Goal: Task Accomplishment & Management: Manage account settings

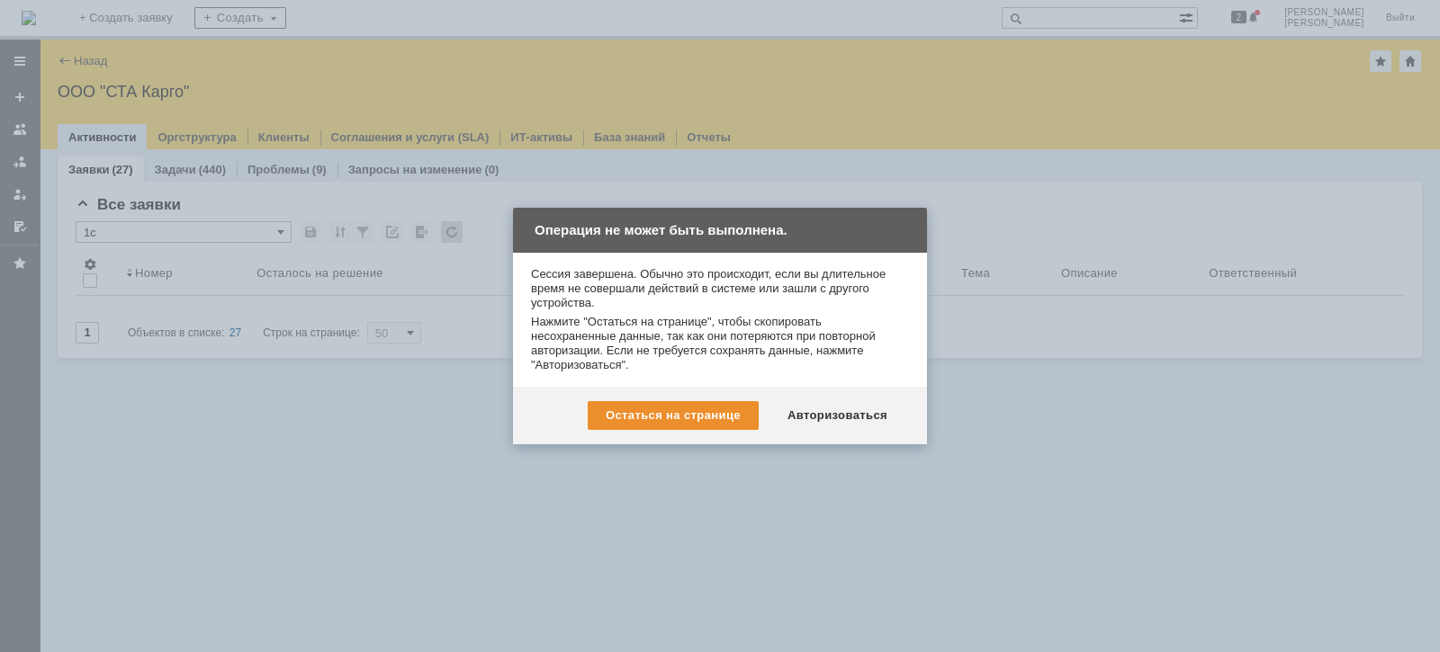
drag, startPoint x: 1439, startPoint y: 521, endPoint x: 1408, endPoint y: 589, distance: 74.9
click at [1411, 569] on div at bounding box center [720, 326] width 1440 height 652
click at [807, 418] on div "Авторизоваться" at bounding box center [837, 415] width 136 height 29
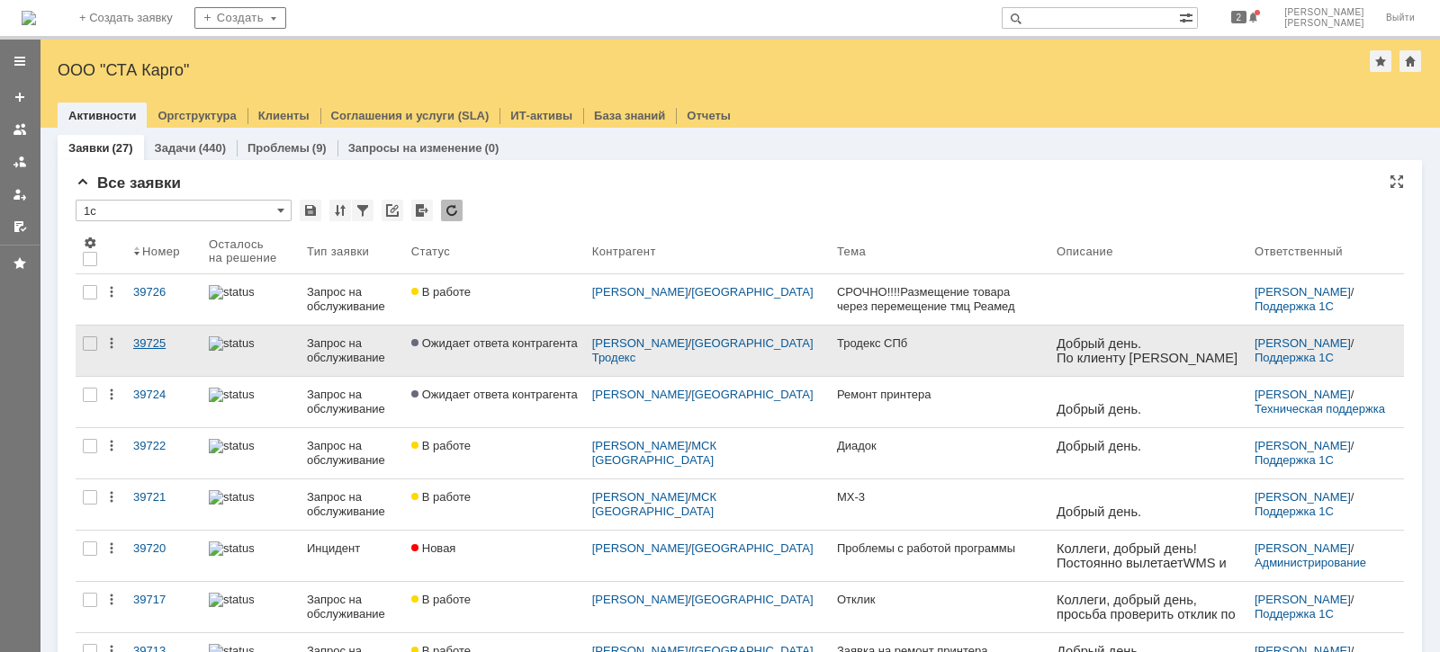
click at [156, 342] on div "39725" at bounding box center [163, 344] width 61 height 14
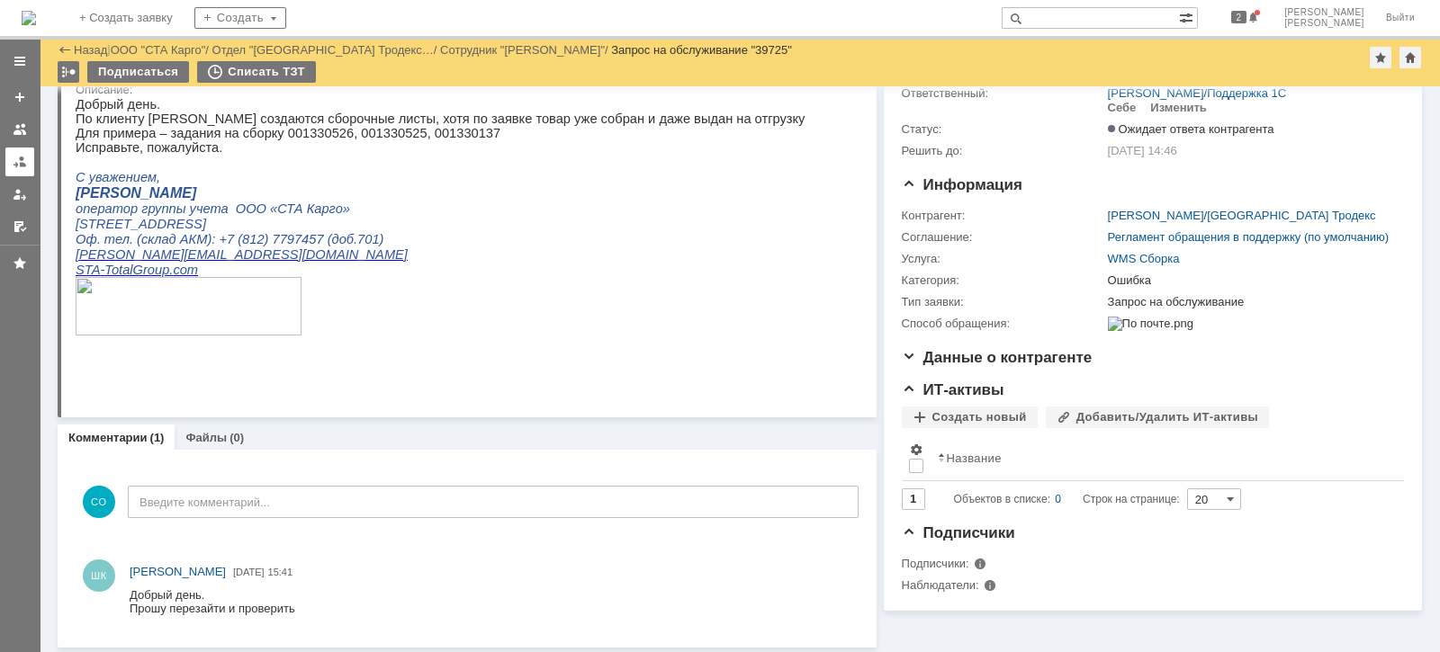
click at [15, 166] on div at bounding box center [20, 162] width 14 height 14
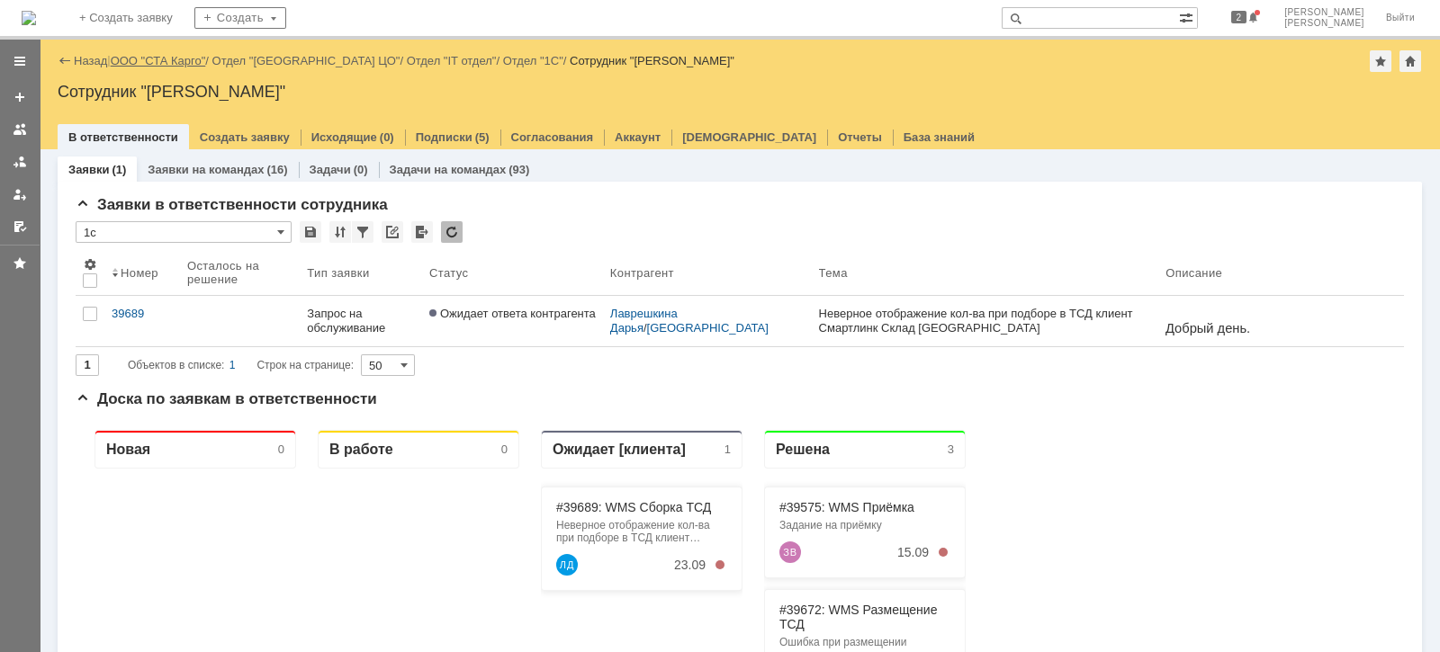
click at [184, 64] on link "ООО "СТА Карго"" at bounding box center [158, 60] width 95 height 13
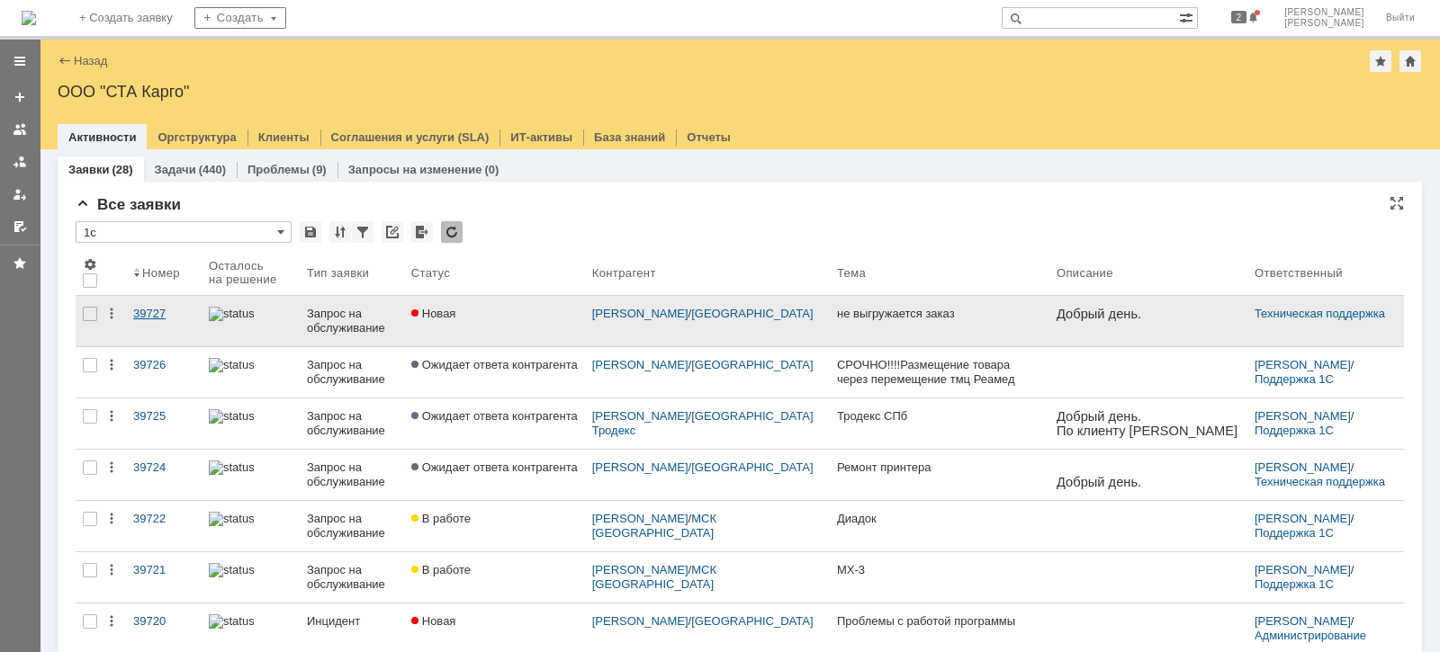
click at [166, 311] on div "39727" at bounding box center [163, 314] width 61 height 14
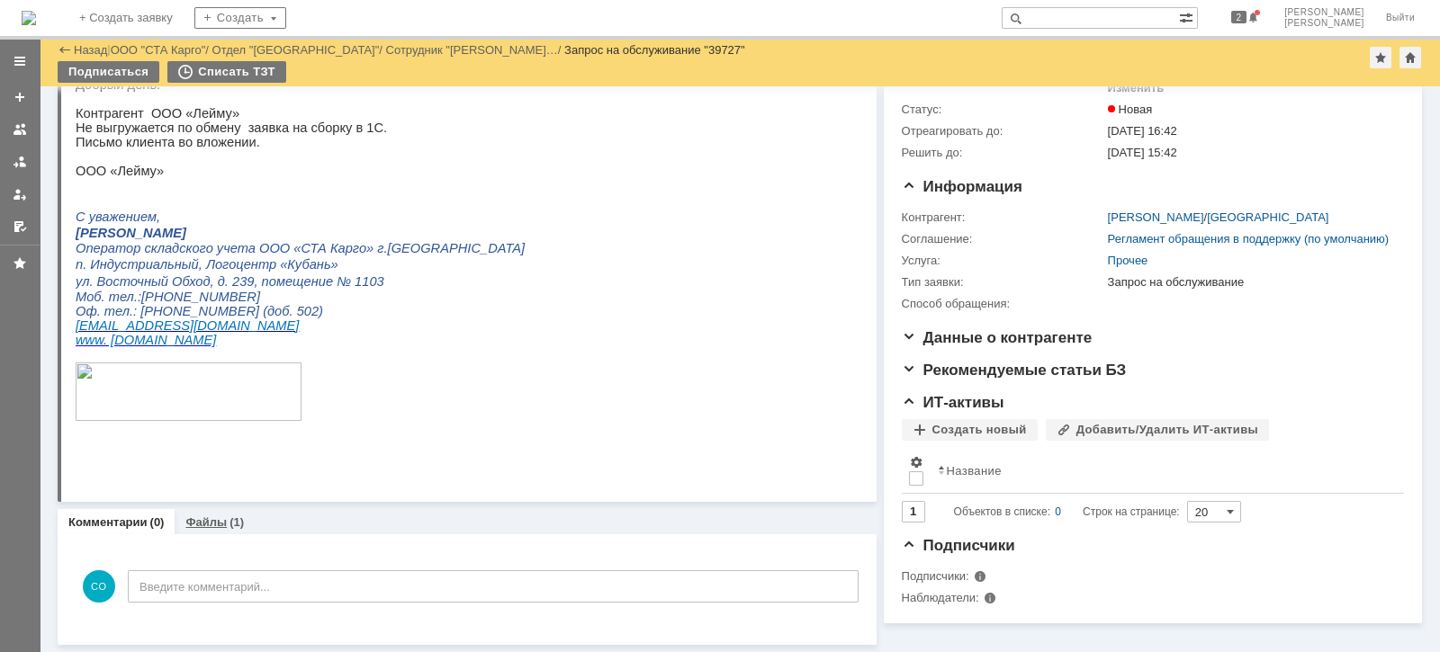
click at [233, 516] on div "(1)" at bounding box center [236, 522] width 14 height 13
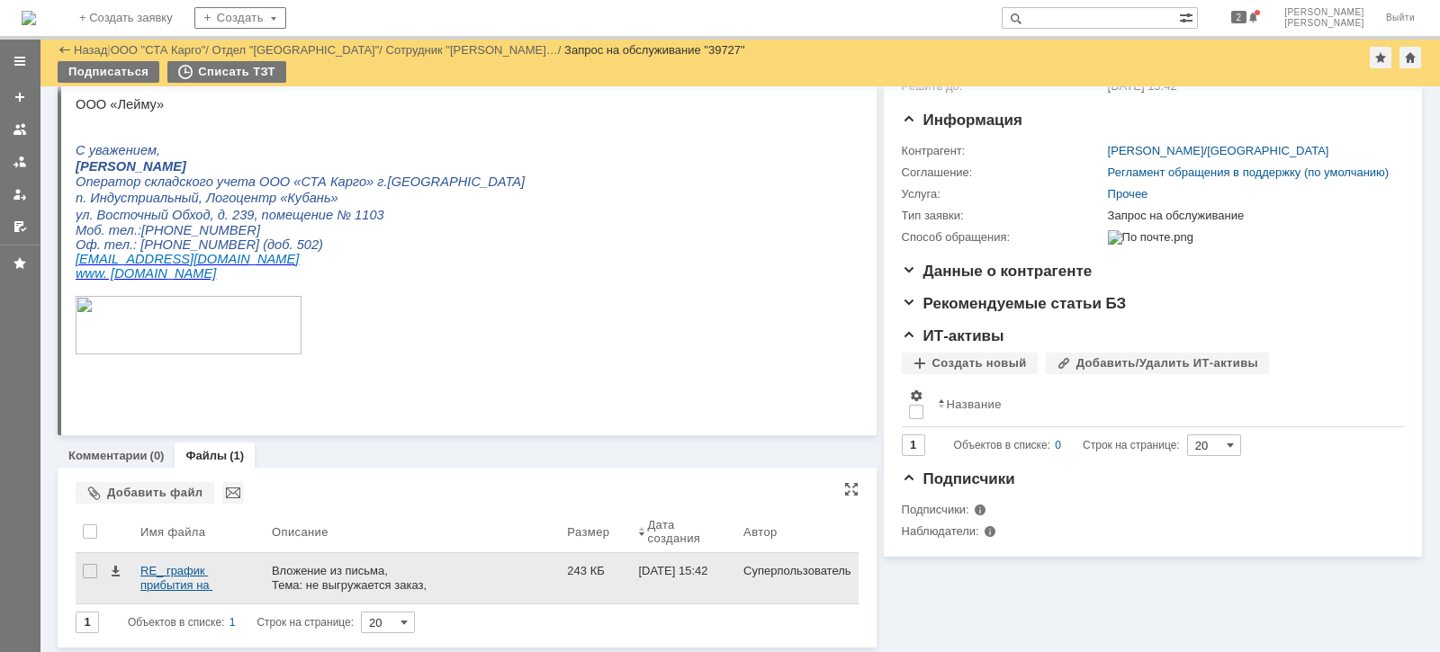
click at [200, 571] on div "RE_ график прибытия на 24.09.eml" at bounding box center [198, 578] width 117 height 29
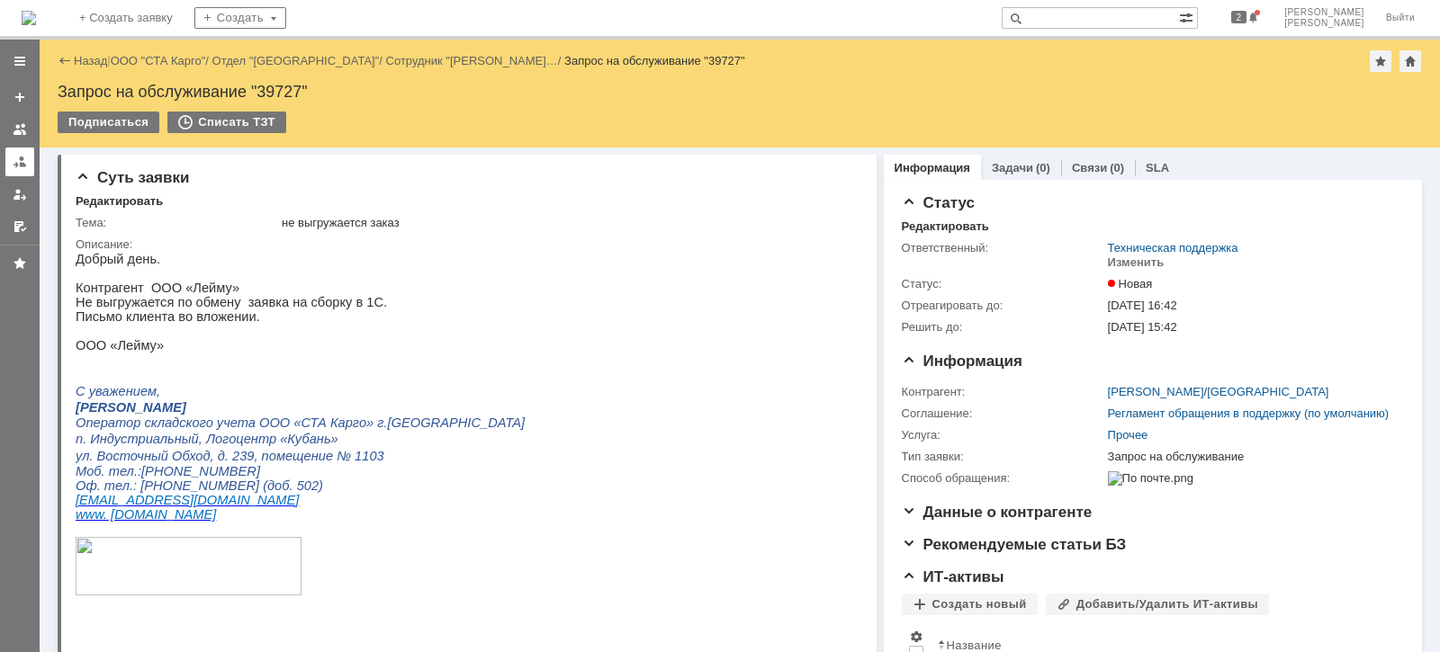
click at [13, 166] on div at bounding box center [20, 162] width 14 height 14
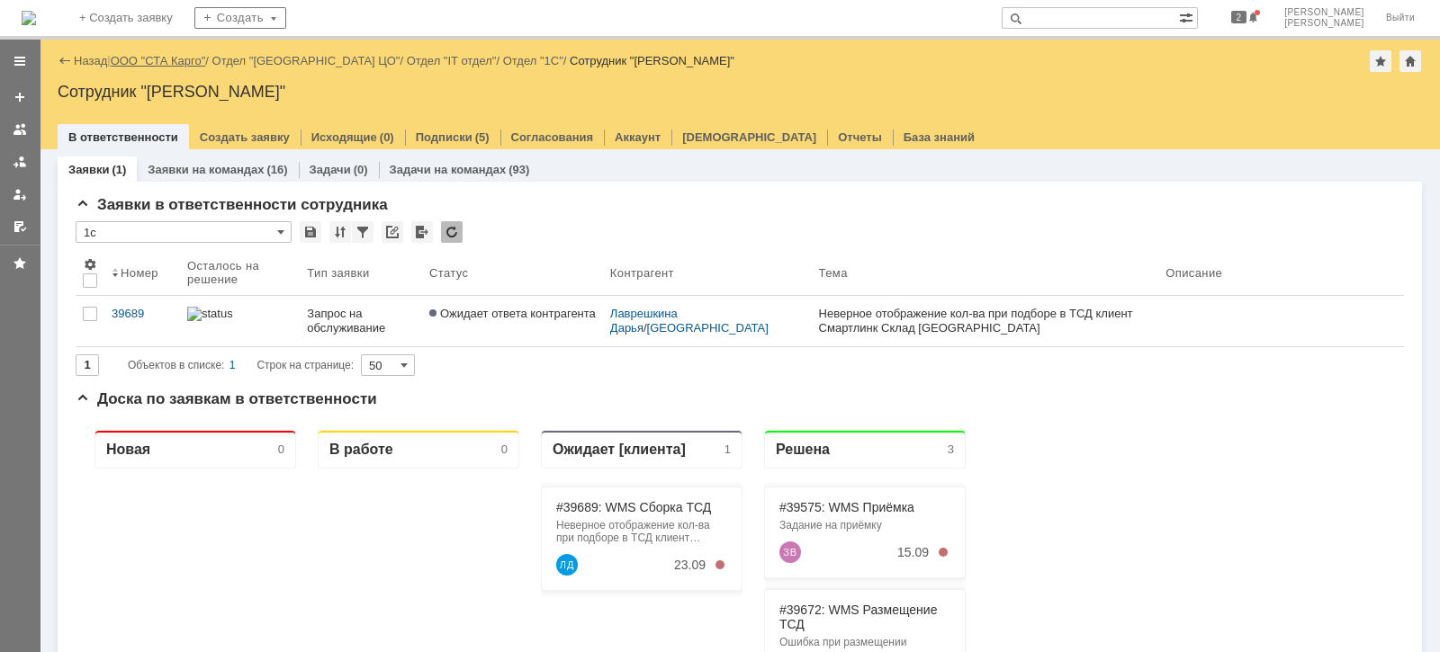
click at [169, 59] on link "ООО "СТА Карго"" at bounding box center [158, 60] width 95 height 13
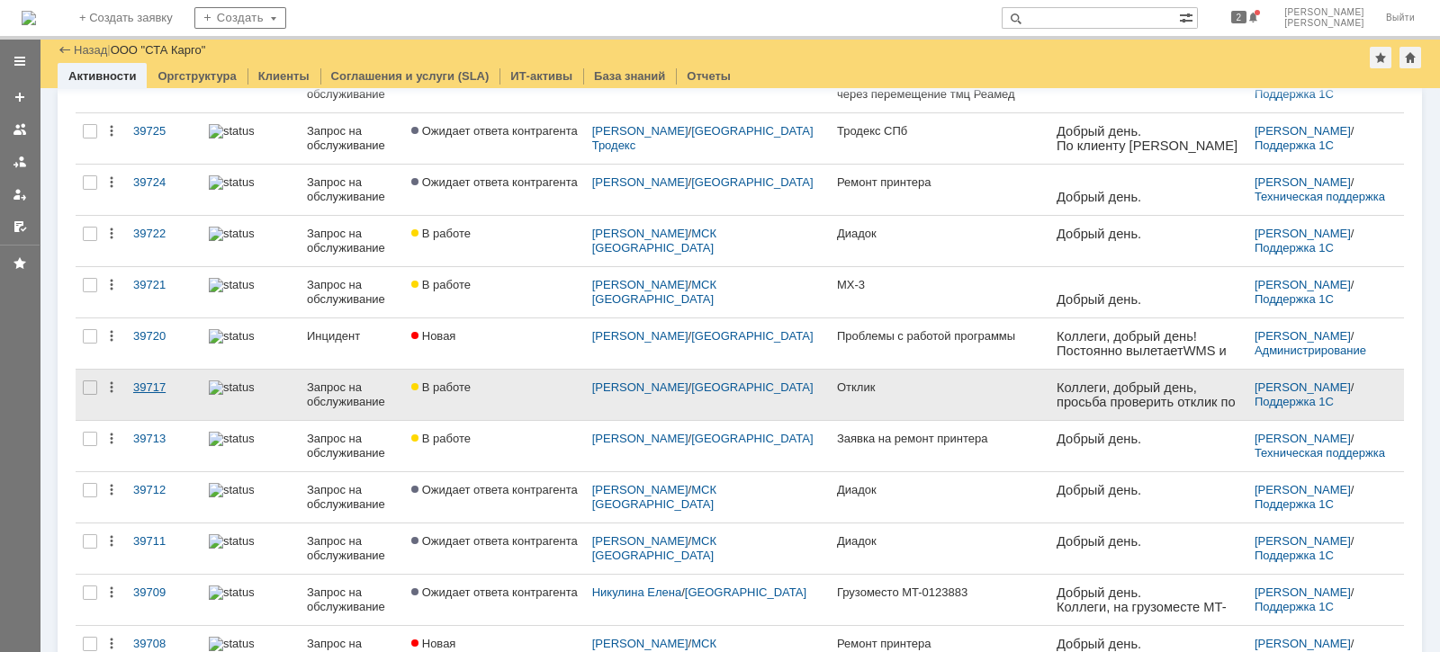
click at [148, 384] on div "39717" at bounding box center [163, 388] width 61 height 14
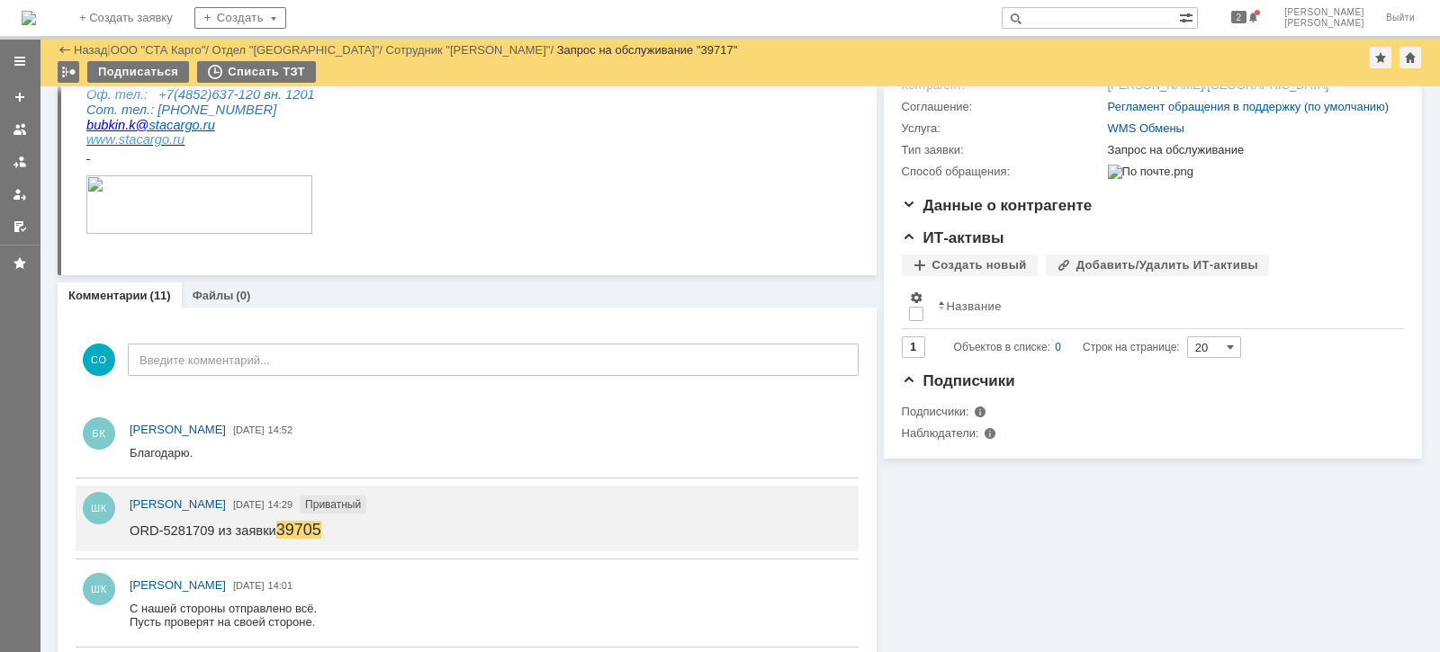
click at [4, 152] on div at bounding box center [20, 142] width 40 height 198
click at [11, 161] on link at bounding box center [19, 162] width 29 height 29
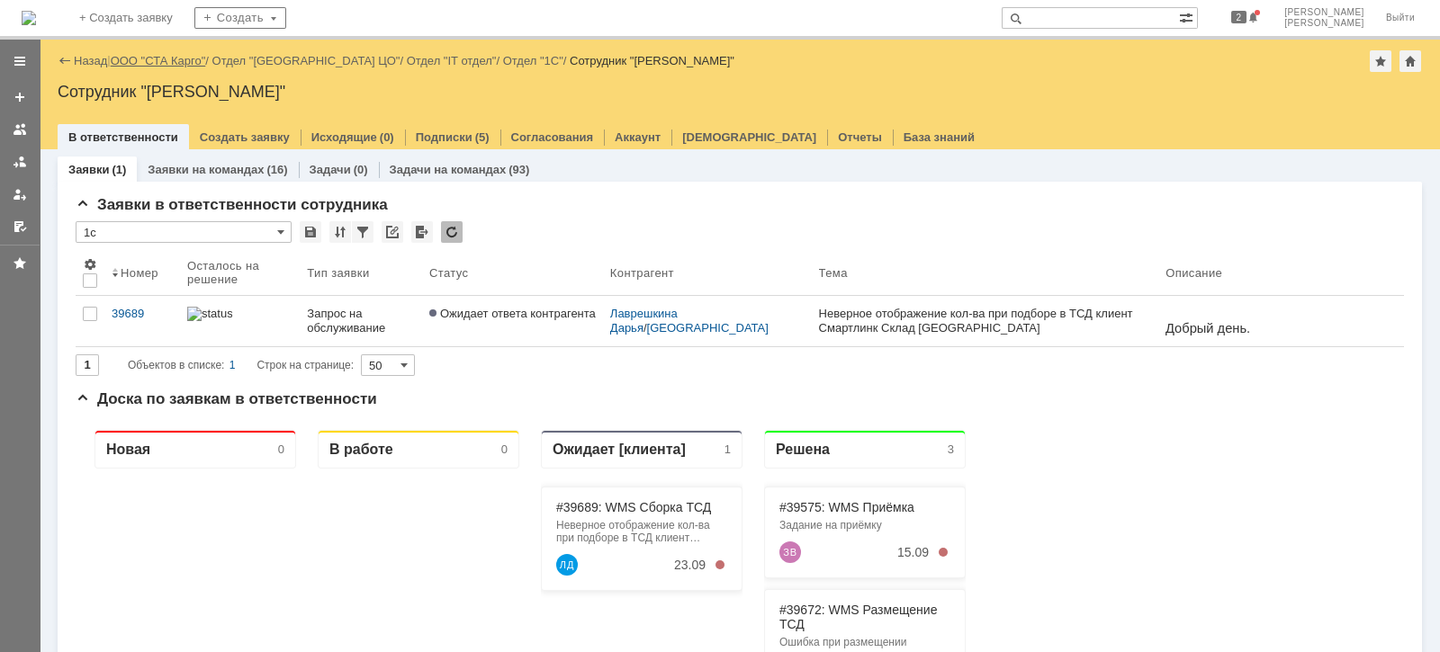
click at [183, 58] on link "ООО "СТА Карго"" at bounding box center [158, 60] width 95 height 13
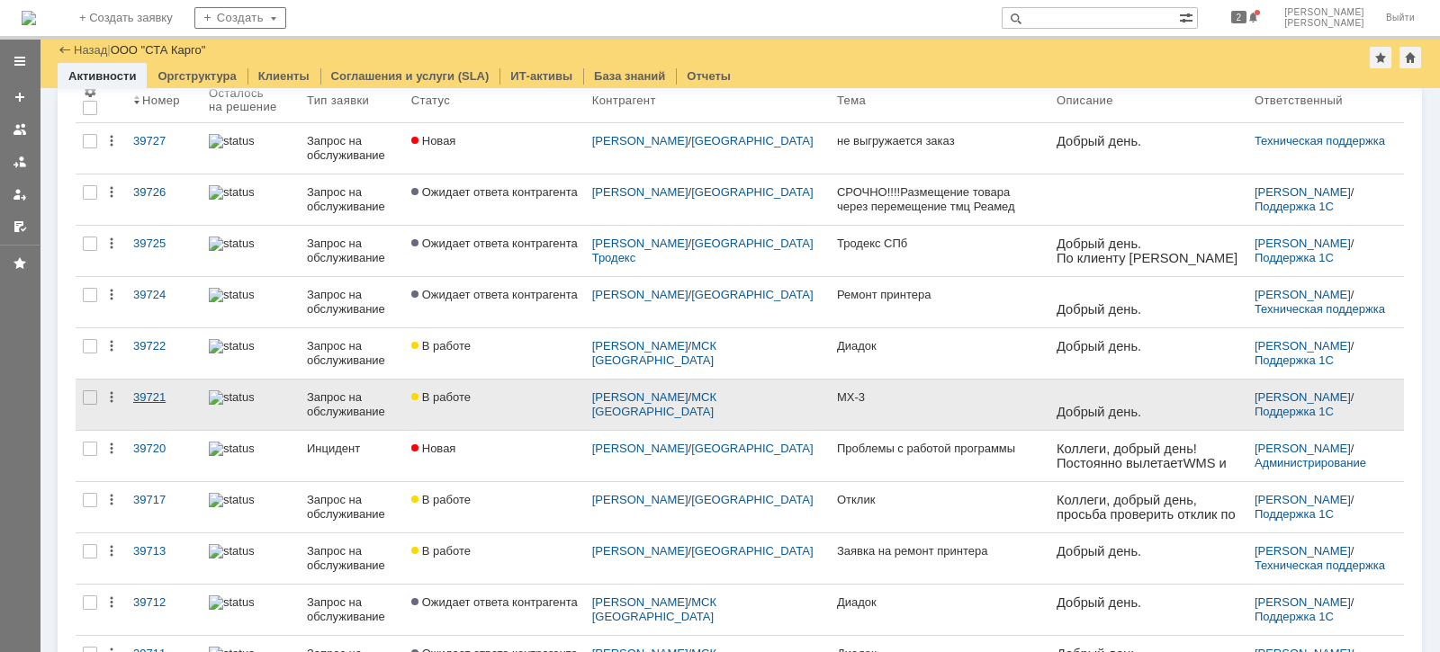
click at [146, 391] on div "39721" at bounding box center [163, 398] width 61 height 14
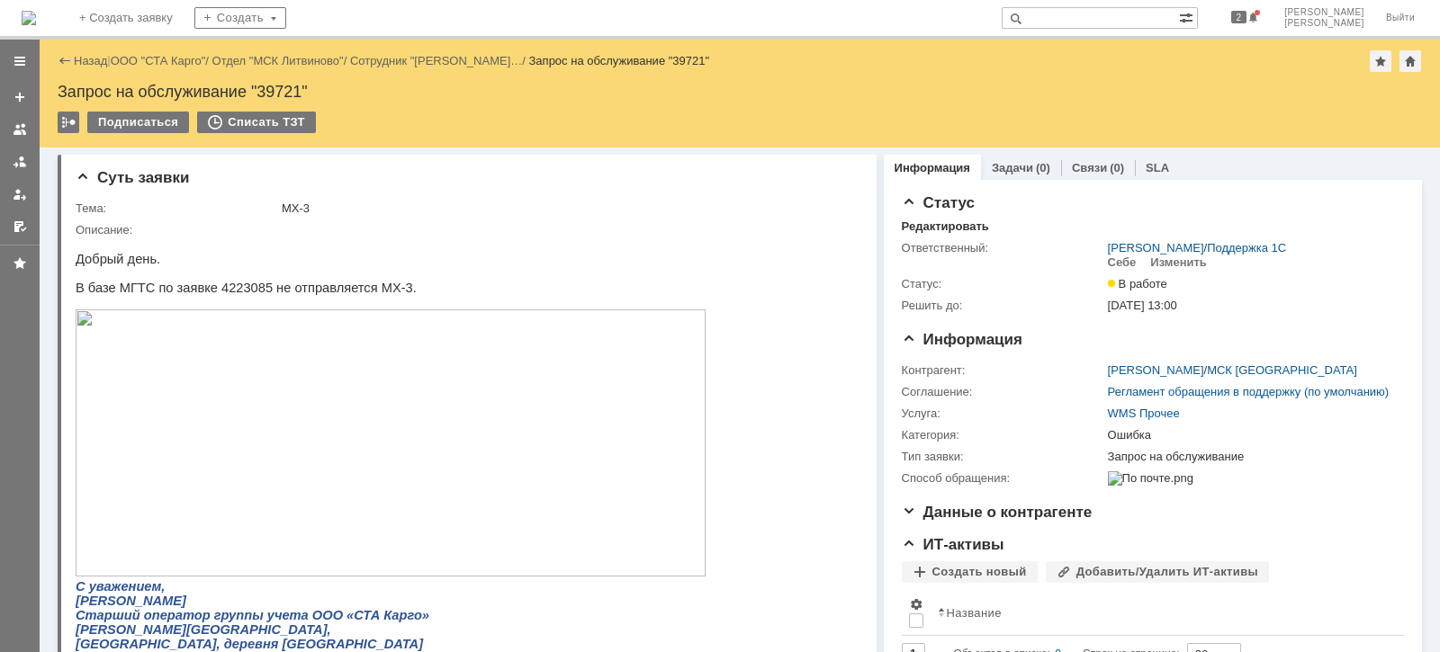
click at [156, 411] on img at bounding box center [391, 443] width 630 height 267
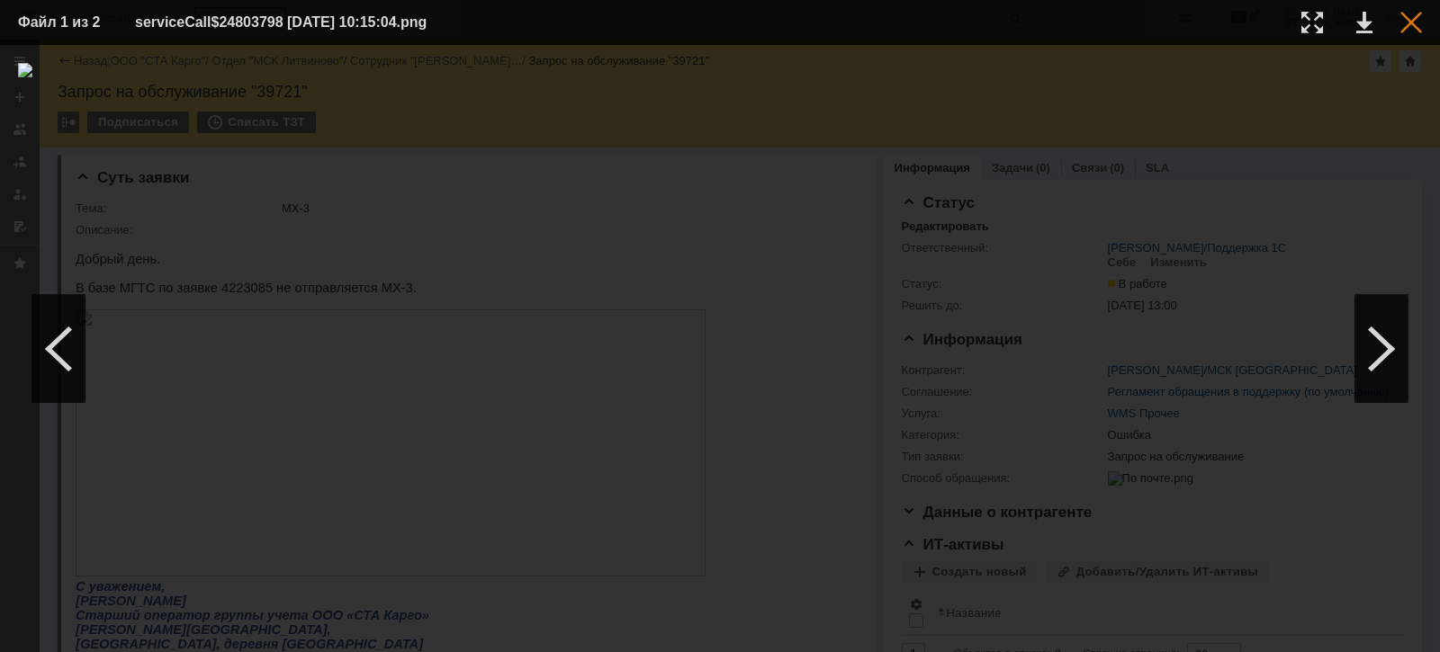
click at [1417, 23] on div at bounding box center [1411, 23] width 22 height 22
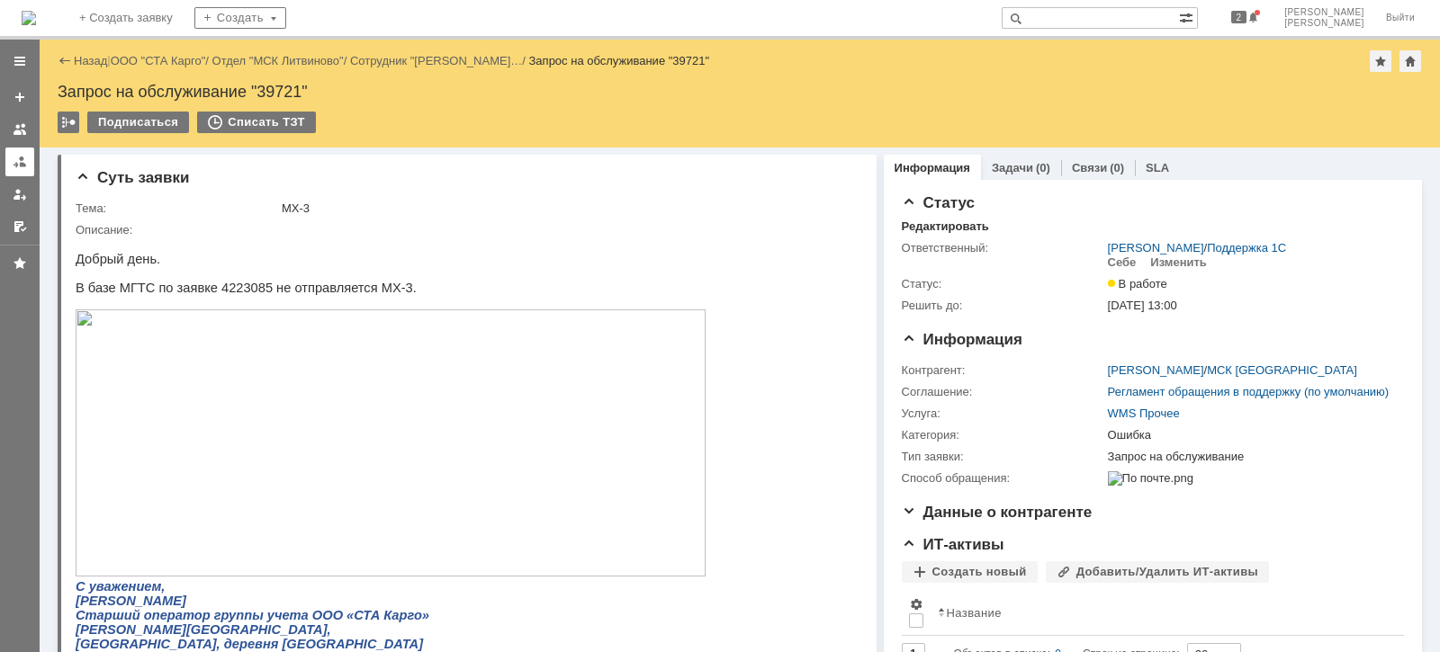
click at [19, 155] on div at bounding box center [20, 162] width 14 height 14
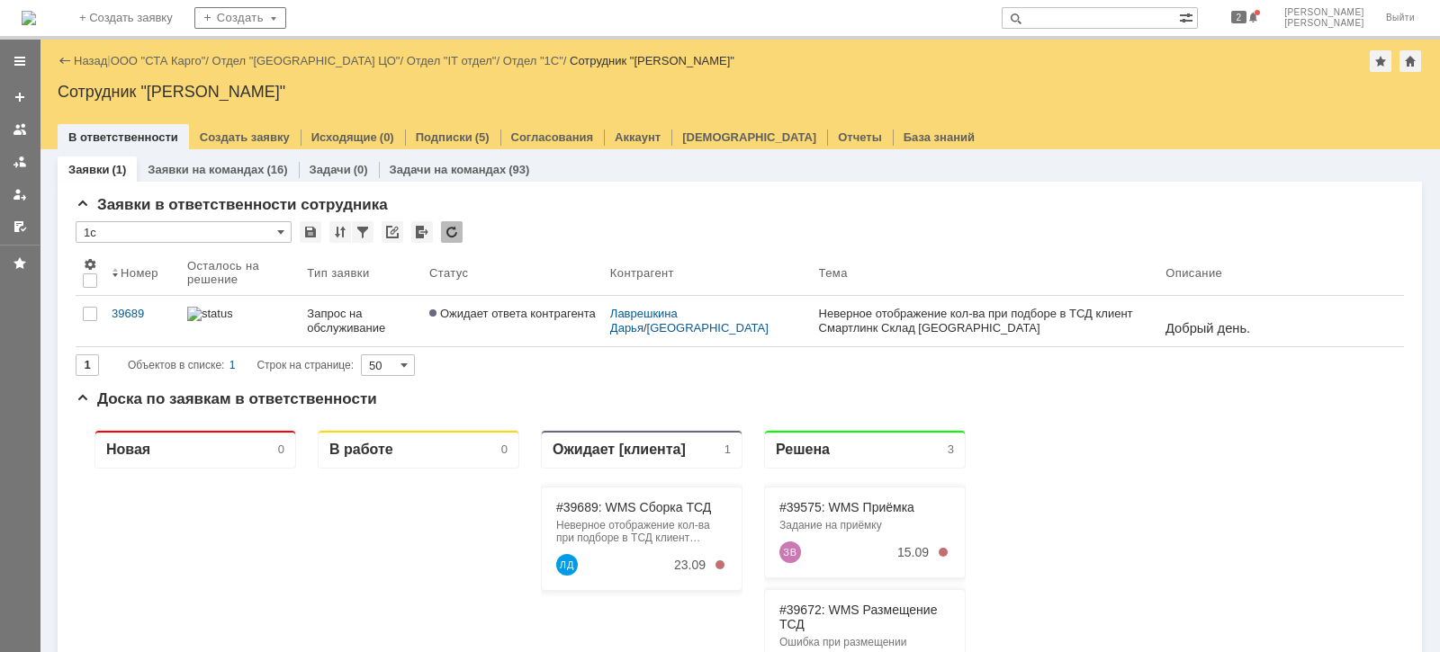
click at [177, 67] on div "Назад | ООО "СТА Карго" / Отдел "Санкт-Петербург ЦО" / Отдел "IT отдел" / Отдел…" at bounding box center [740, 61] width 1364 height 22
click at [175, 60] on link "ООО "СТА Карго"" at bounding box center [158, 60] width 95 height 13
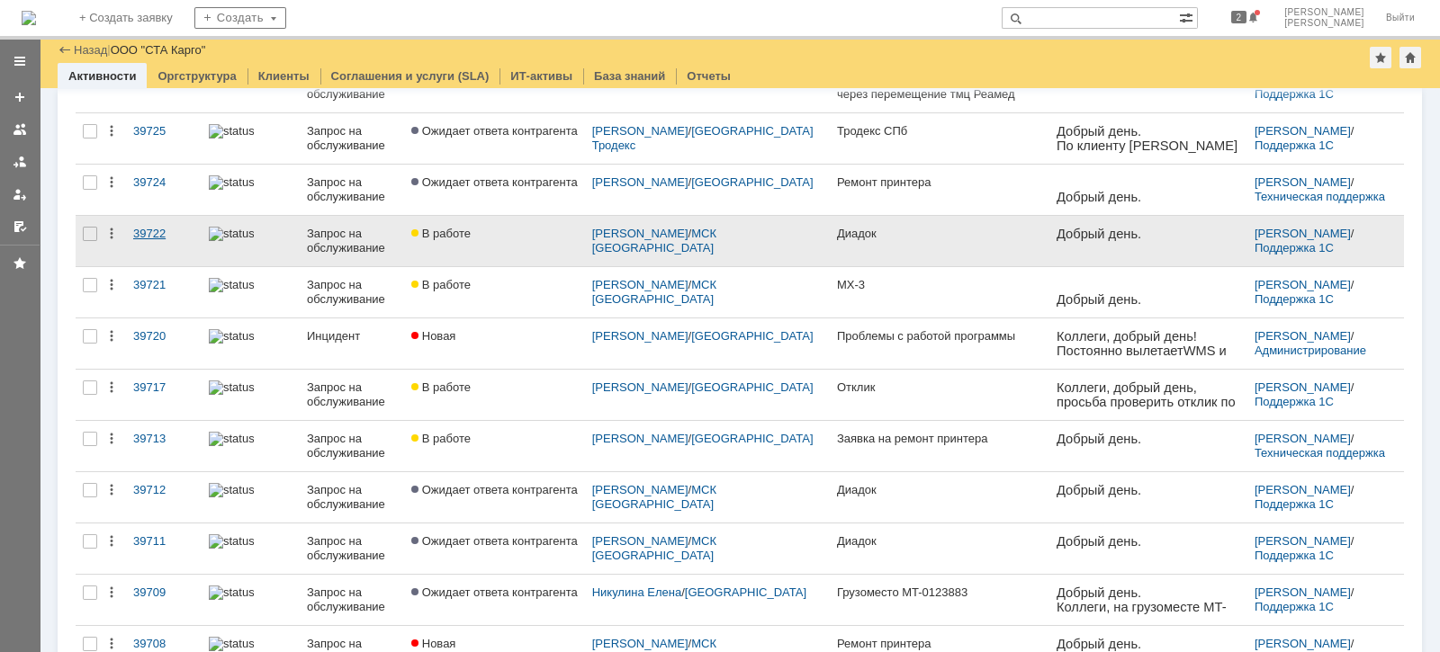
click at [139, 237] on div "39722" at bounding box center [163, 234] width 61 height 14
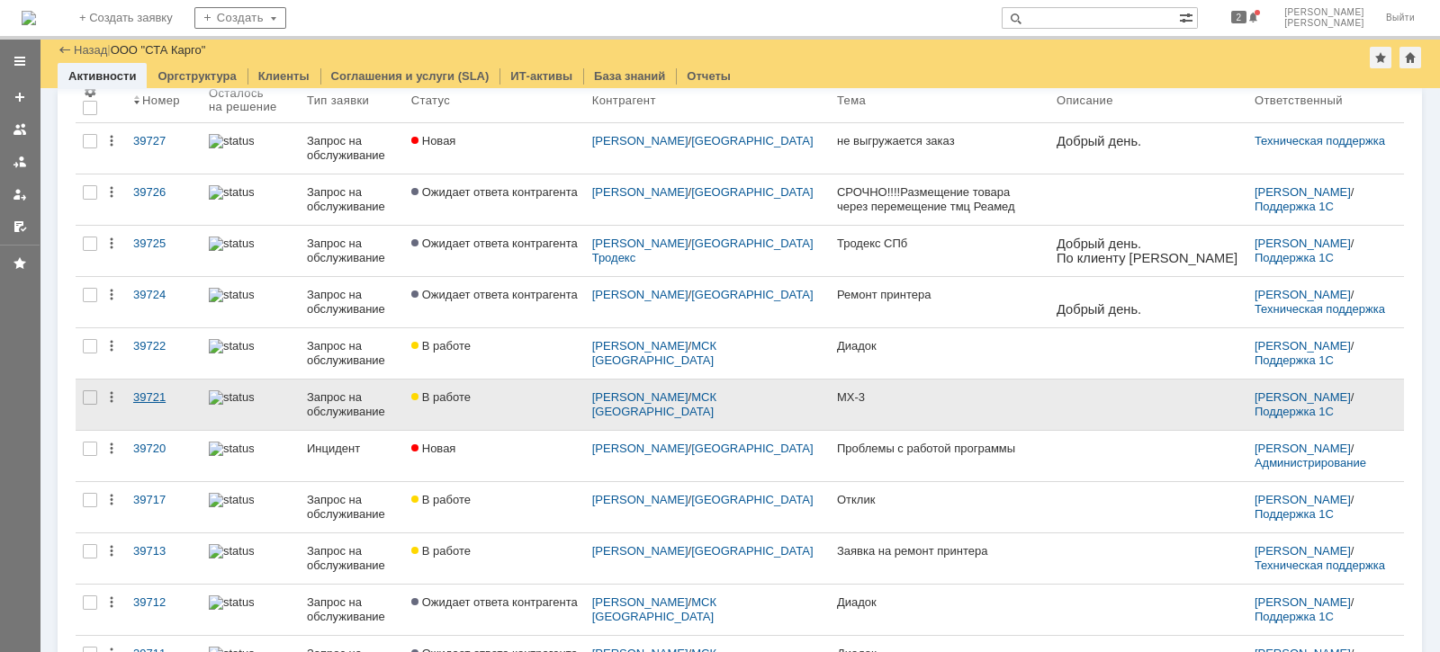
click at [153, 392] on div "39721" at bounding box center [163, 398] width 61 height 14
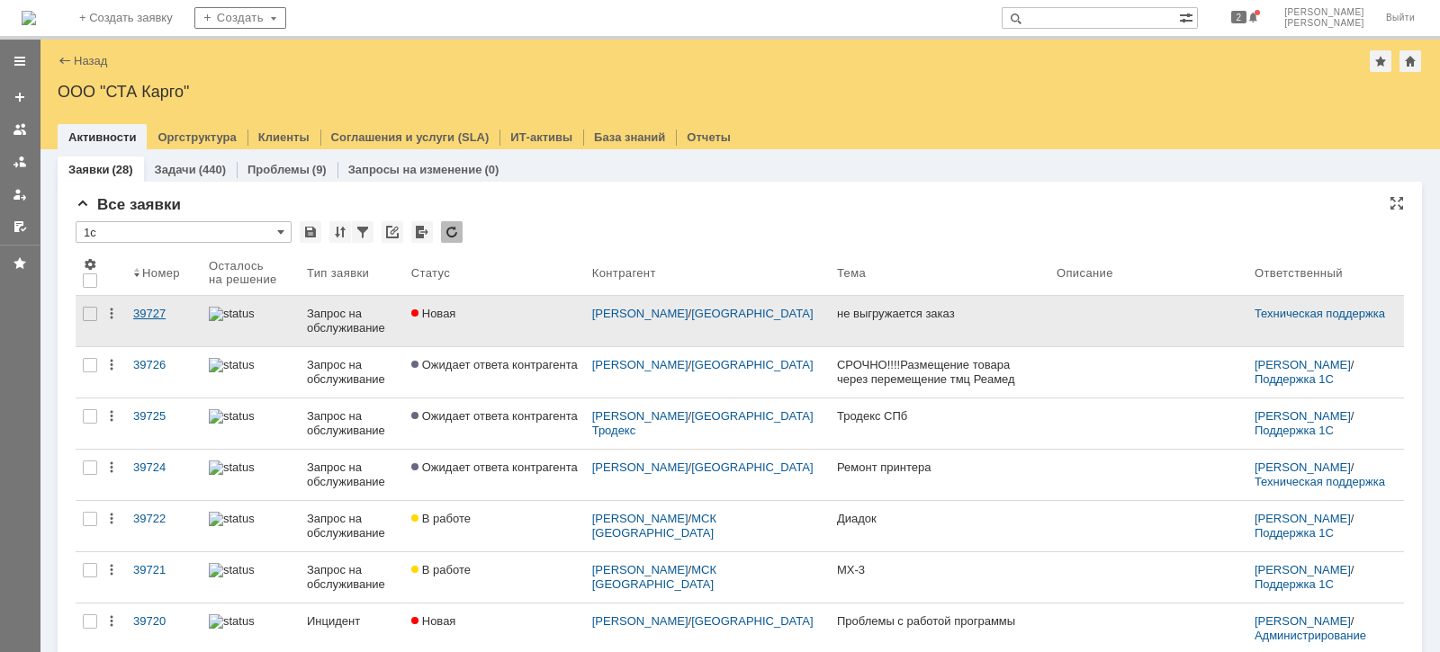
click at [133, 319] on div "39727" at bounding box center [163, 314] width 61 height 14
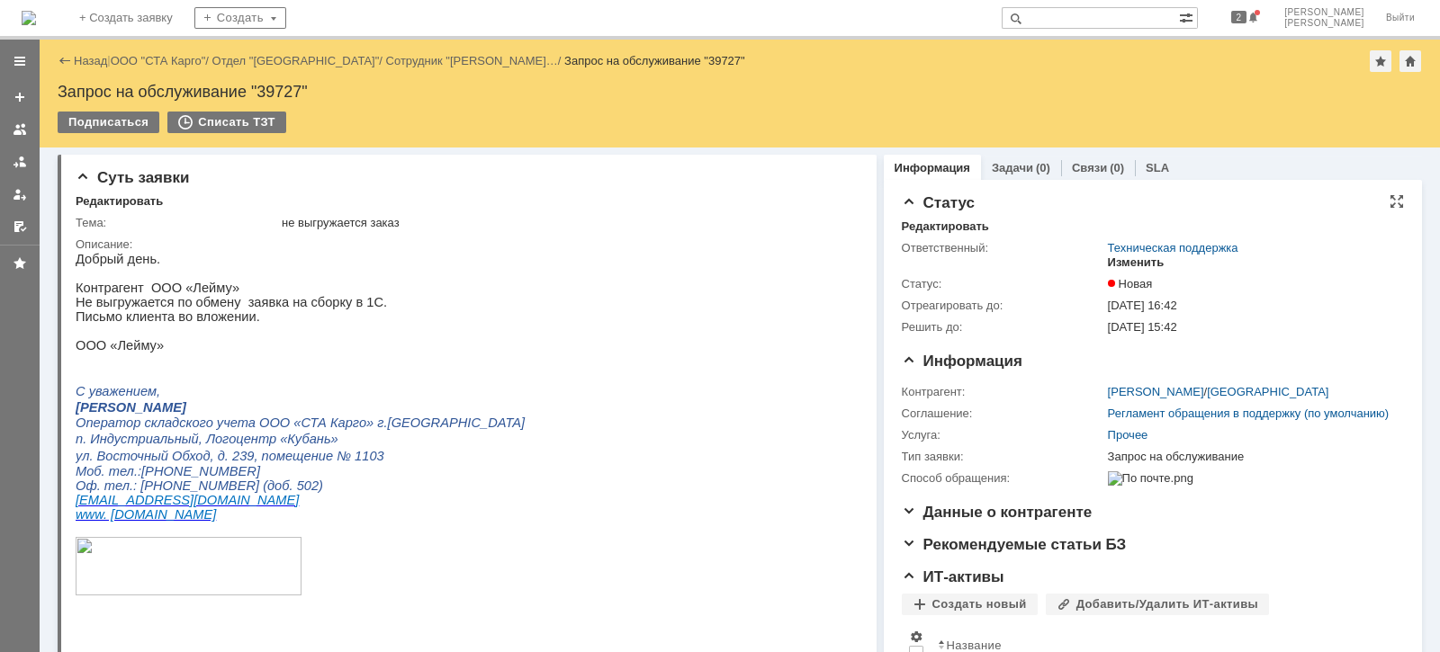
click at [1134, 266] on div "Изменить" at bounding box center [1136, 263] width 57 height 14
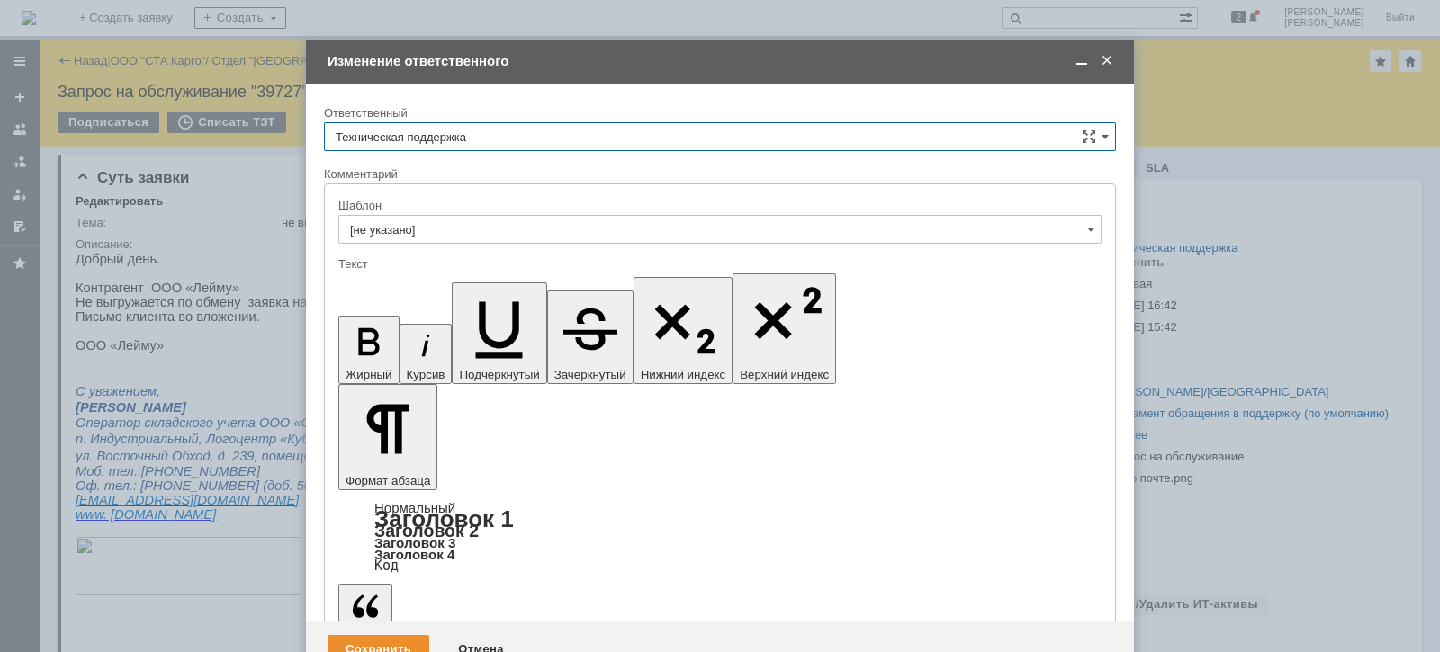
click at [539, 138] on input "Техническая поддержка" at bounding box center [720, 136] width 792 height 29
click at [476, 226] on span "[PERSON_NAME]" at bounding box center [720, 229] width 768 height 14
type input "[PERSON_NAME]"
click at [369, 621] on div "Сохранить Отмена" at bounding box center [720, 650] width 828 height 58
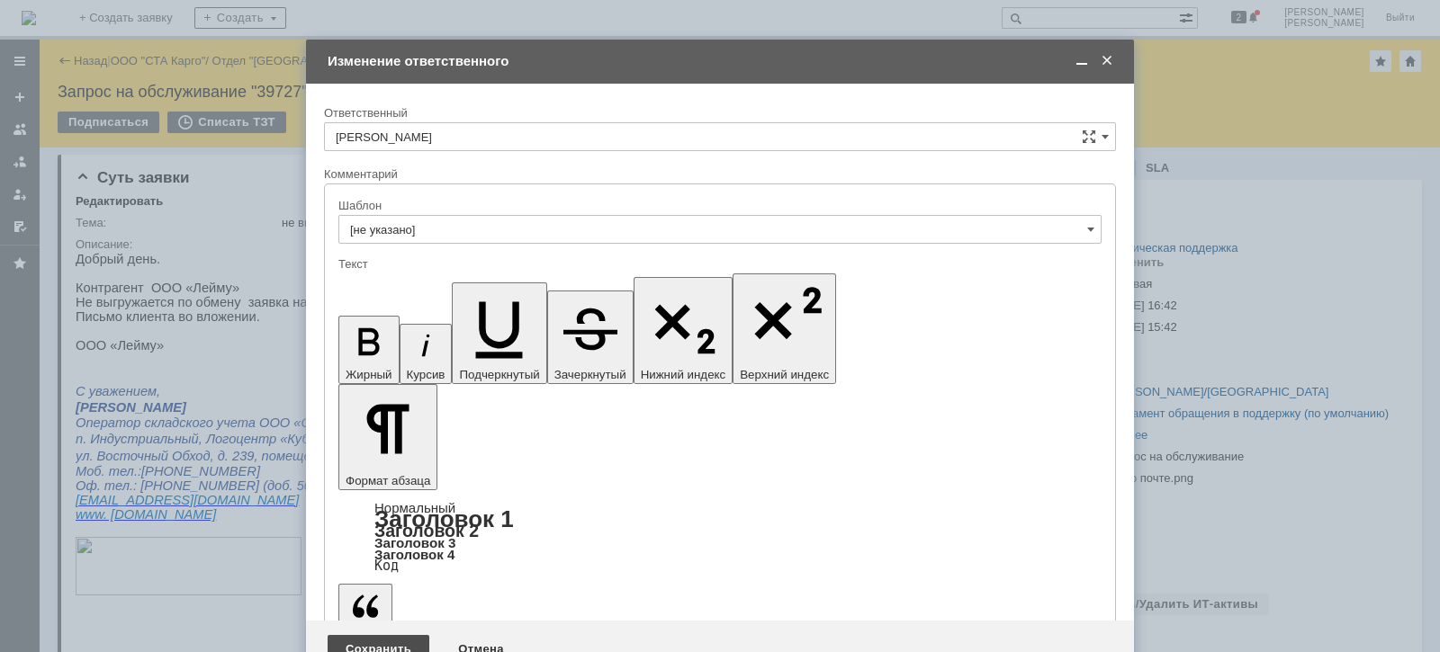
click at [361, 635] on div "Сохранить" at bounding box center [379, 649] width 102 height 29
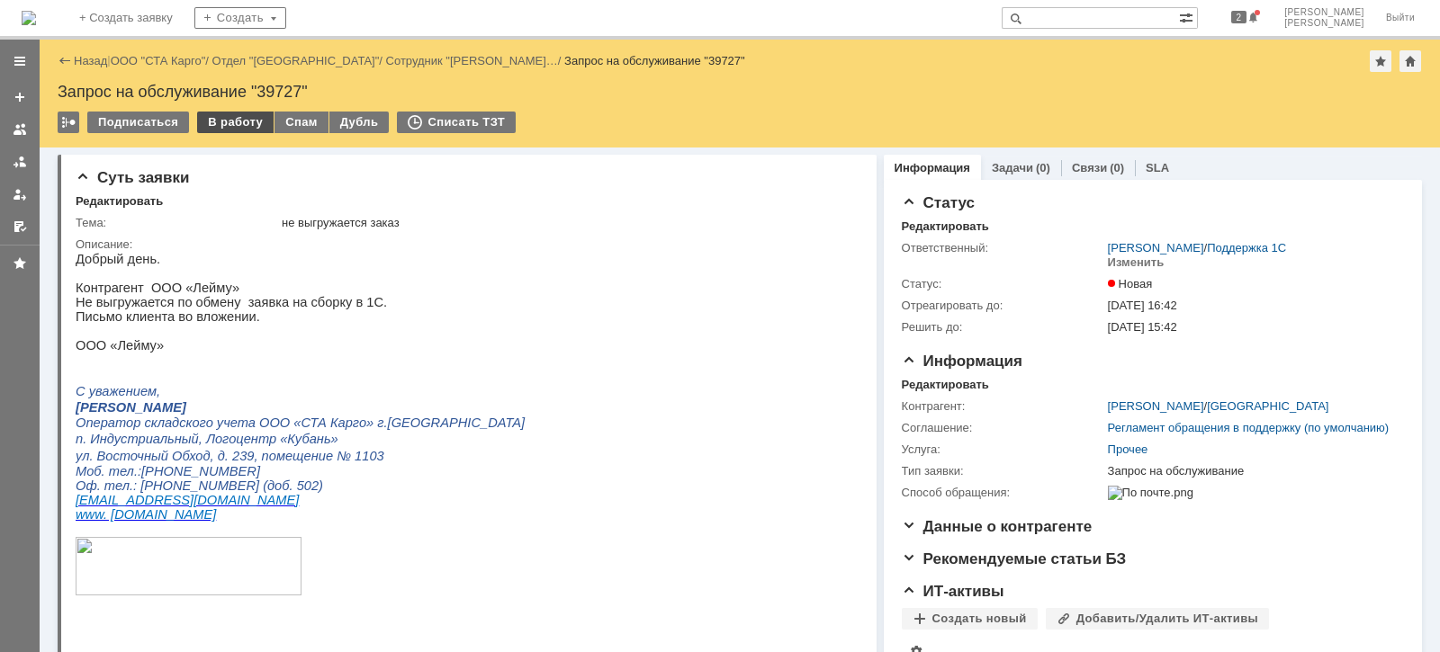
click at [216, 120] on div "В работу" at bounding box center [235, 123] width 76 height 22
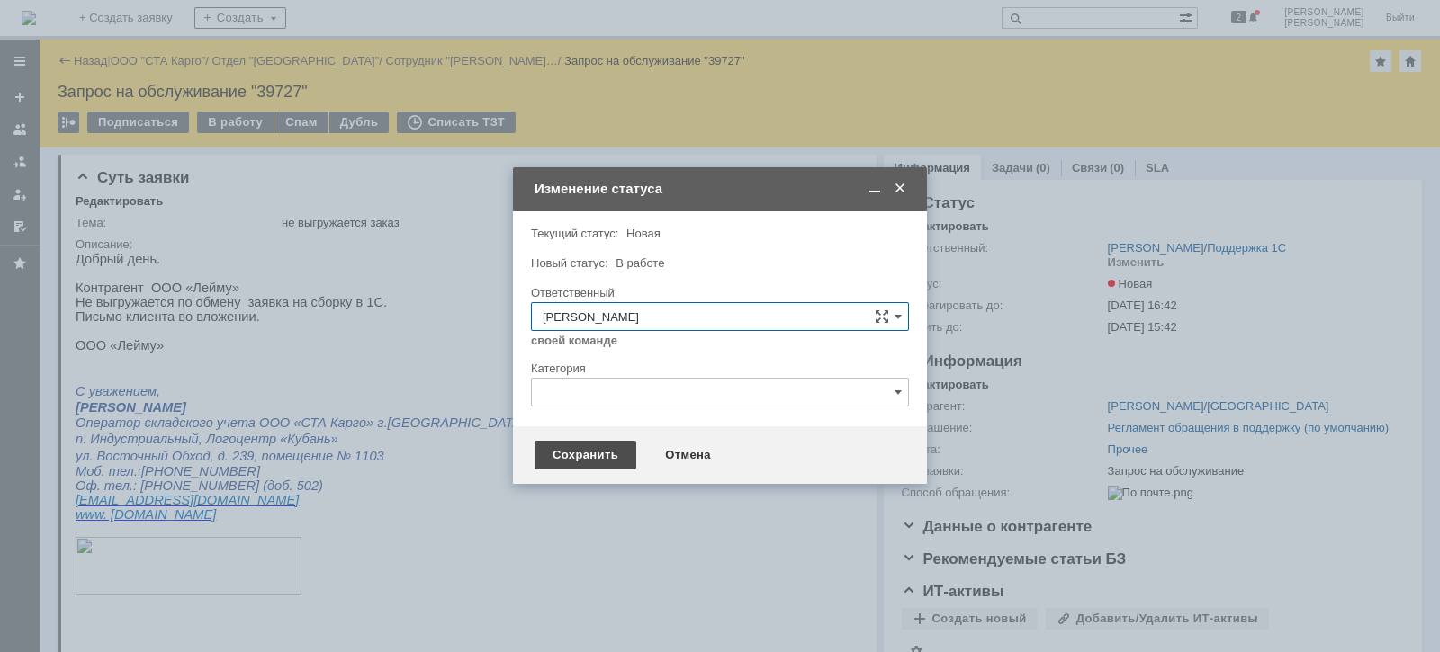
click at [612, 462] on div "Сохранить" at bounding box center [586, 455] width 102 height 29
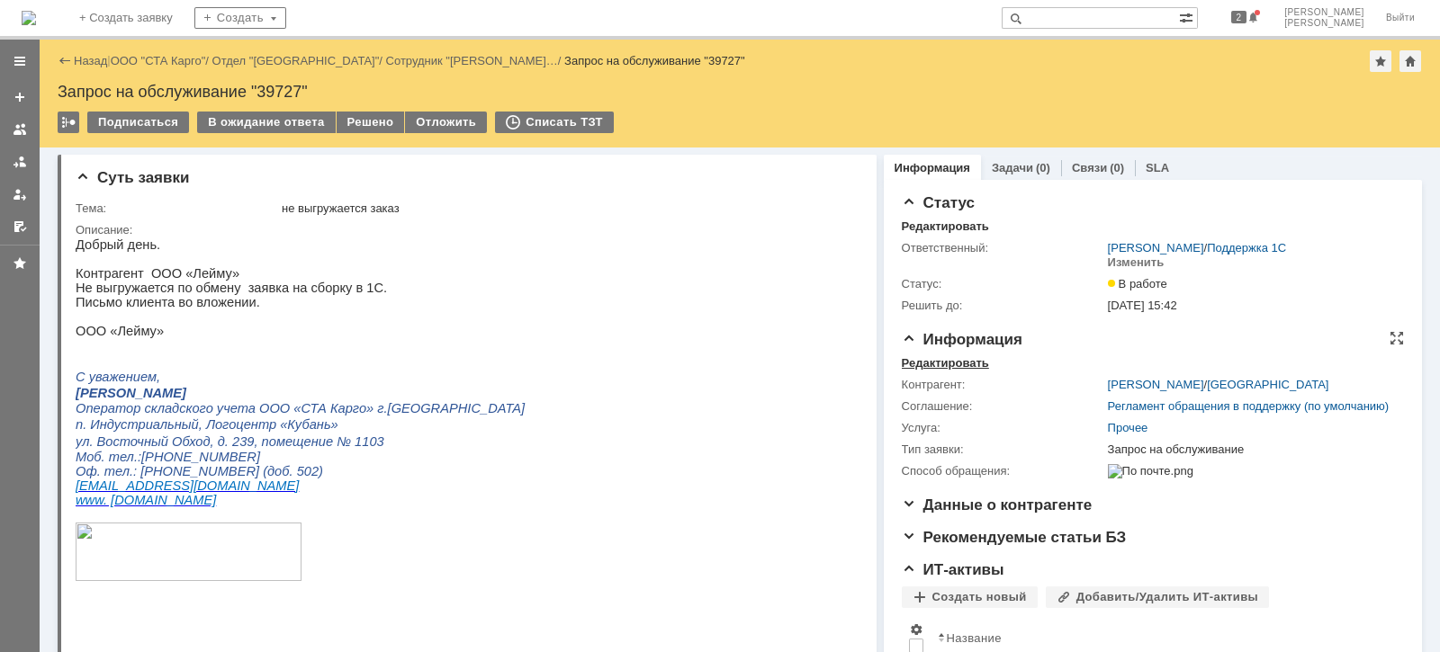
click at [946, 364] on div "Редактировать" at bounding box center [945, 363] width 87 height 14
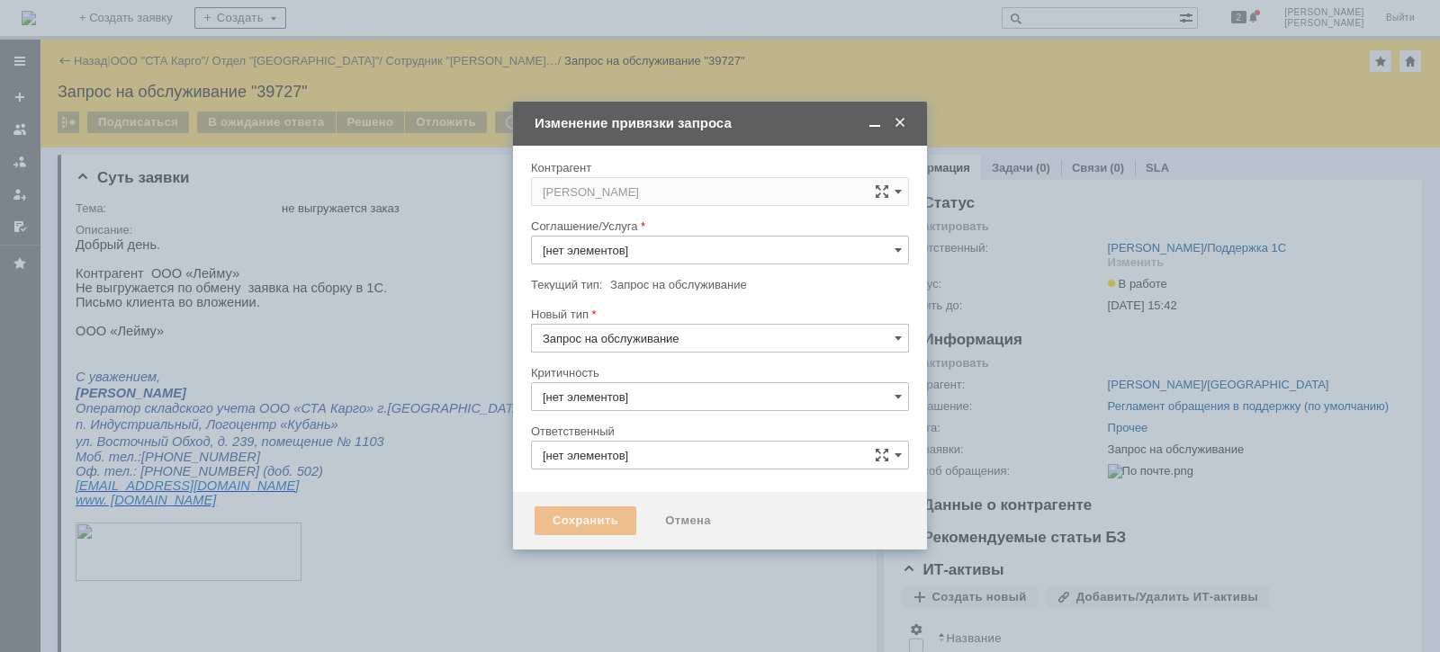
type input "3. Низкая"
type input "[не указано]"
type input "[PERSON_NAME]"
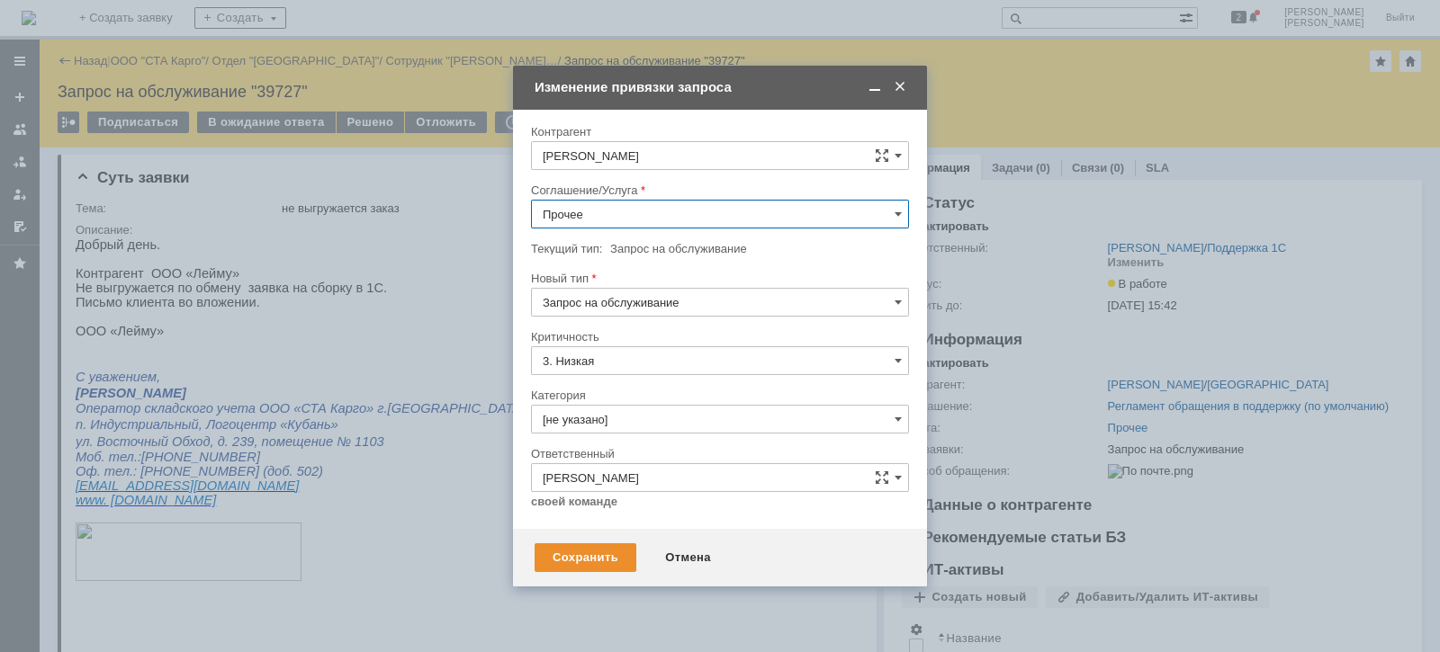
click at [689, 200] on input "Прочее" at bounding box center [720, 214] width 378 height 29
click at [652, 327] on span "WMS Обмены" at bounding box center [720, 326] width 355 height 14
type input "WMS Обмены"
click at [564, 564] on div "Сохранить" at bounding box center [586, 557] width 102 height 29
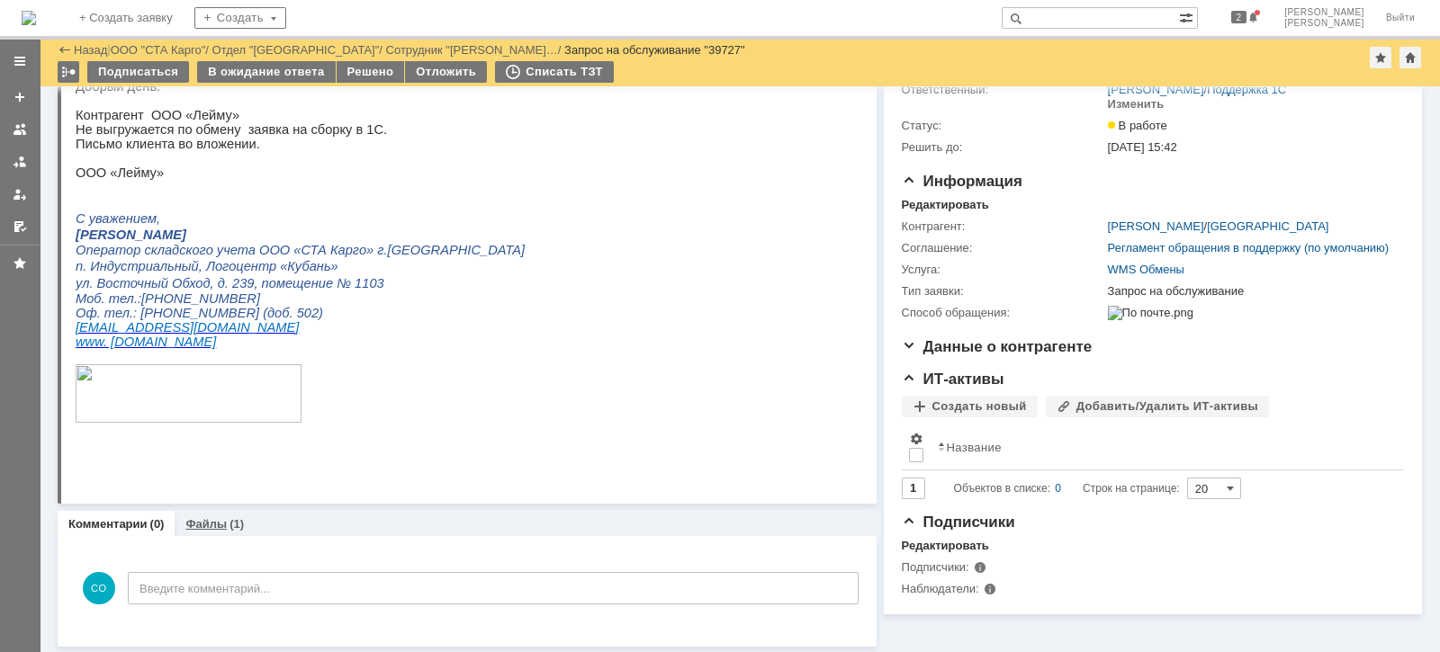
click at [211, 527] on link "Файлы" at bounding box center [205, 523] width 41 height 13
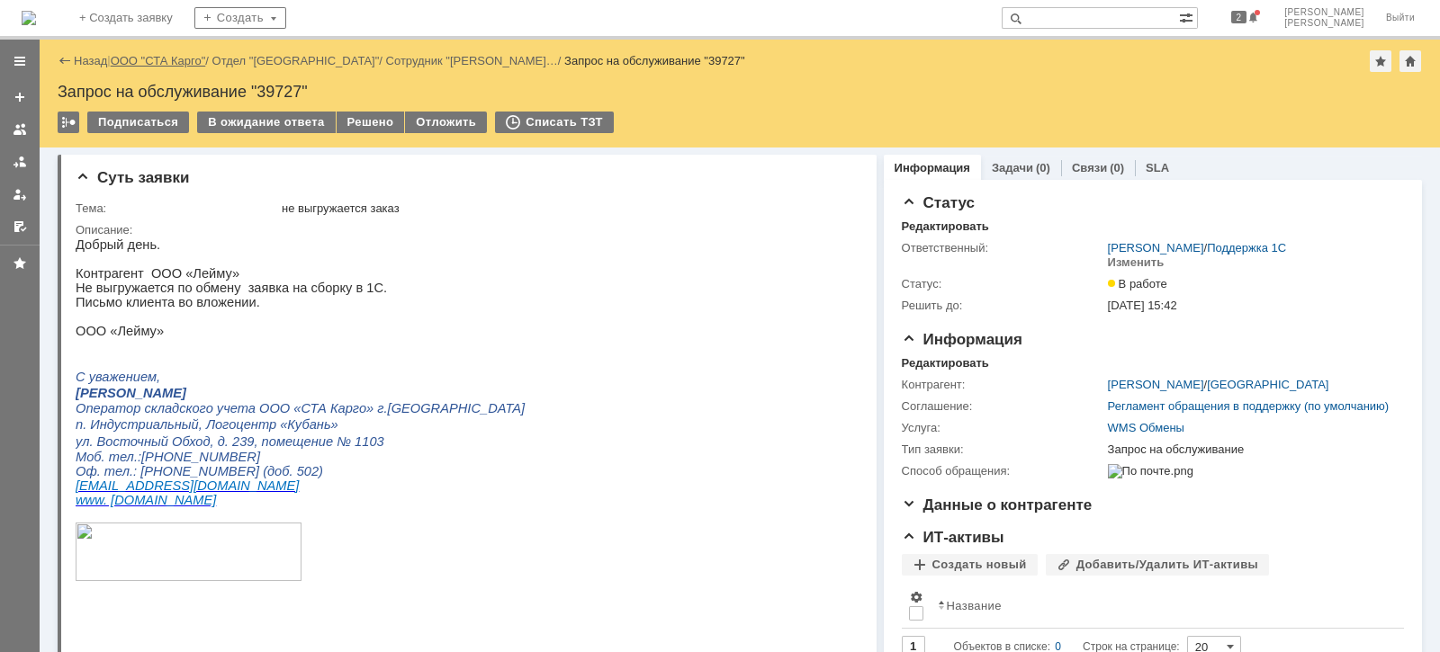
click at [189, 57] on link "ООО "СТА Карго"" at bounding box center [158, 60] width 95 height 13
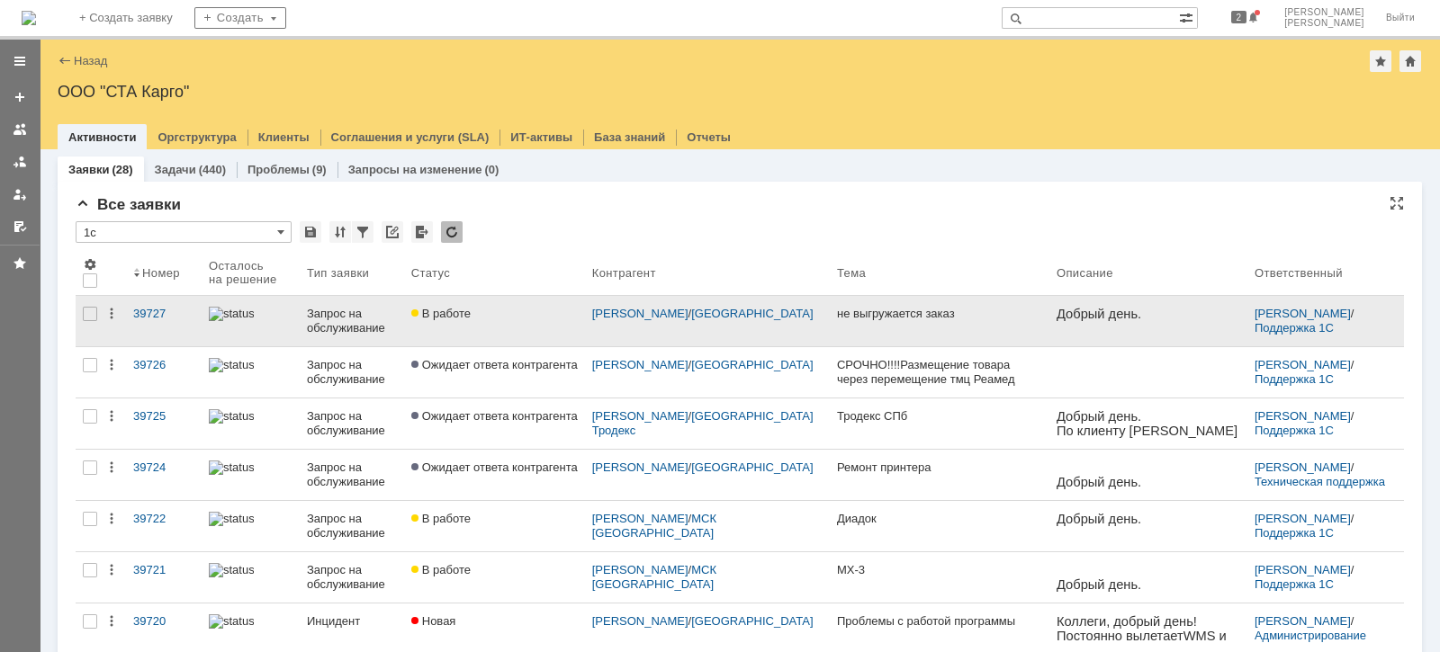
click at [328, 317] on div "Запрос на обслуживание" at bounding box center [352, 321] width 90 height 29
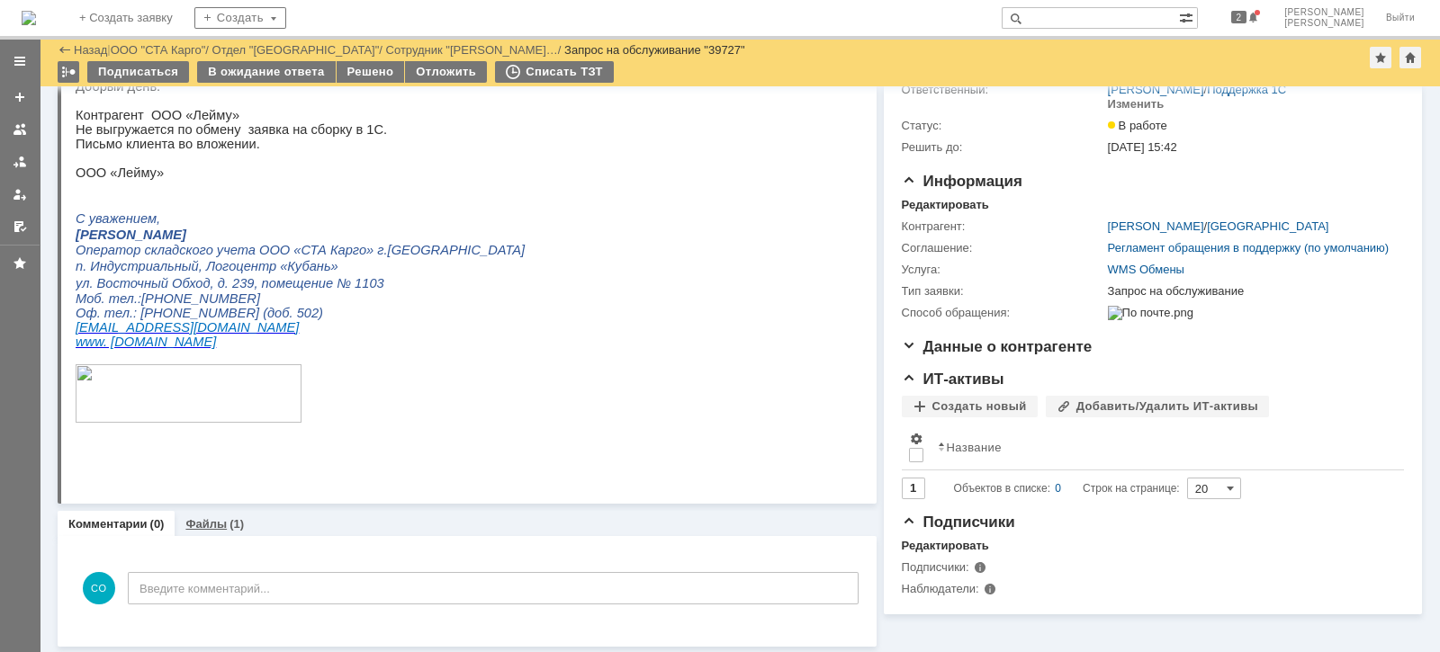
click at [223, 529] on div "Файлы (1)" at bounding box center [215, 524] width 80 height 26
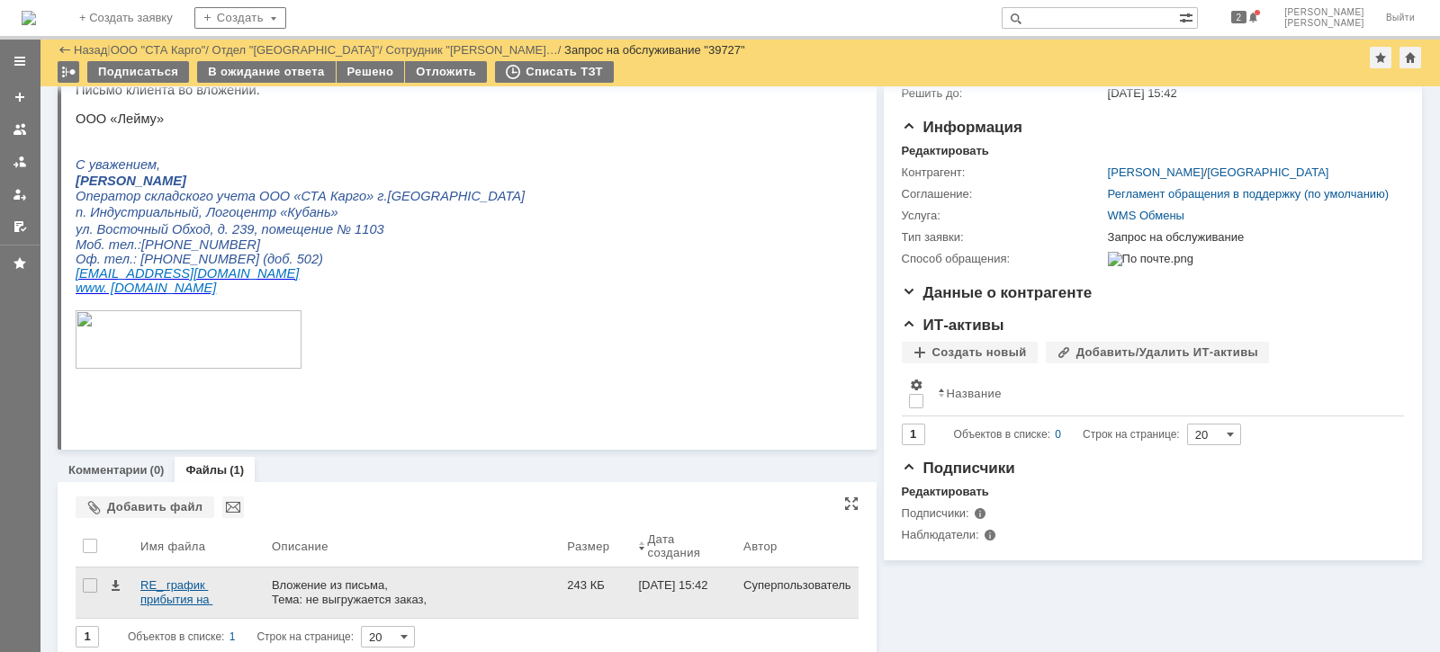
scroll to position [166, 0]
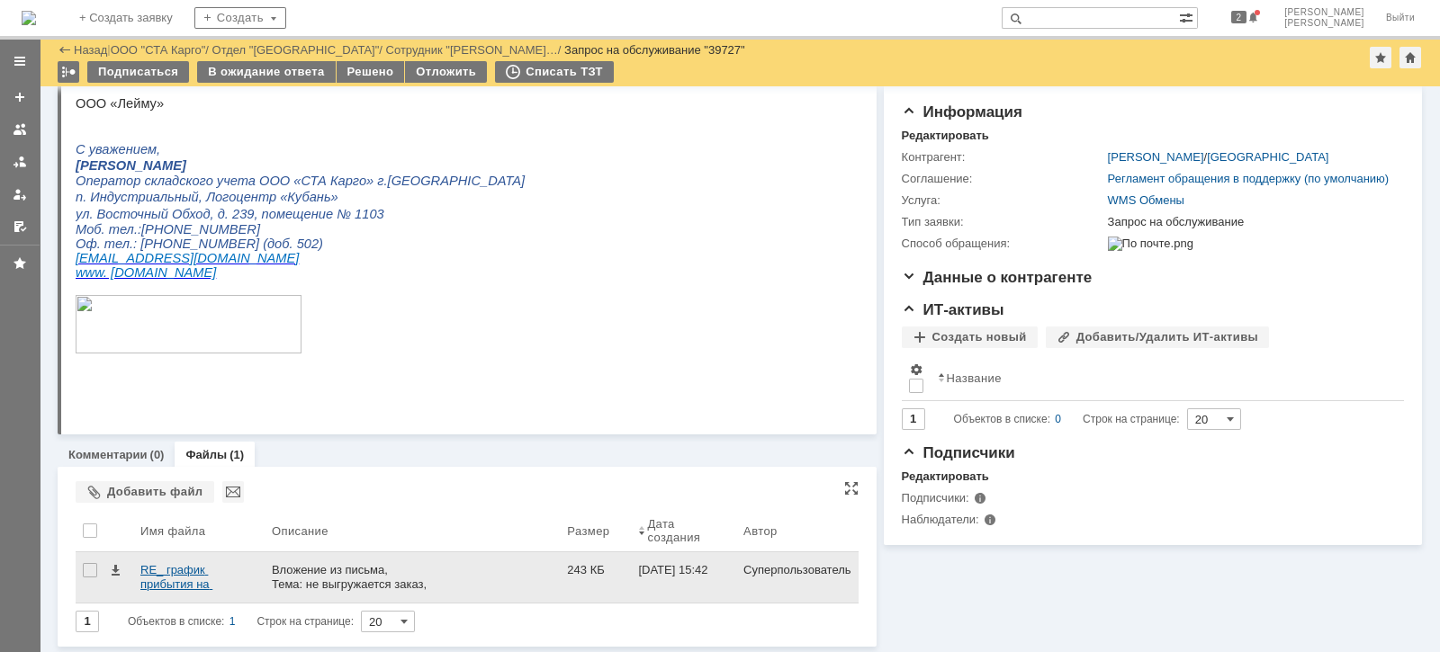
click at [206, 575] on div "RE_ график прибытия на 24.09.eml" at bounding box center [198, 577] width 117 height 29
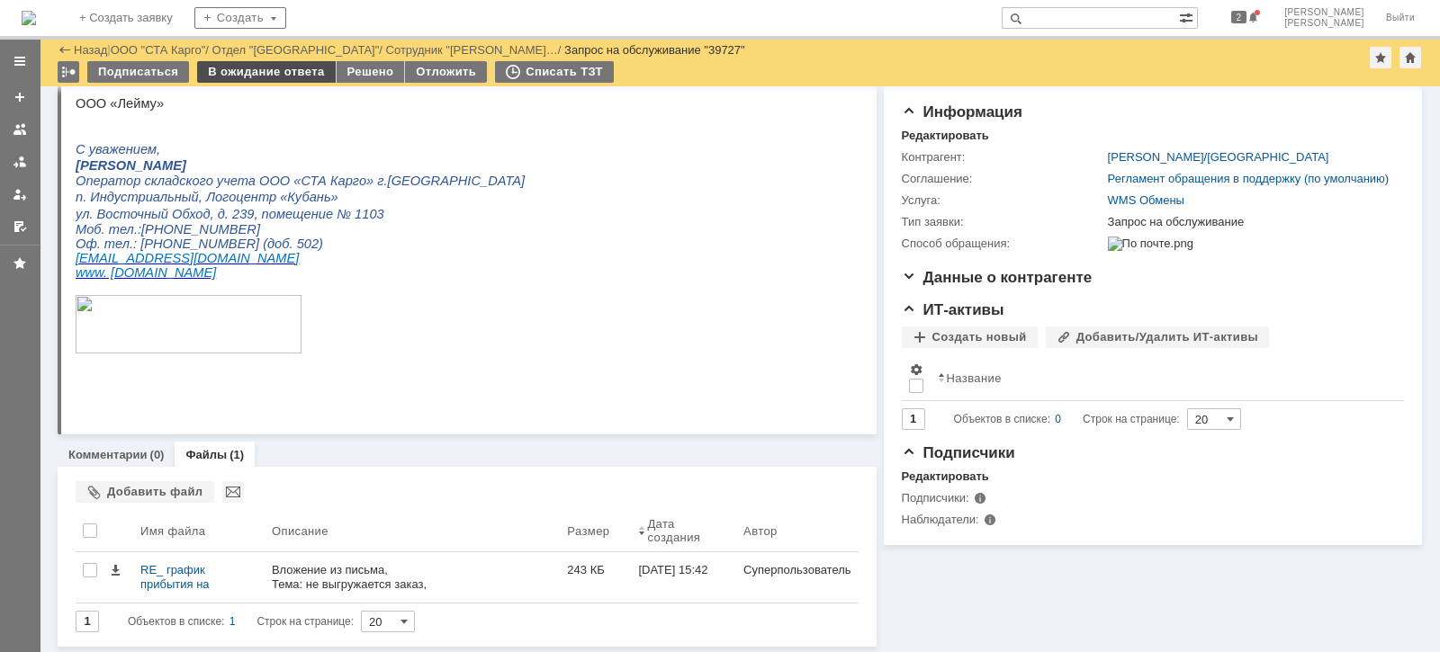
click at [266, 72] on div "В ожидание ответа" at bounding box center [266, 72] width 138 height 22
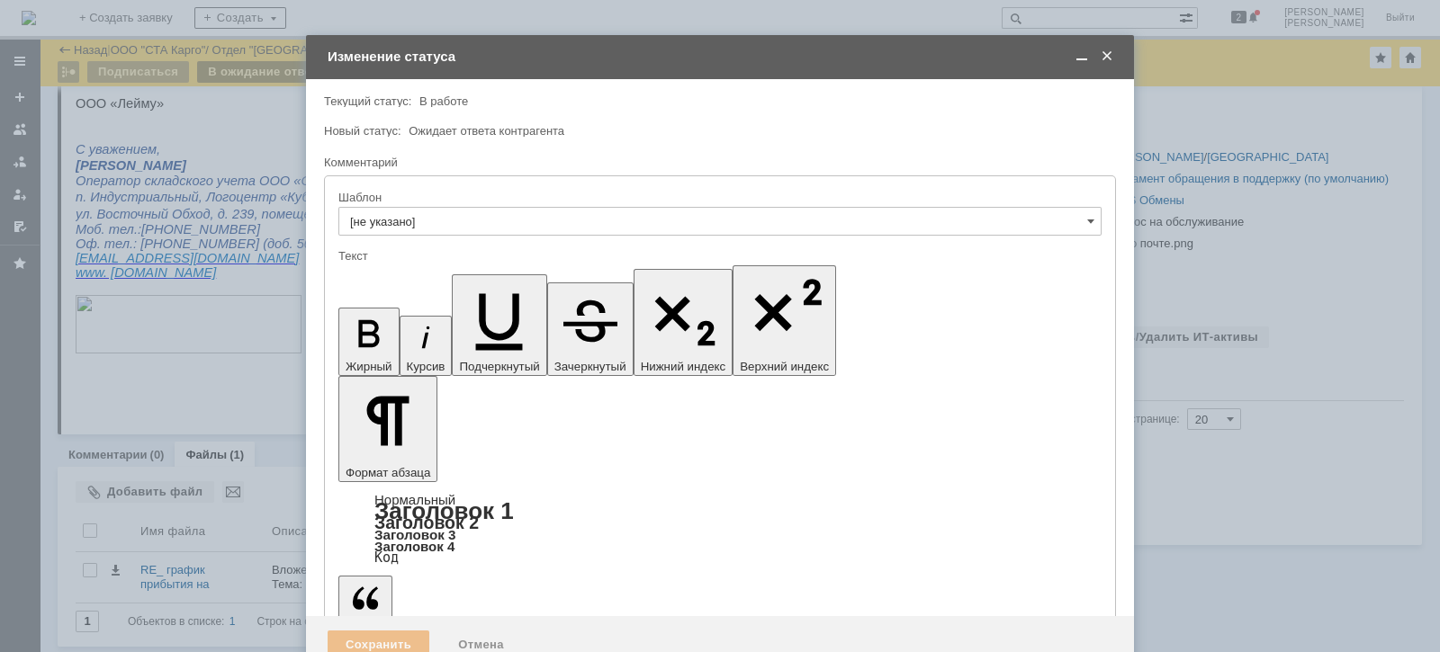
scroll to position [0, 0]
click at [400, 631] on div "Сохранить" at bounding box center [379, 645] width 102 height 29
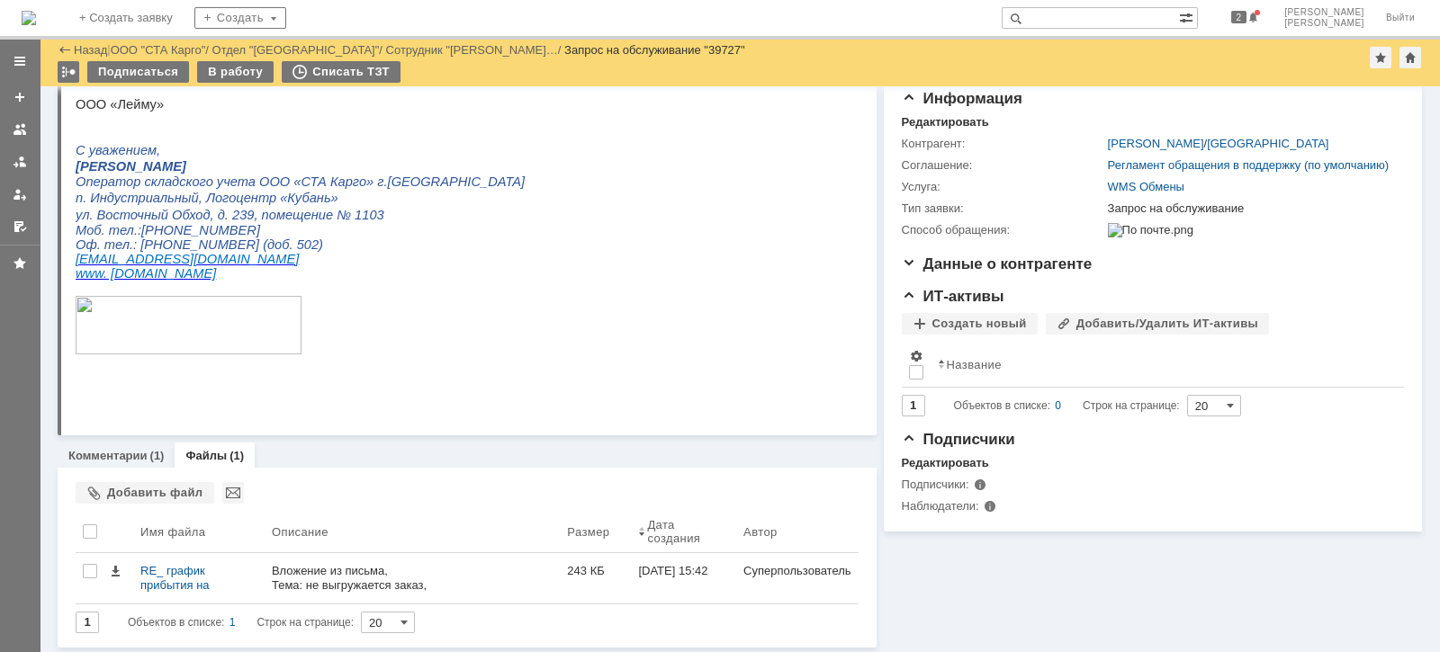
click at [180, 51] on link "ООО "СТА Карго"" at bounding box center [158, 49] width 95 height 13
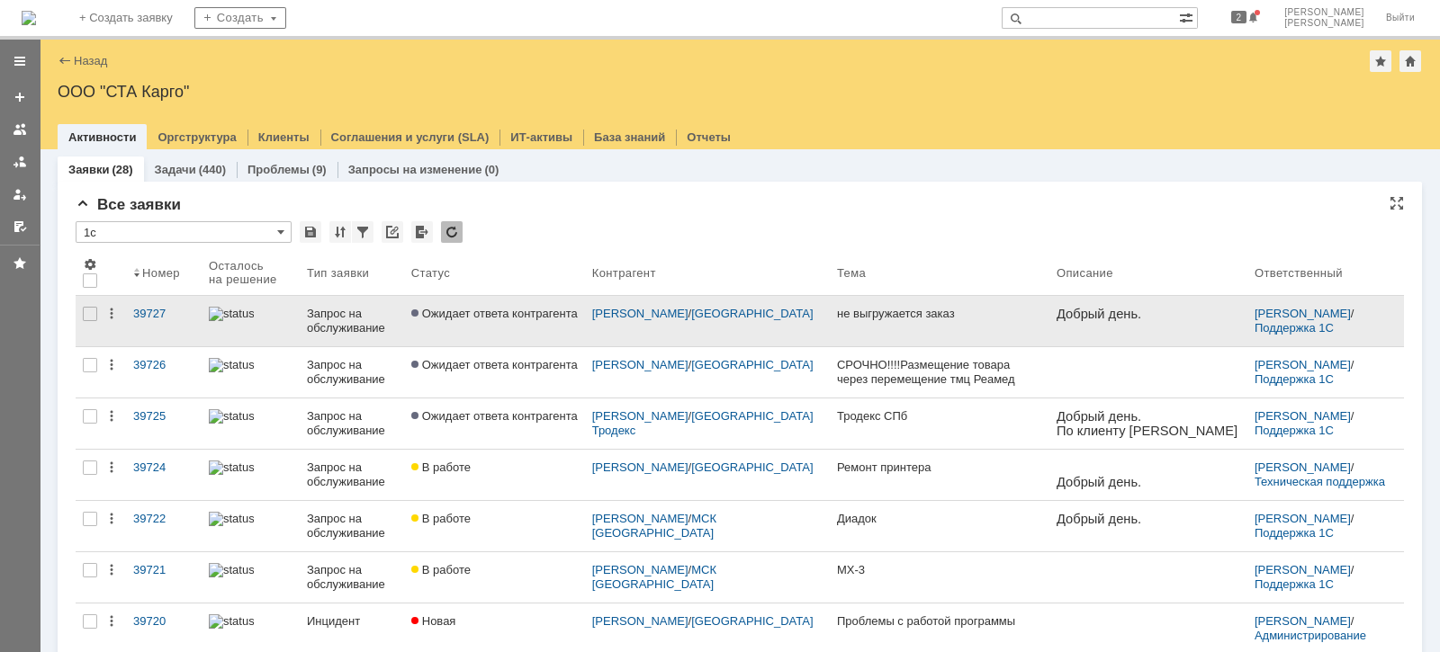
click at [334, 328] on div "Запрос на обслуживание" at bounding box center [352, 321] width 90 height 29
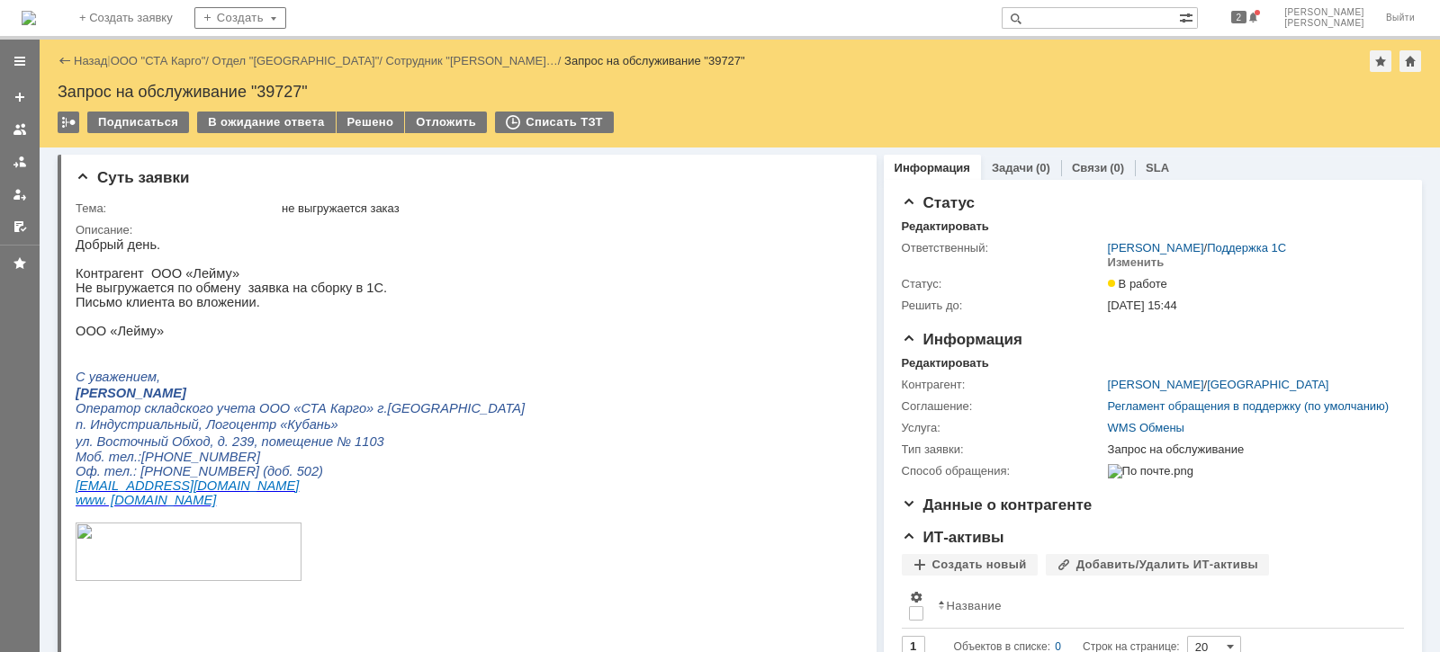
scroll to position [562, 0]
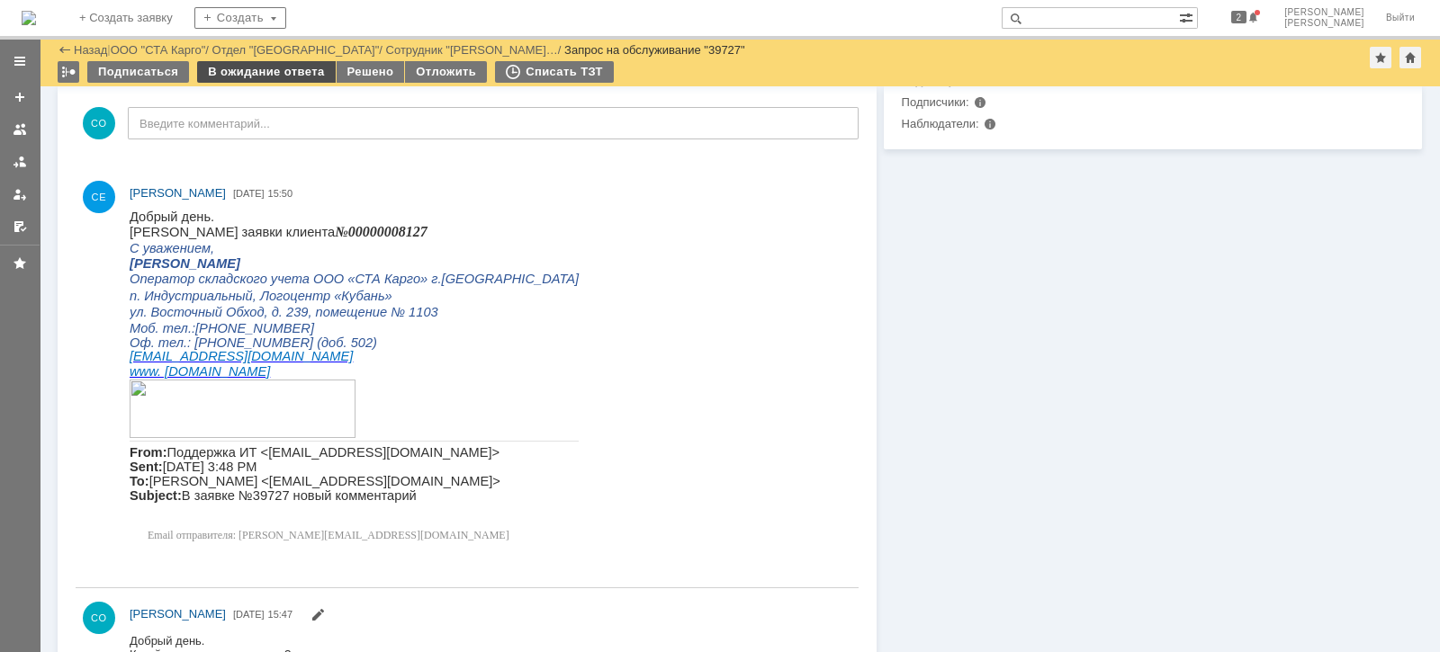
click at [292, 67] on div "В ожидание ответа" at bounding box center [266, 72] width 138 height 22
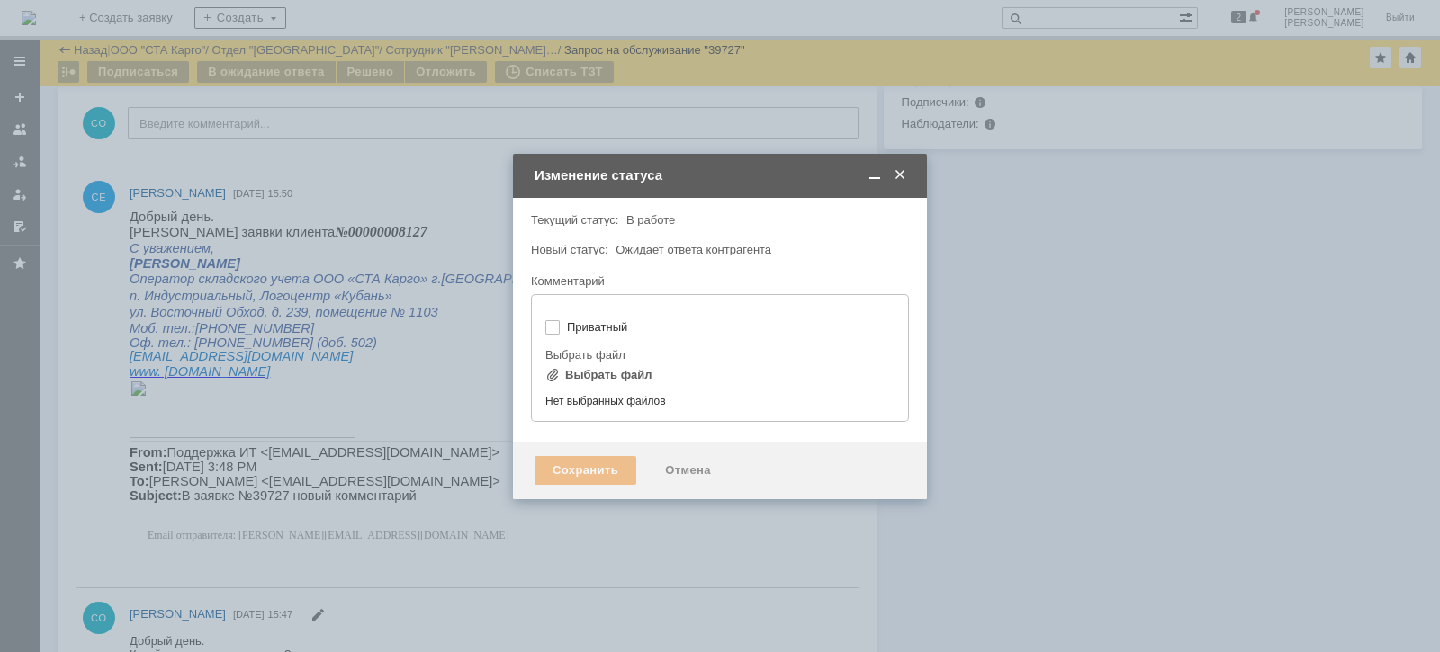
type input "[не указано]"
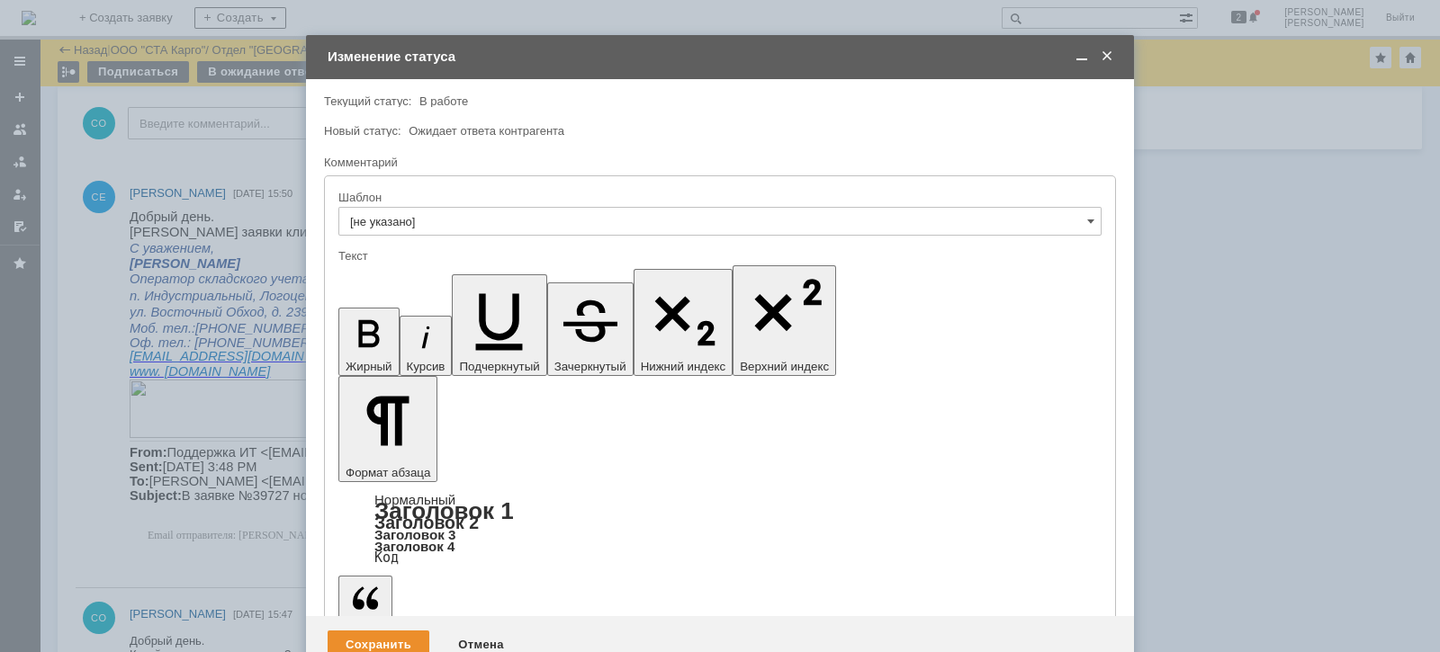
scroll to position [0, 0]
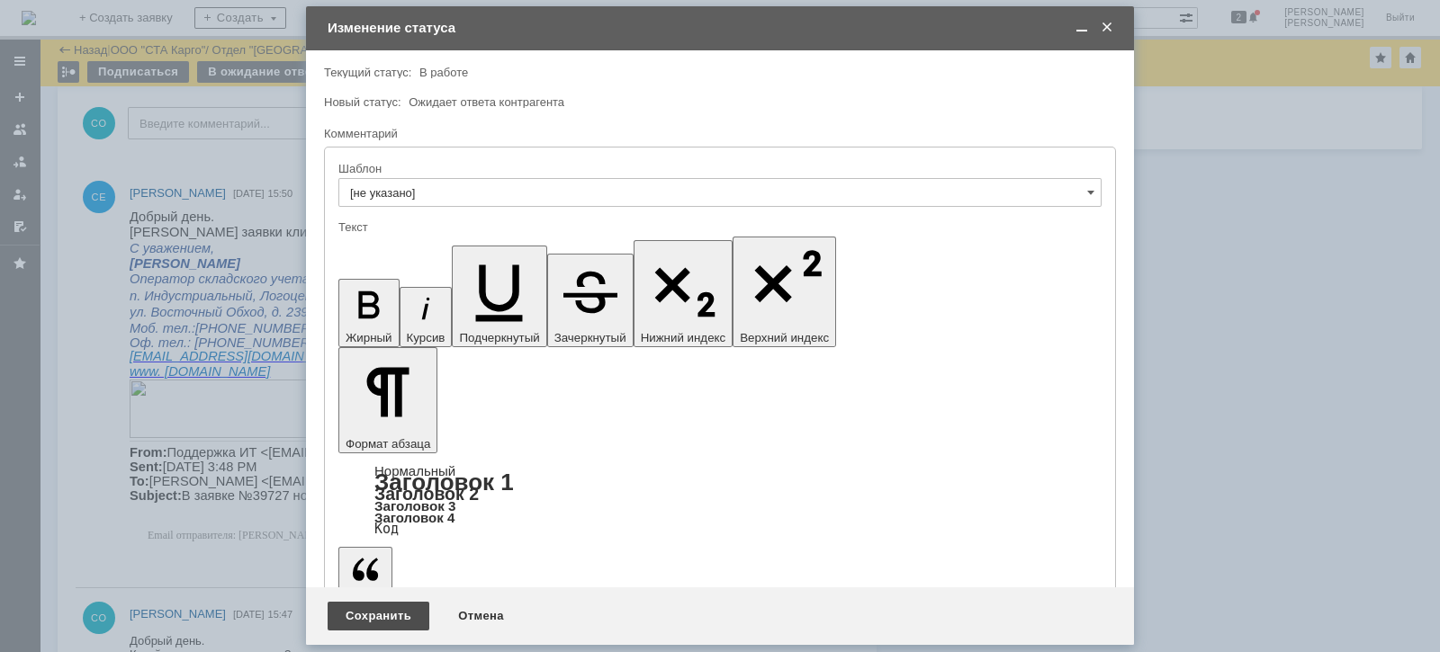
click at [380, 613] on div "Сохранить" at bounding box center [379, 616] width 102 height 29
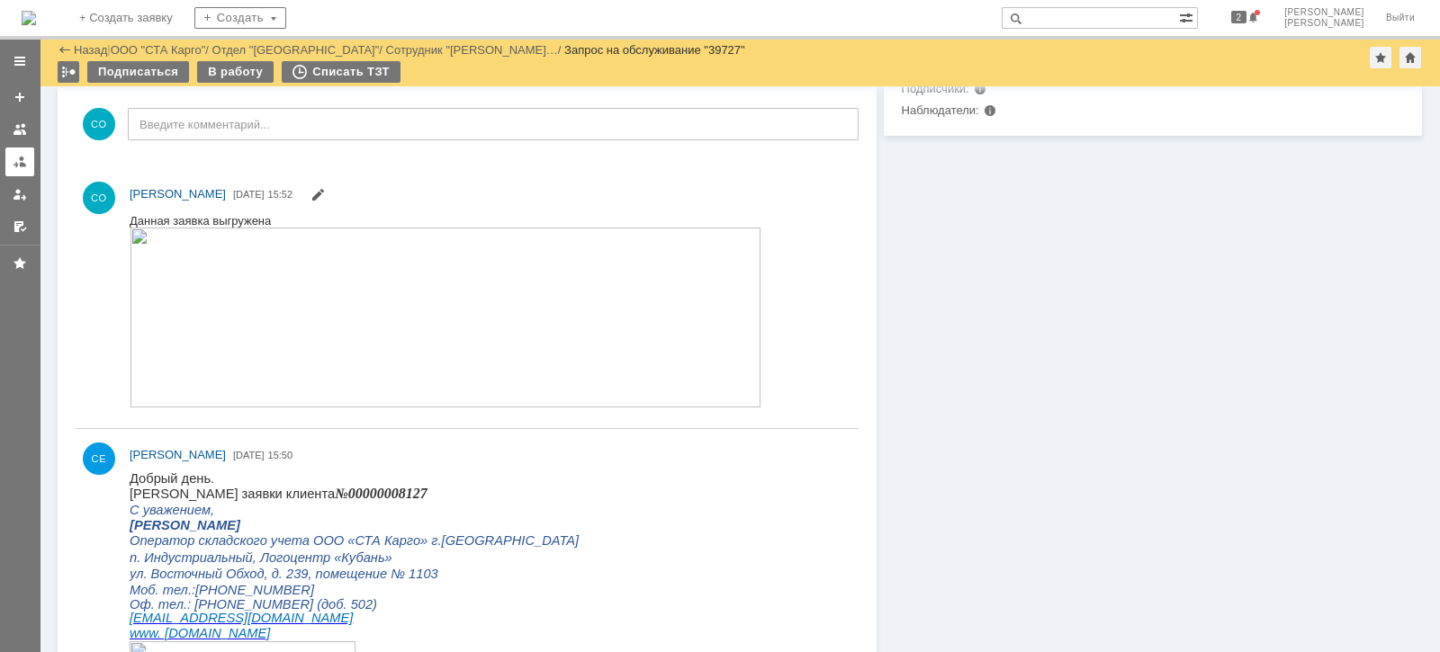
click at [13, 158] on div at bounding box center [20, 162] width 14 height 14
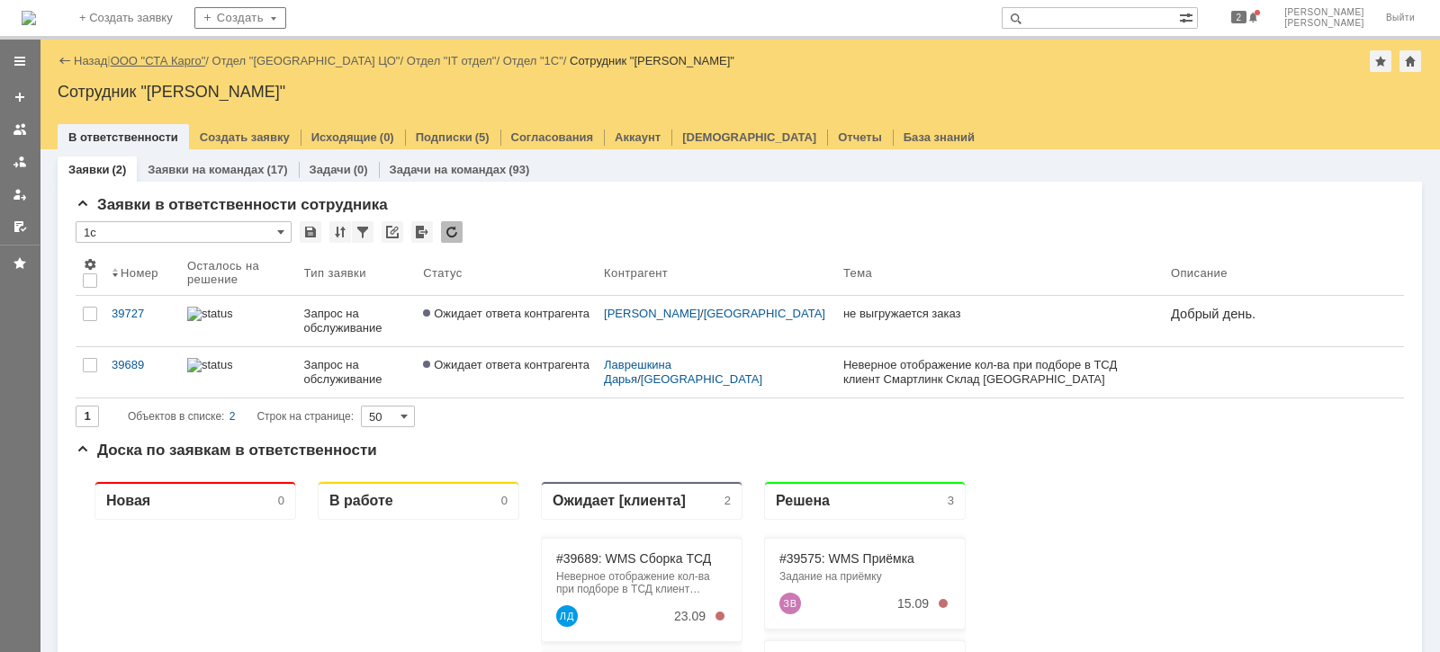
click at [193, 60] on link "ООО "СТА Карго"" at bounding box center [158, 60] width 95 height 13
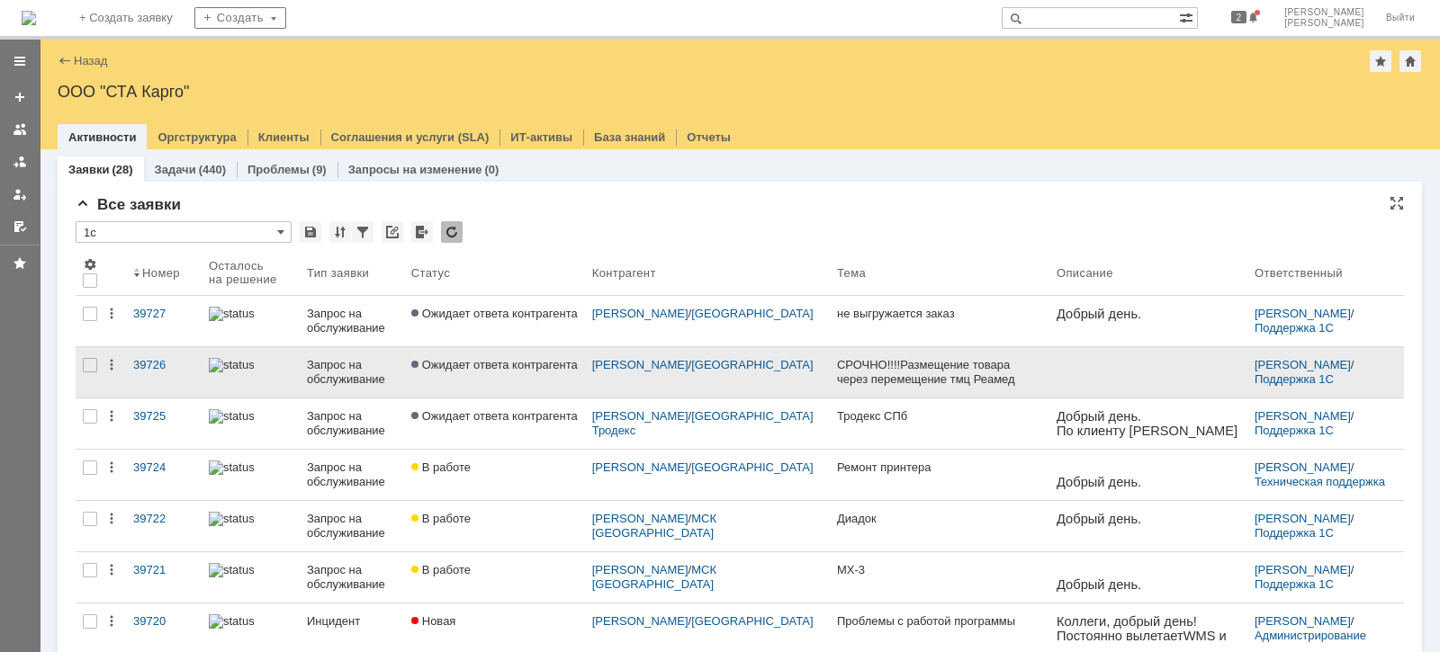
click at [526, 376] on link "Ожидает ответа контрагента" at bounding box center [494, 372] width 181 height 50
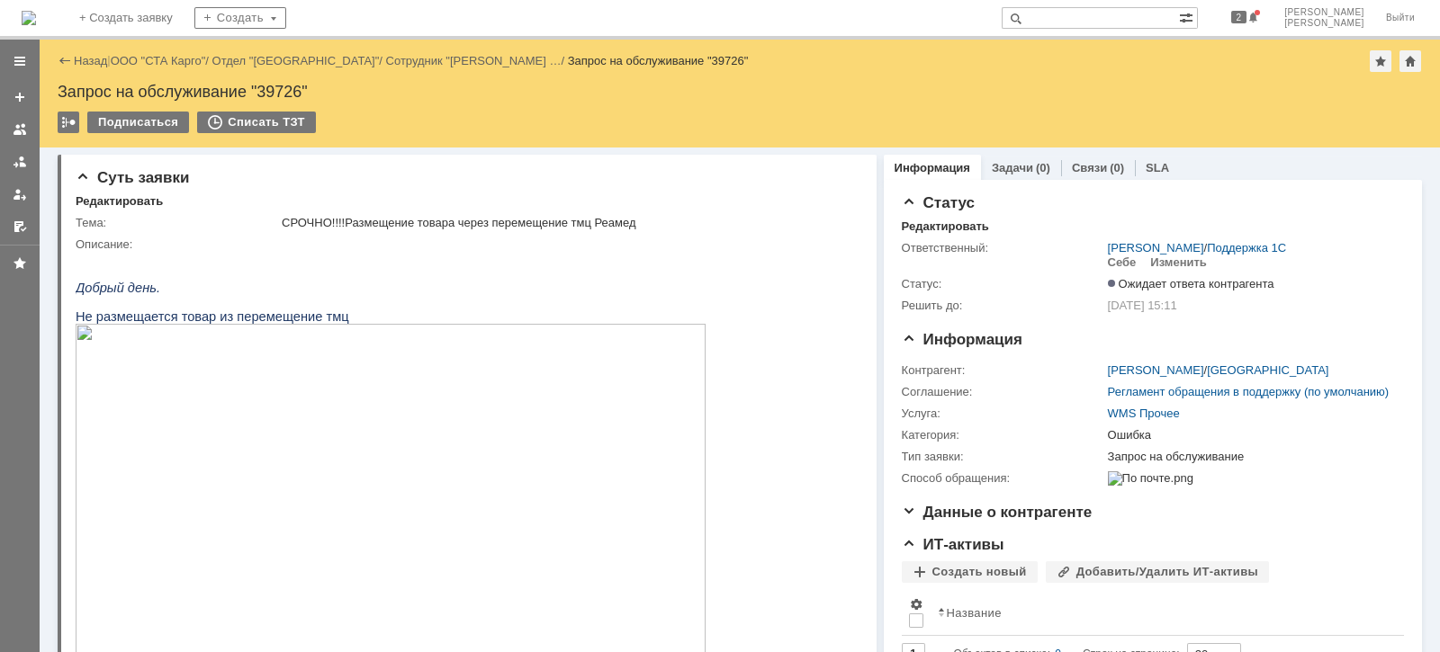
click at [423, 463] on img at bounding box center [391, 501] width 630 height 355
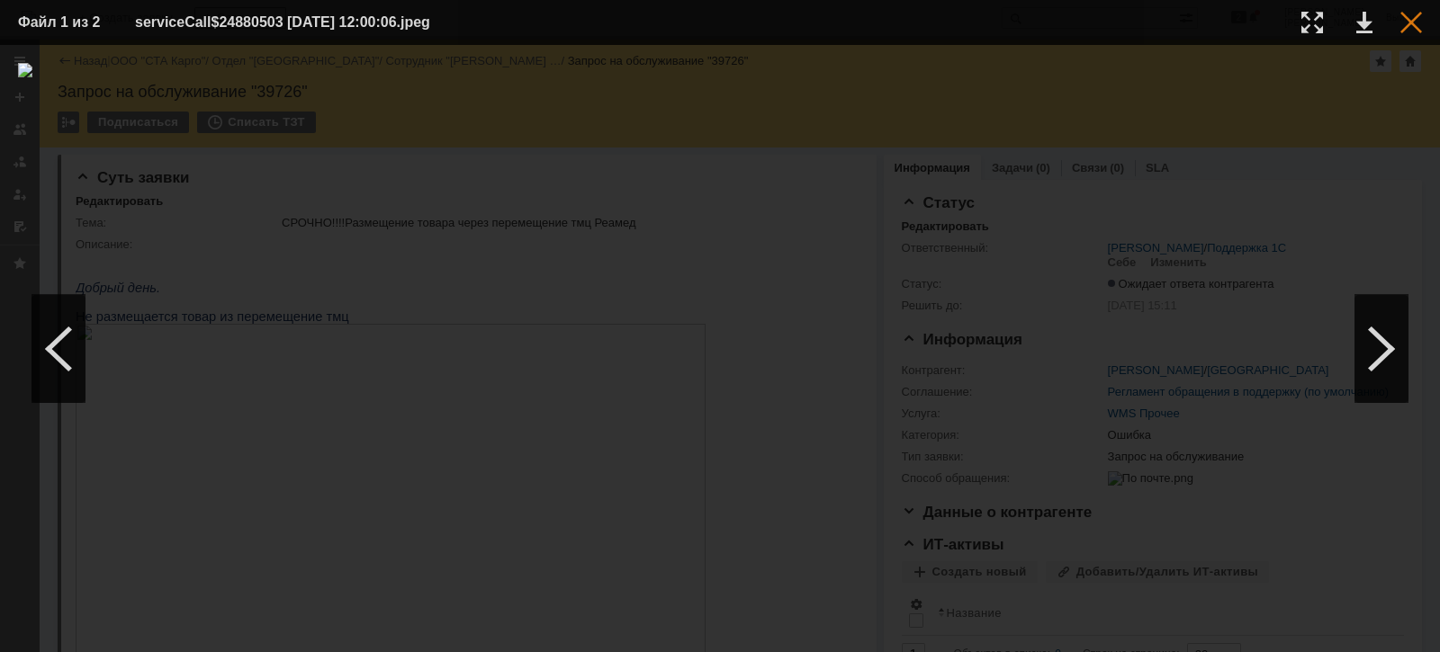
click at [1406, 13] on div at bounding box center [1411, 23] width 22 height 22
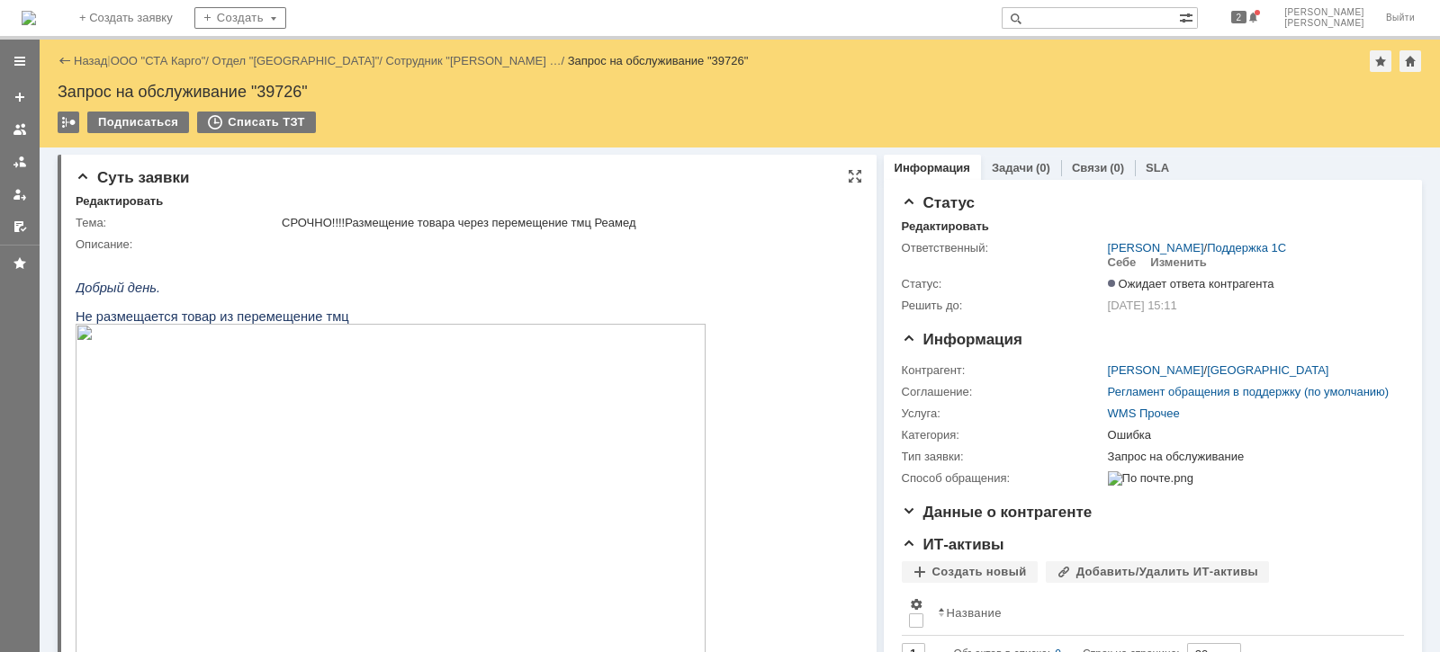
click at [445, 431] on img at bounding box center [391, 501] width 630 height 355
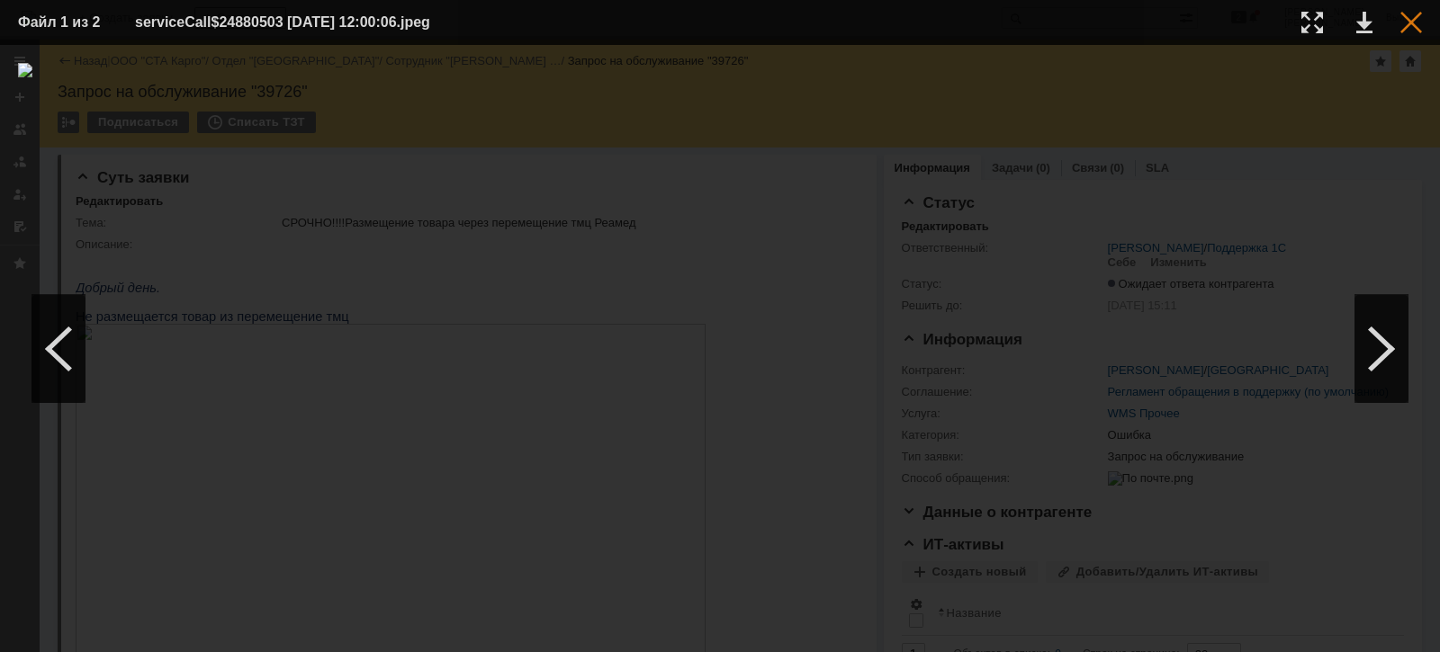
click at [1415, 17] on div at bounding box center [1411, 23] width 22 height 22
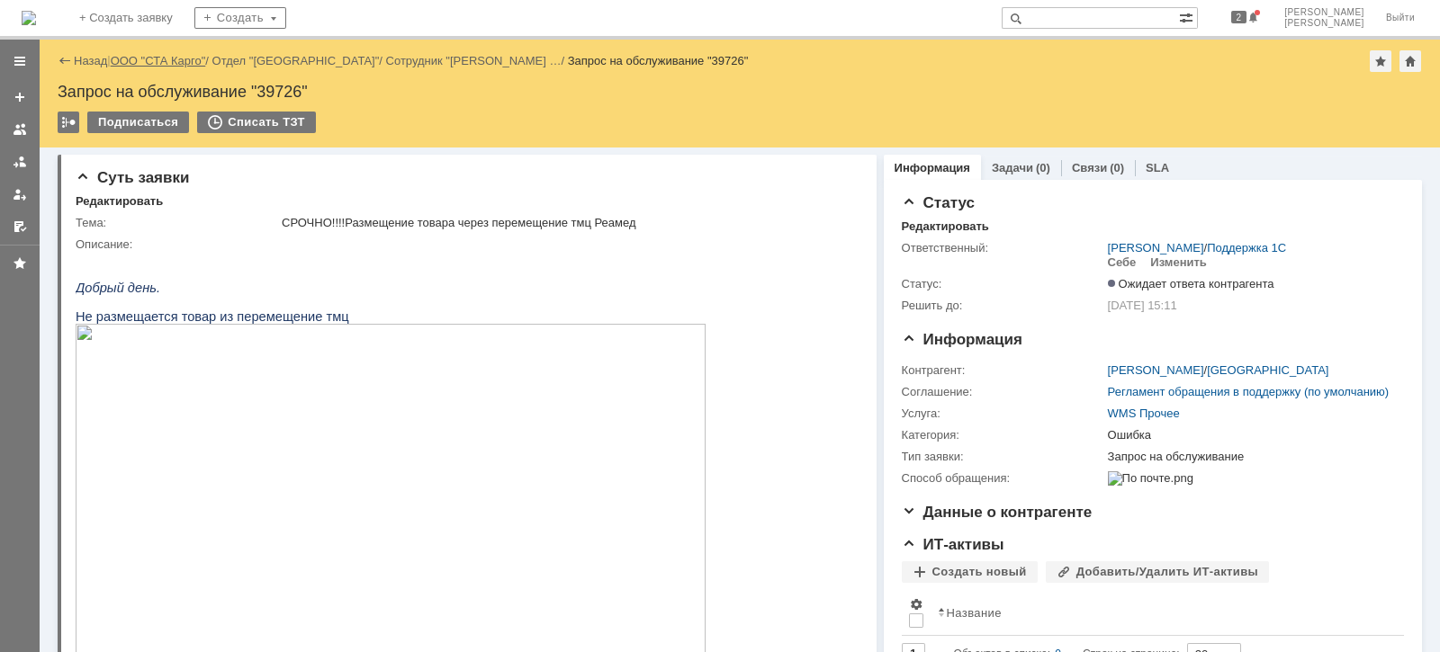
click at [152, 57] on link "ООО "СТА Карго"" at bounding box center [158, 60] width 95 height 13
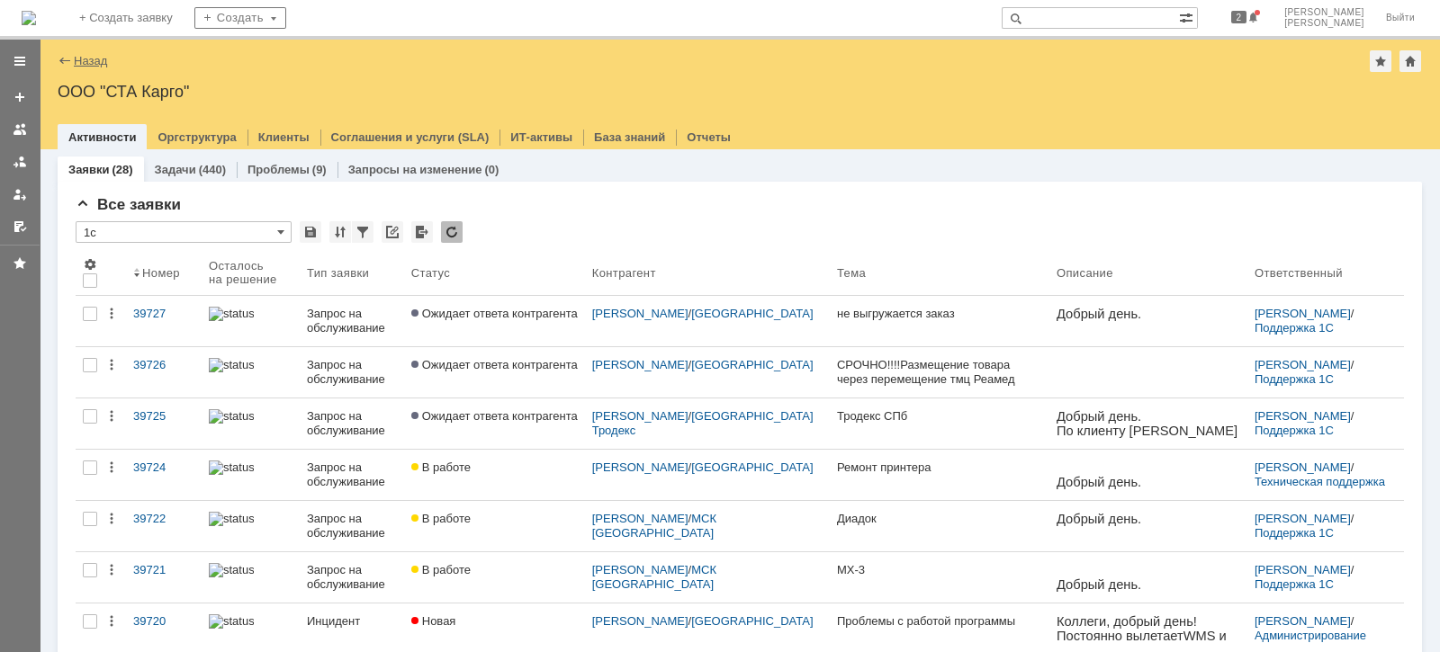
click at [97, 61] on link "Назад" at bounding box center [90, 60] width 33 height 13
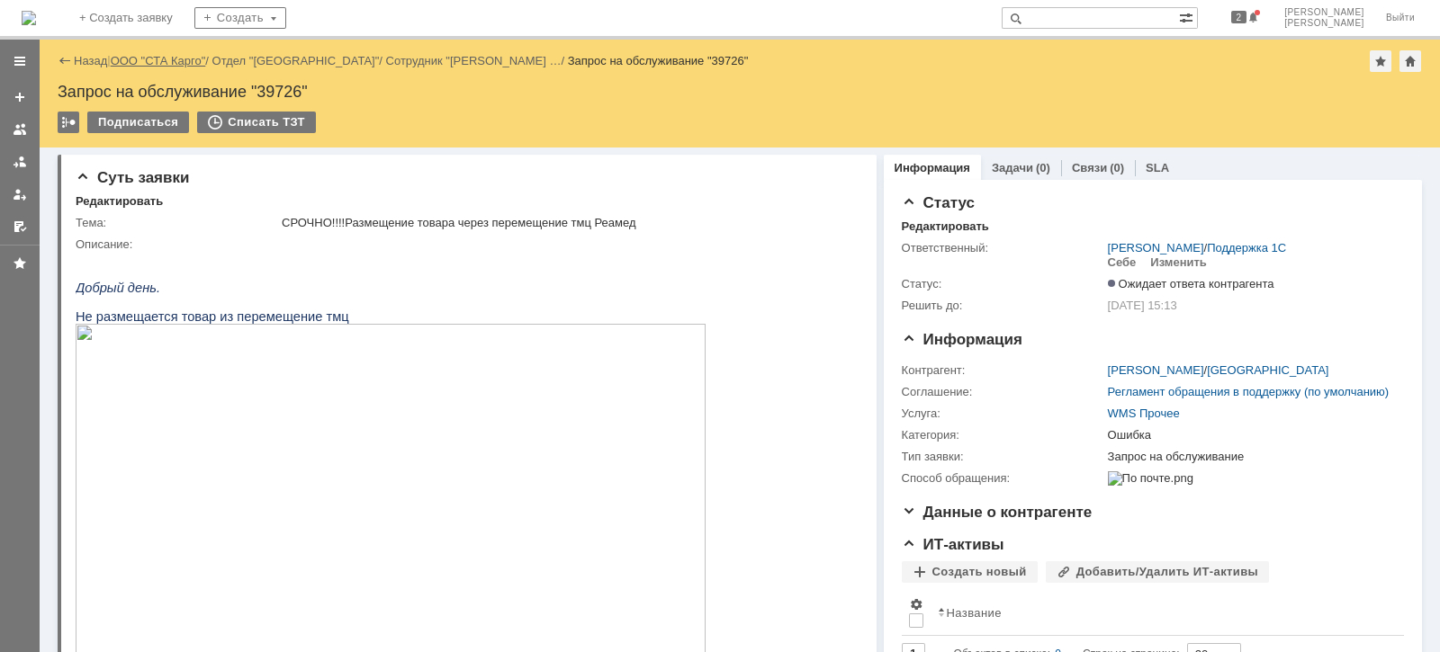
click at [139, 58] on link "ООО "СТА Карго"" at bounding box center [158, 60] width 95 height 13
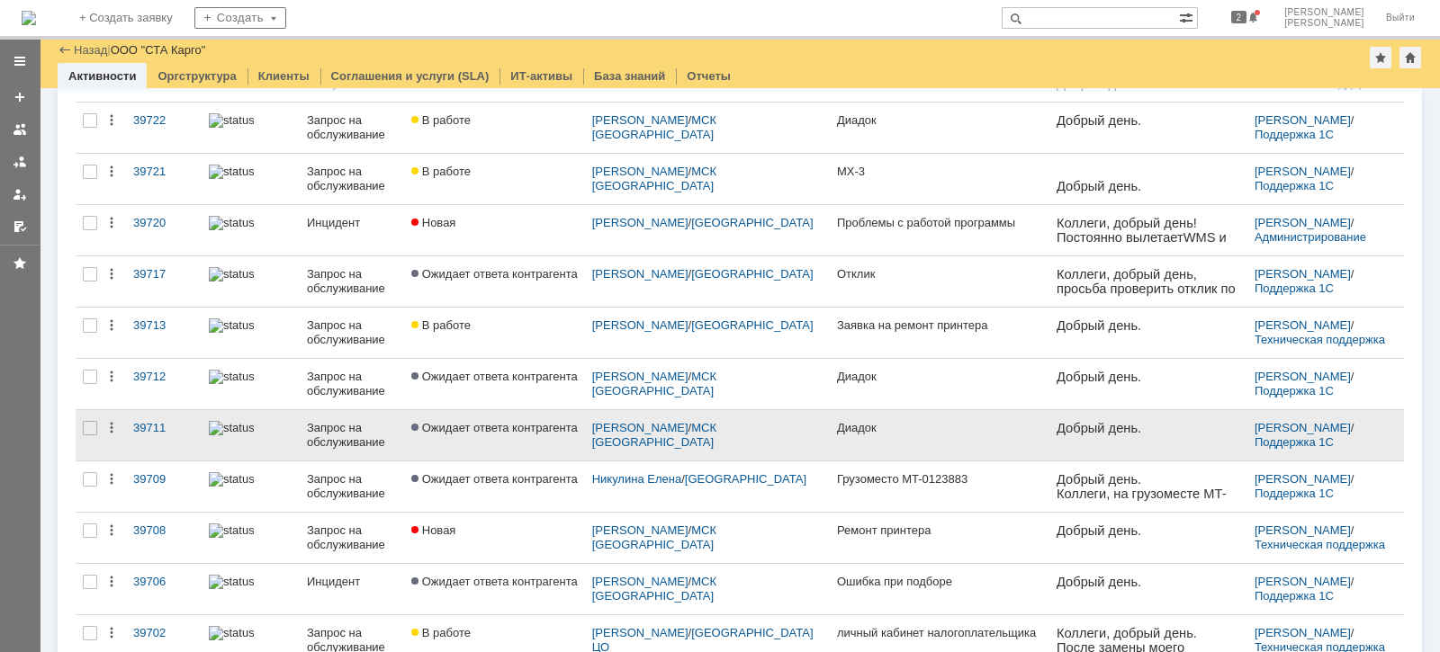
click at [353, 436] on div "Запрос на обслуживание" at bounding box center [352, 435] width 90 height 29
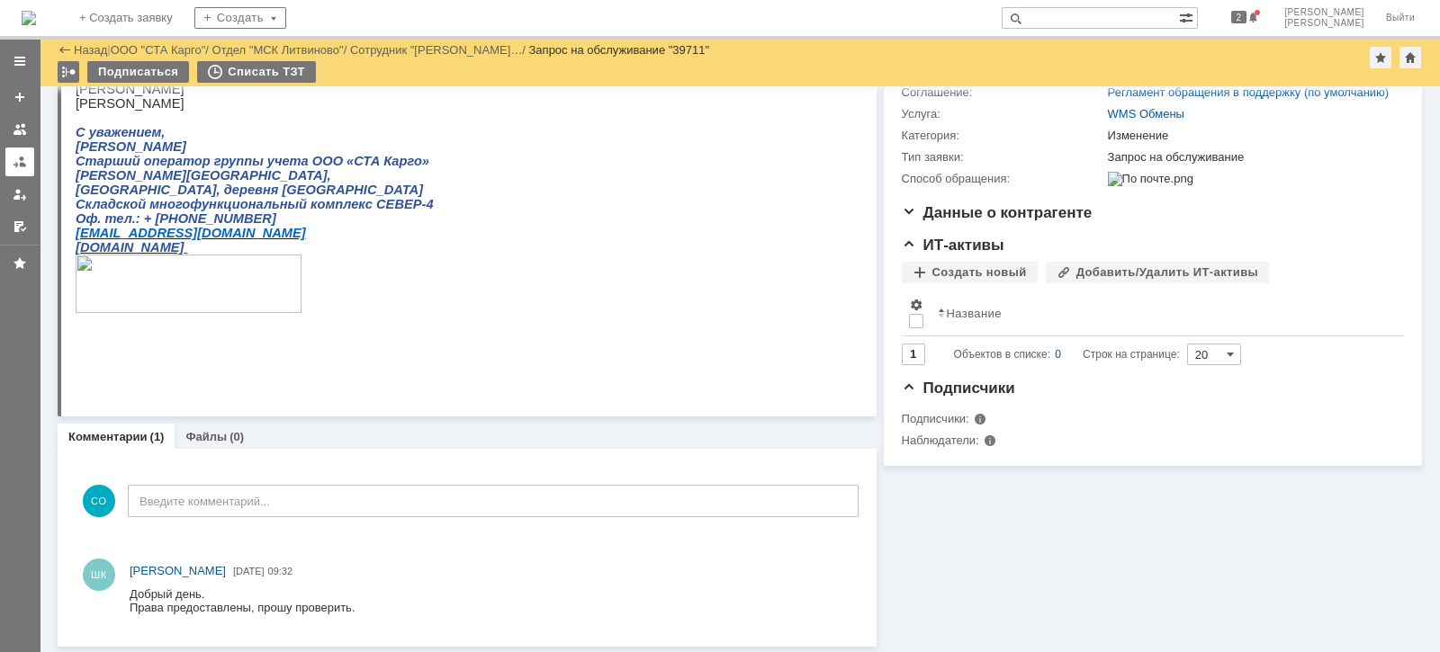
click at [15, 166] on div at bounding box center [20, 162] width 14 height 14
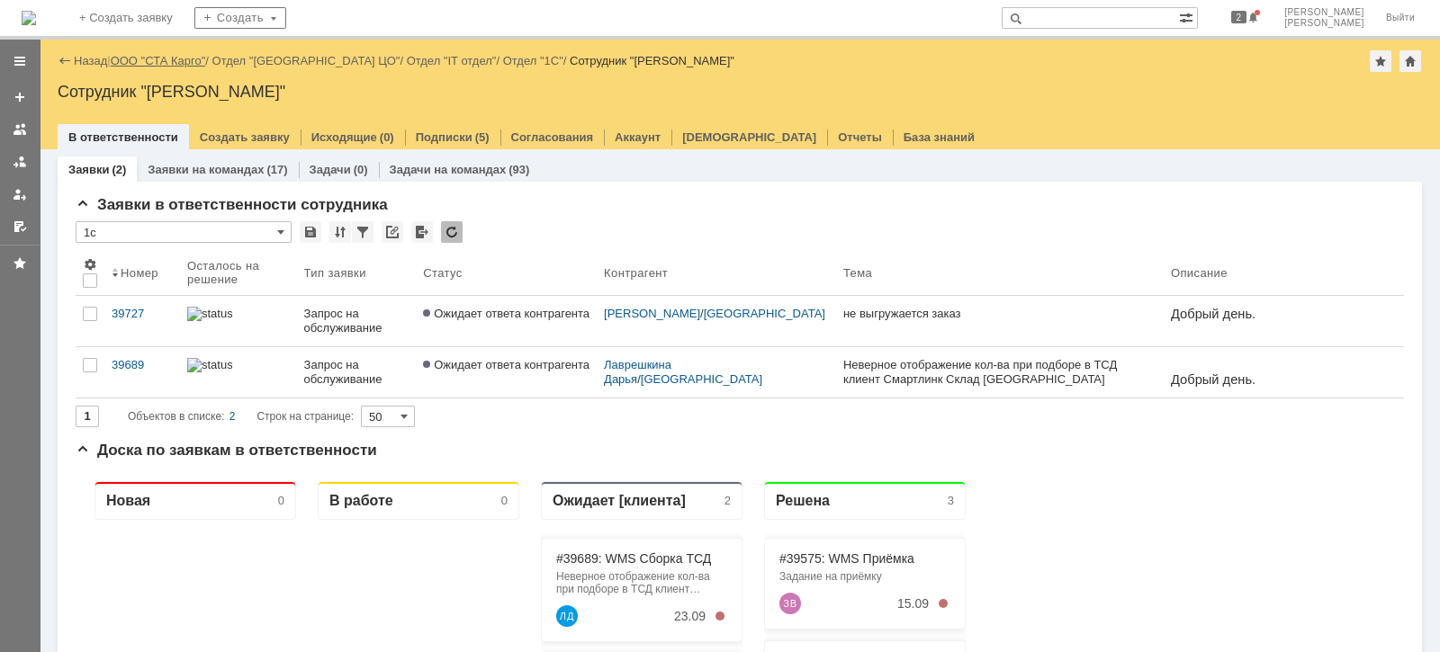
click at [162, 67] on link "ООО "СТА Карго"" at bounding box center [158, 60] width 95 height 13
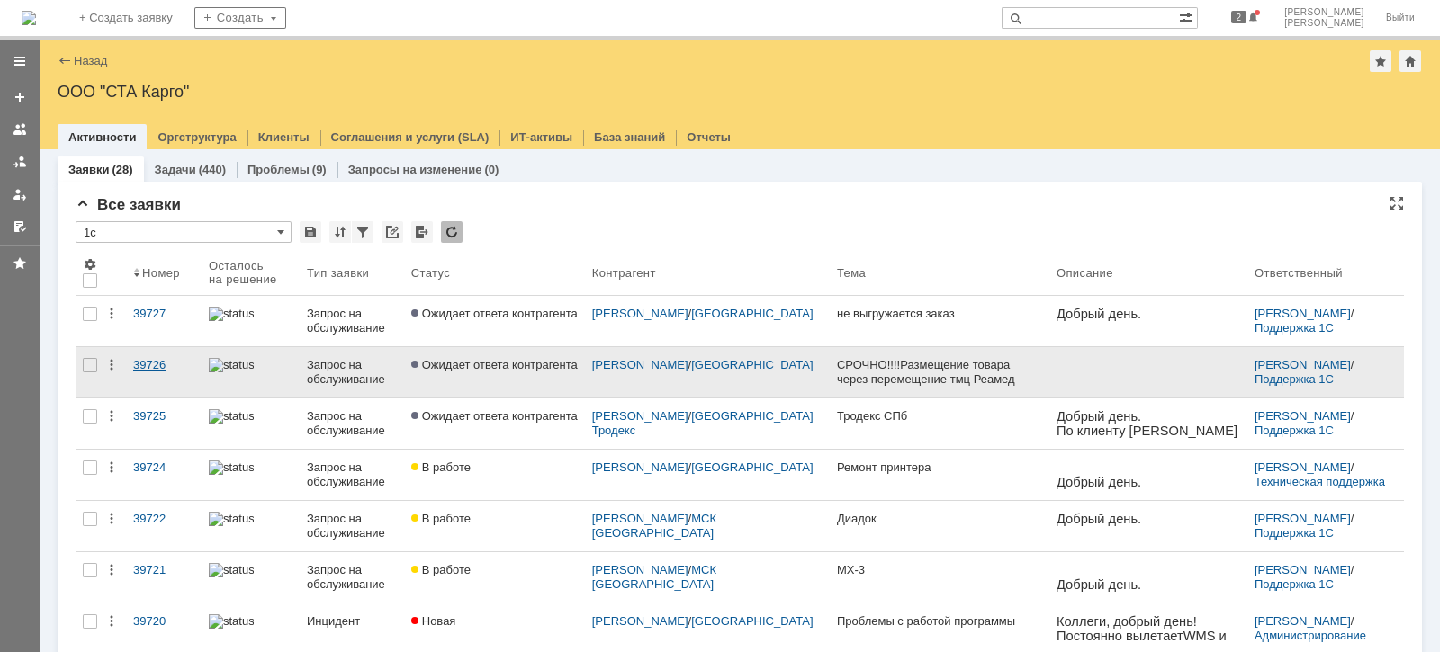
click at [148, 369] on div "39726" at bounding box center [163, 365] width 61 height 14
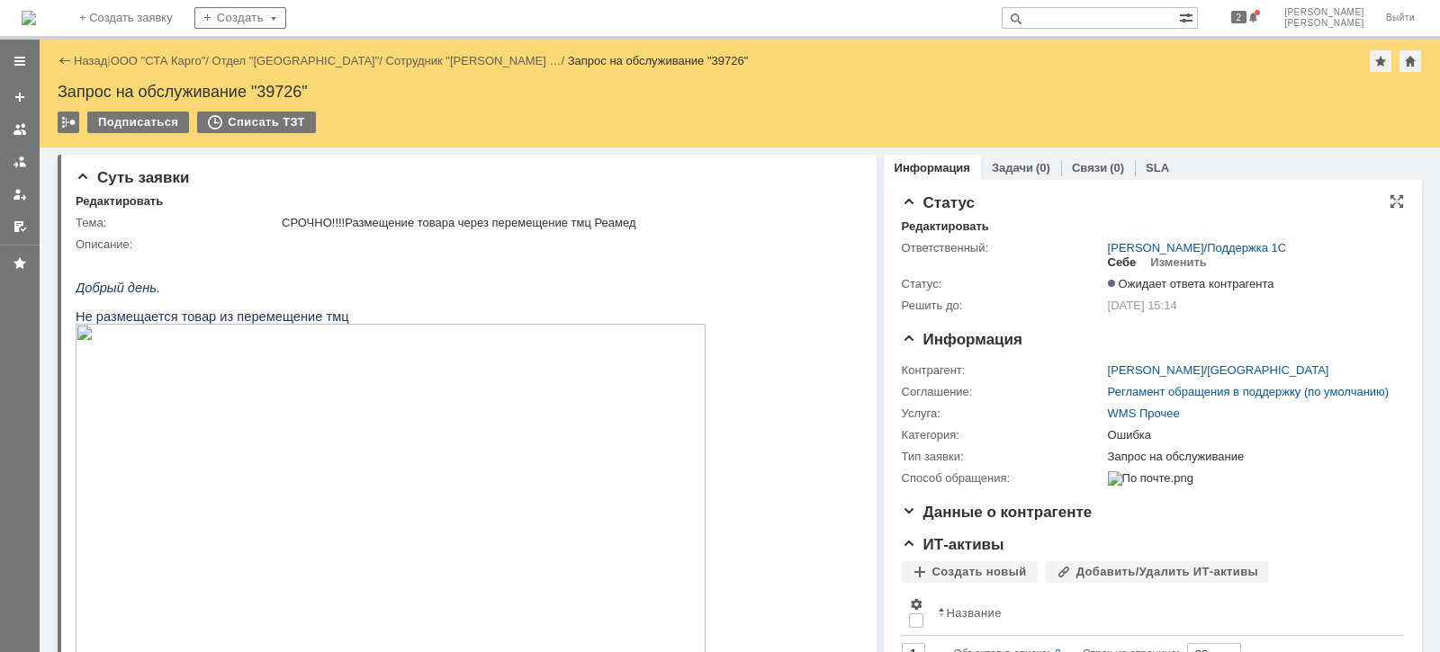
click at [1111, 259] on div "Себе" at bounding box center [1122, 263] width 29 height 14
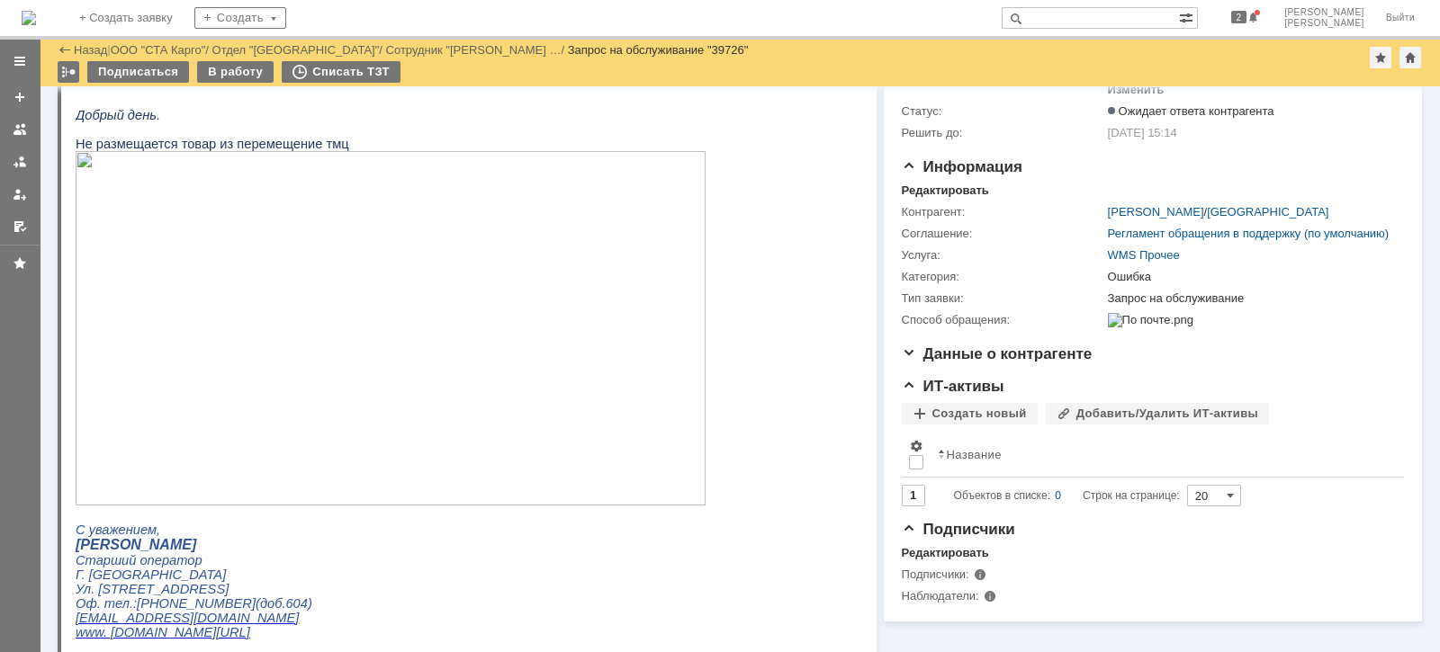
click at [518, 453] on img at bounding box center [391, 328] width 630 height 355
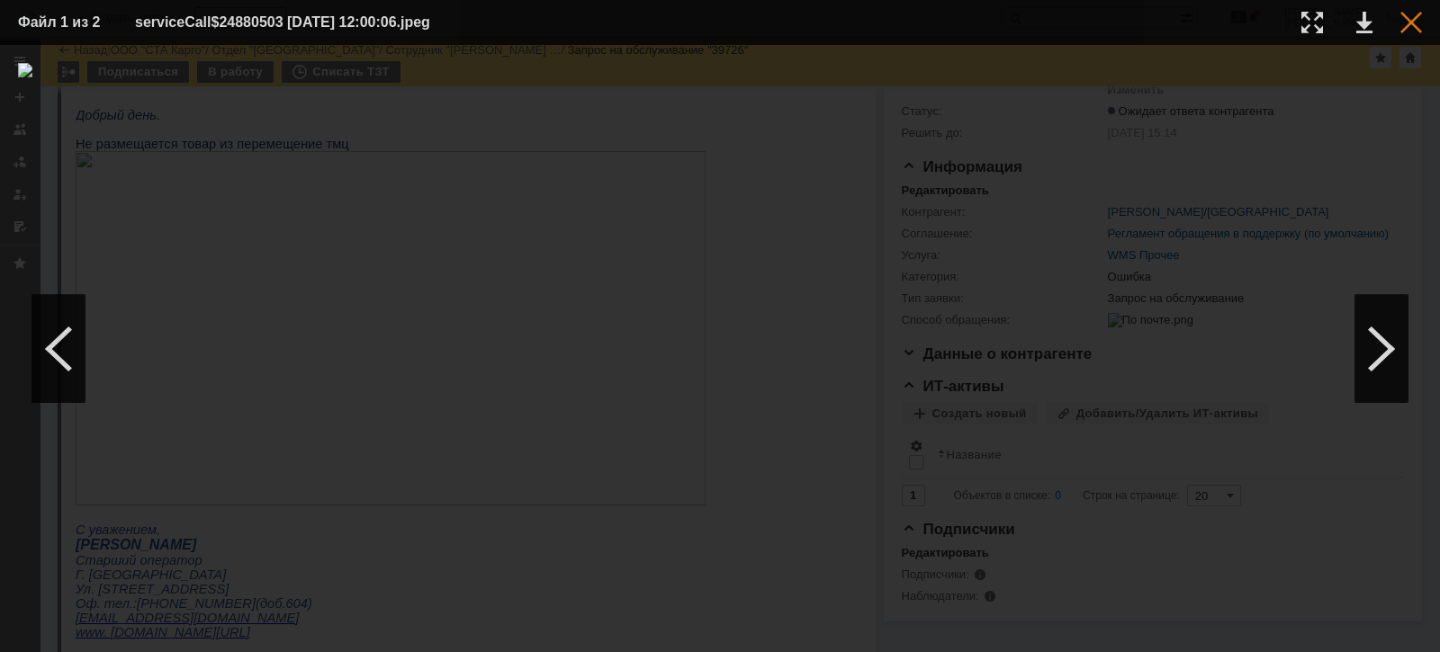
click at [1420, 22] on div at bounding box center [1411, 23] width 22 height 22
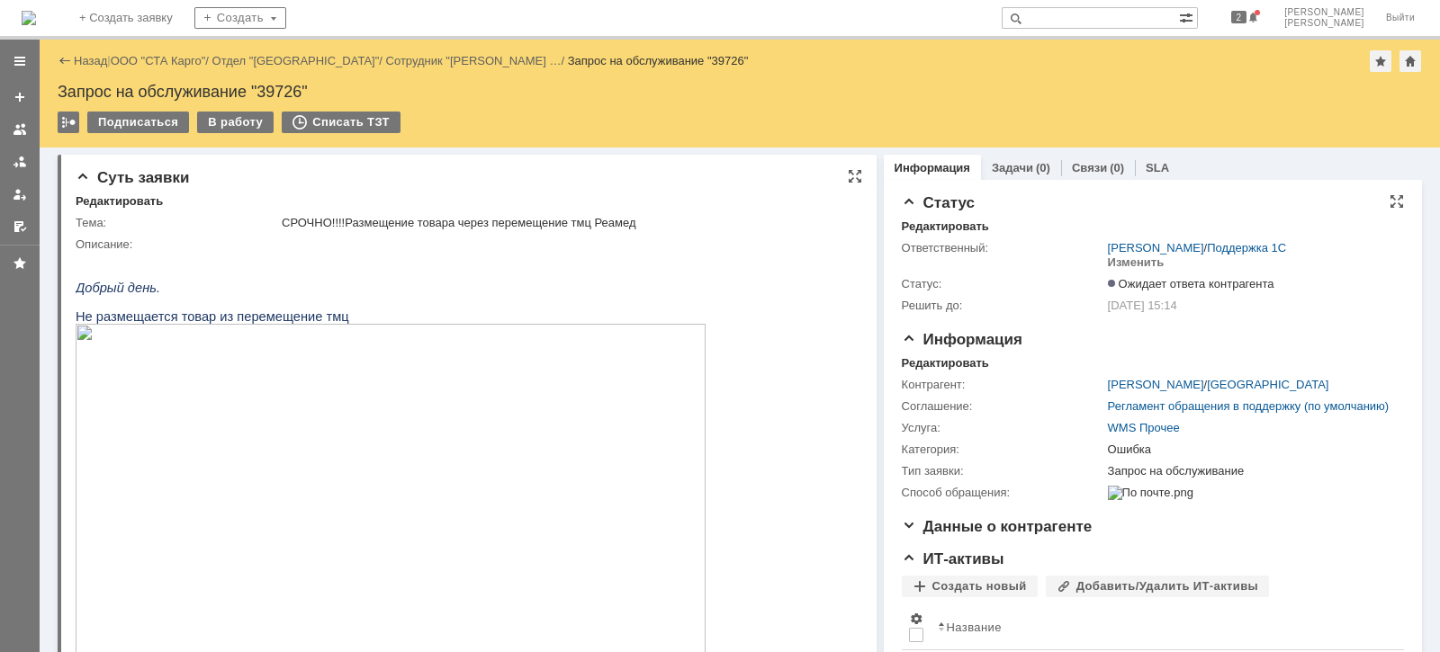
click at [197, 560] on img at bounding box center [391, 501] width 630 height 355
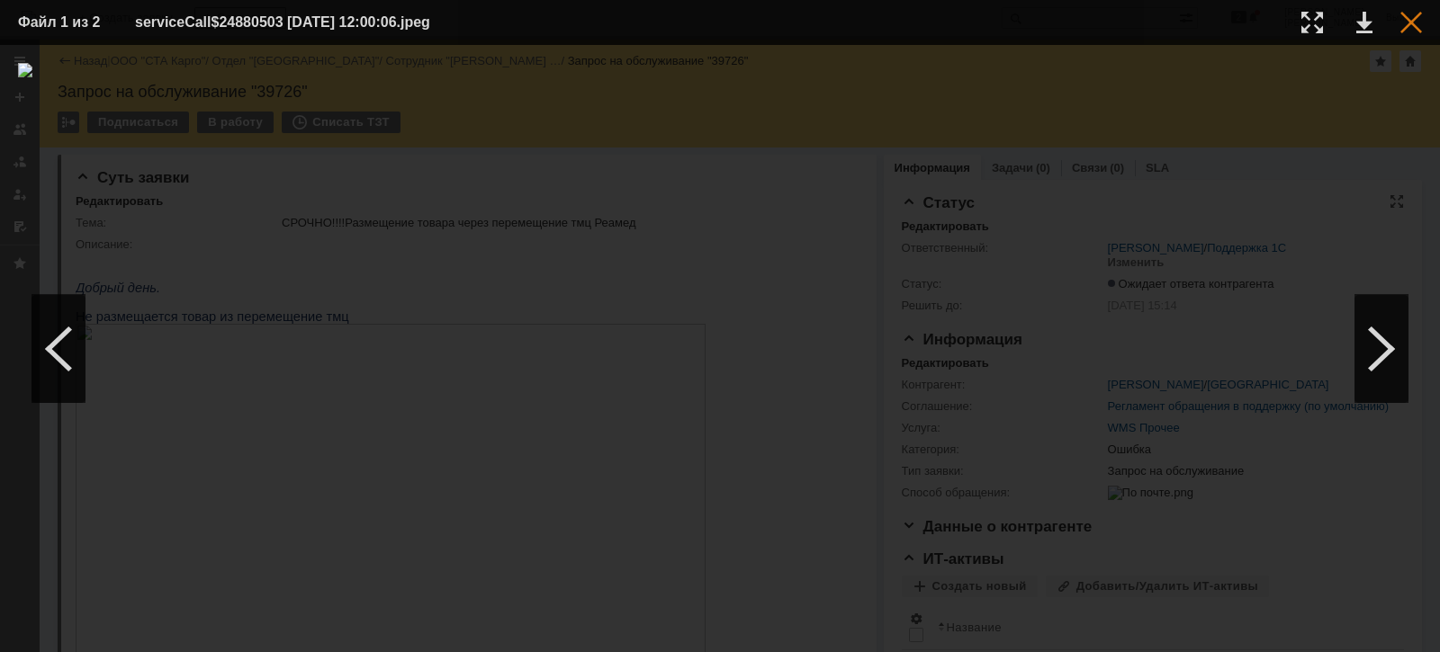
click at [1407, 22] on div at bounding box center [1411, 23] width 22 height 22
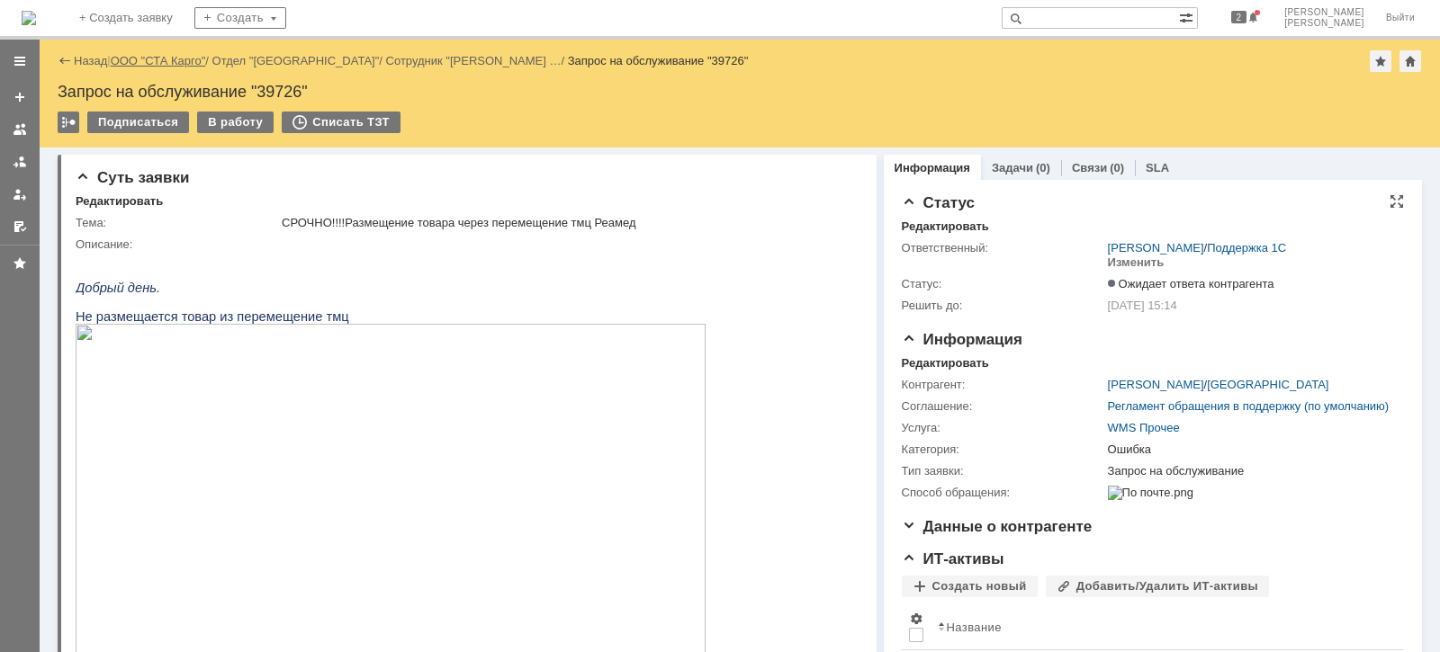
click at [157, 63] on link "ООО "СТА Карго"" at bounding box center [158, 60] width 95 height 13
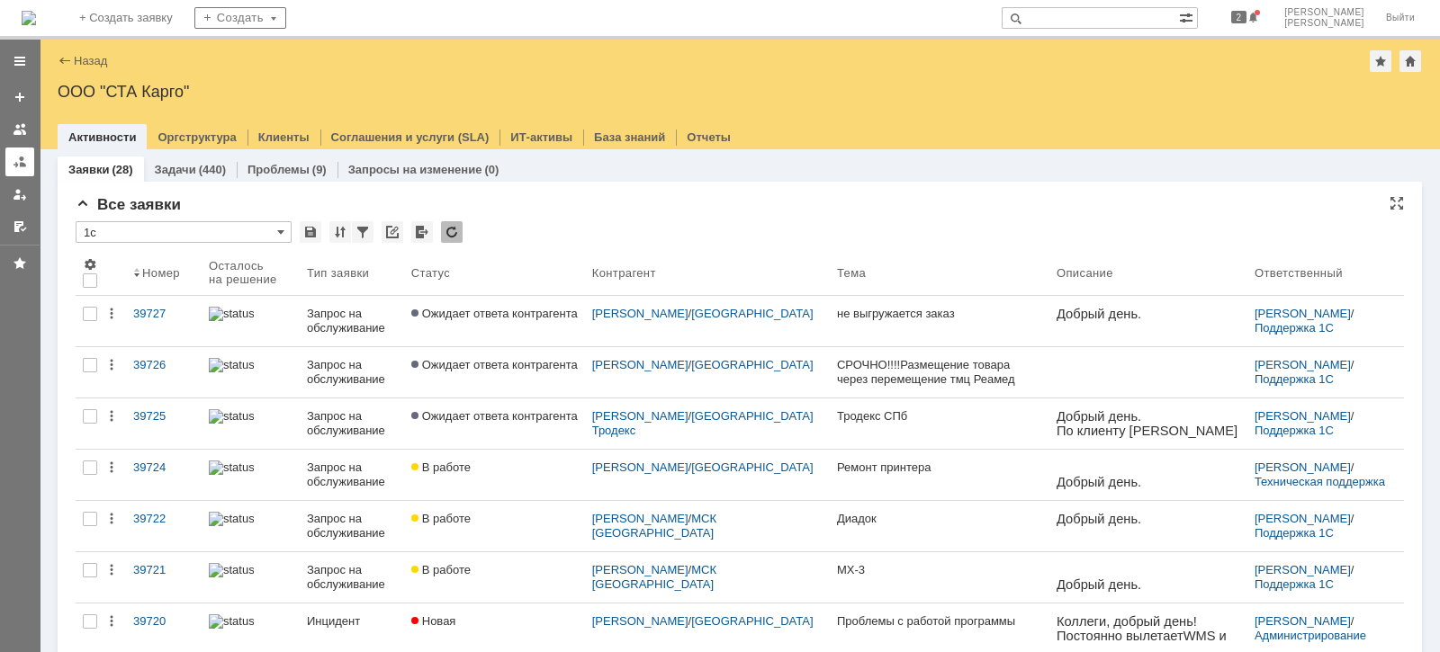
click at [13, 173] on link at bounding box center [19, 162] width 29 height 29
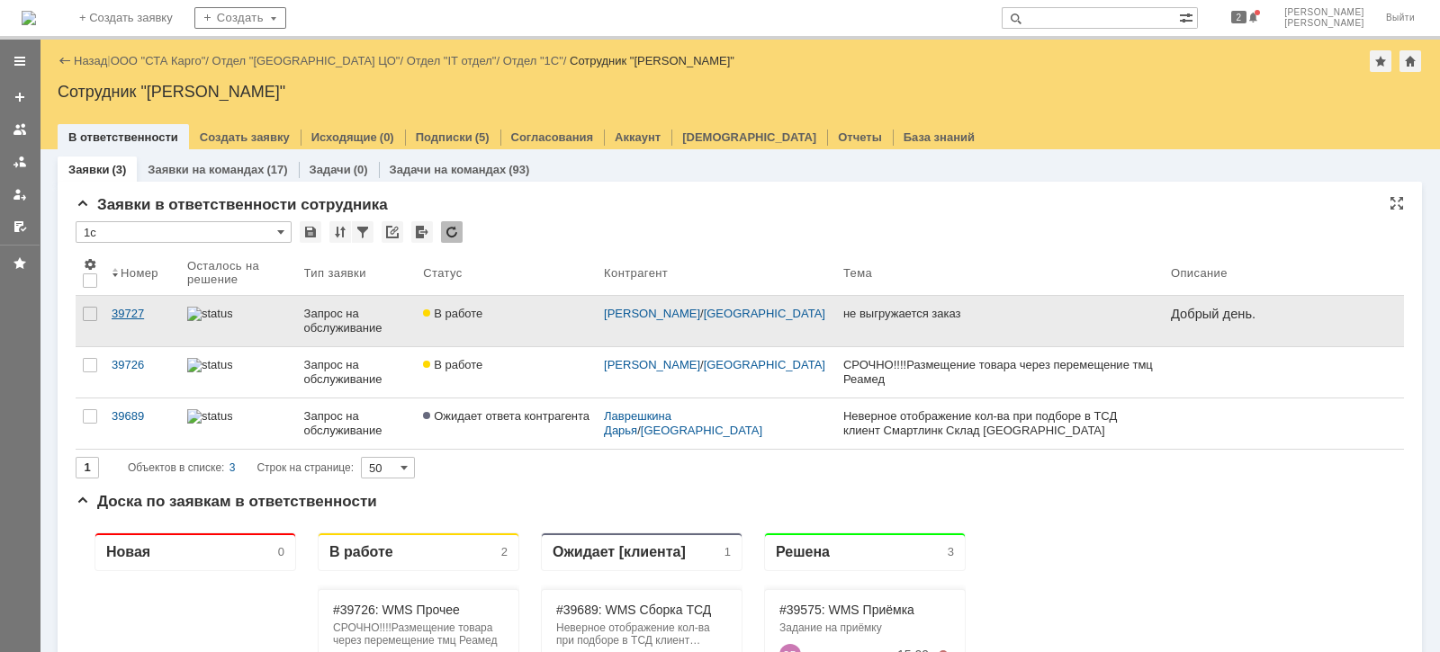
click at [135, 301] on link "39727" at bounding box center [142, 321] width 76 height 50
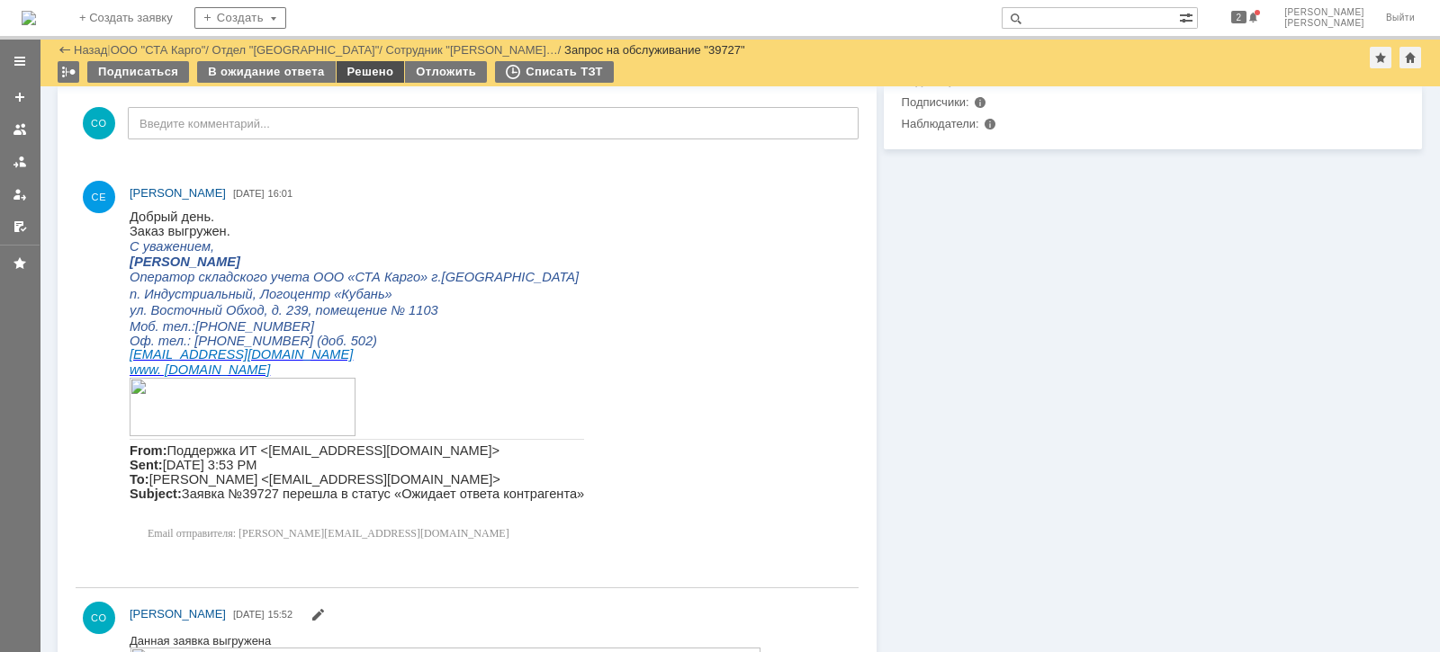
click at [354, 70] on div "Решено" at bounding box center [371, 72] width 68 height 22
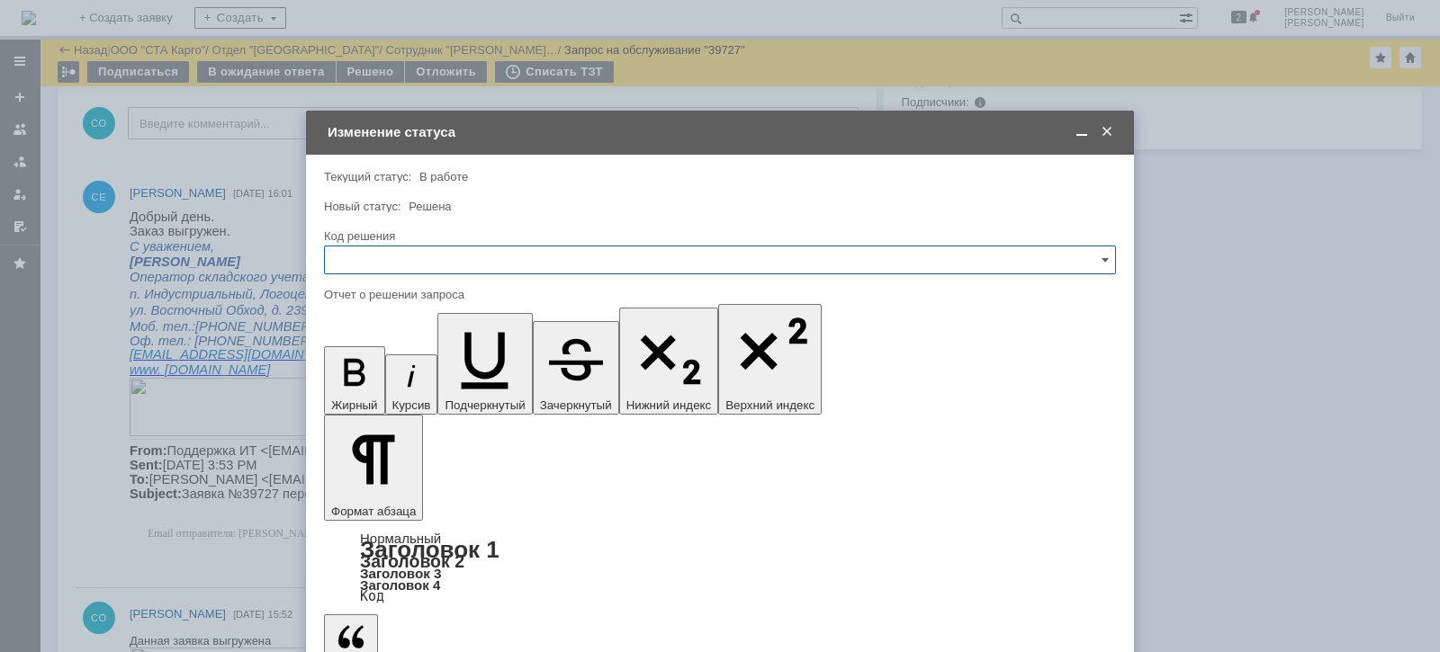
click at [468, 269] on input "text" at bounding box center [720, 260] width 792 height 29
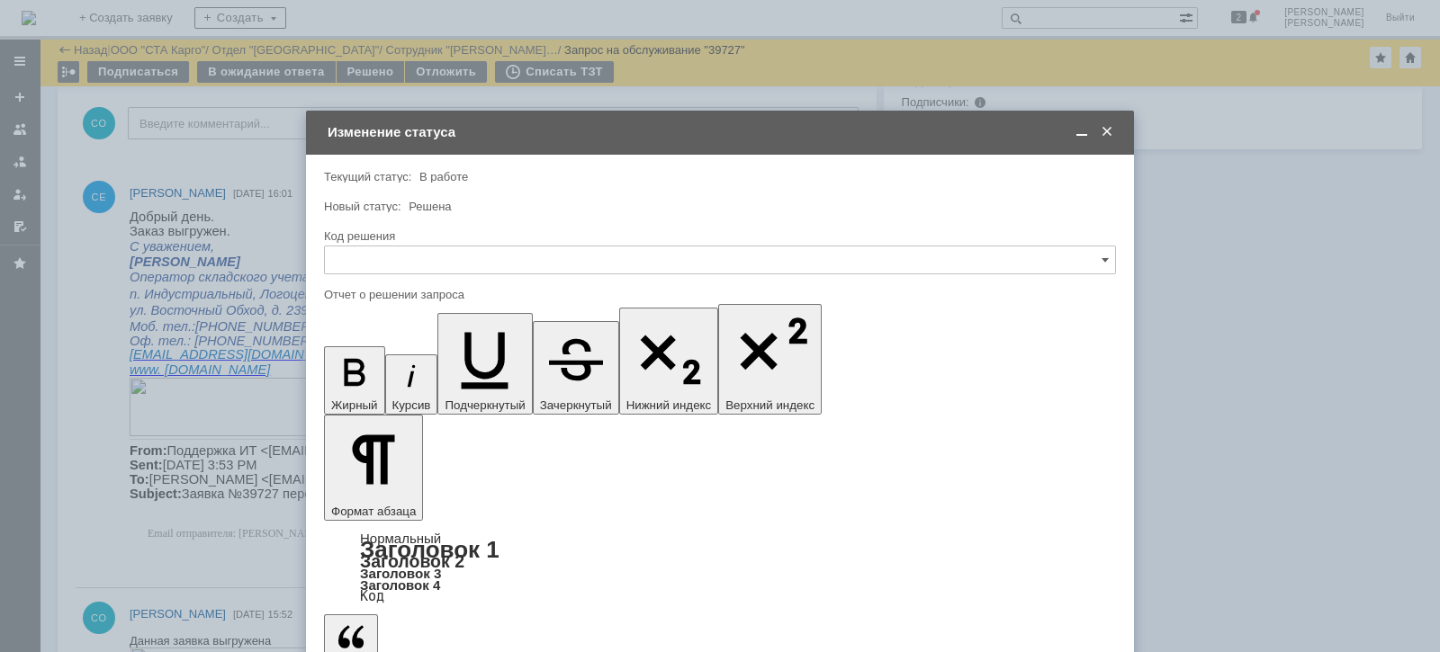
drag, startPoint x: 393, startPoint y: 498, endPoint x: 384, endPoint y: 512, distance: 17.0
click at [392, 498] on span "Решено" at bounding box center [720, 501] width 768 height 14
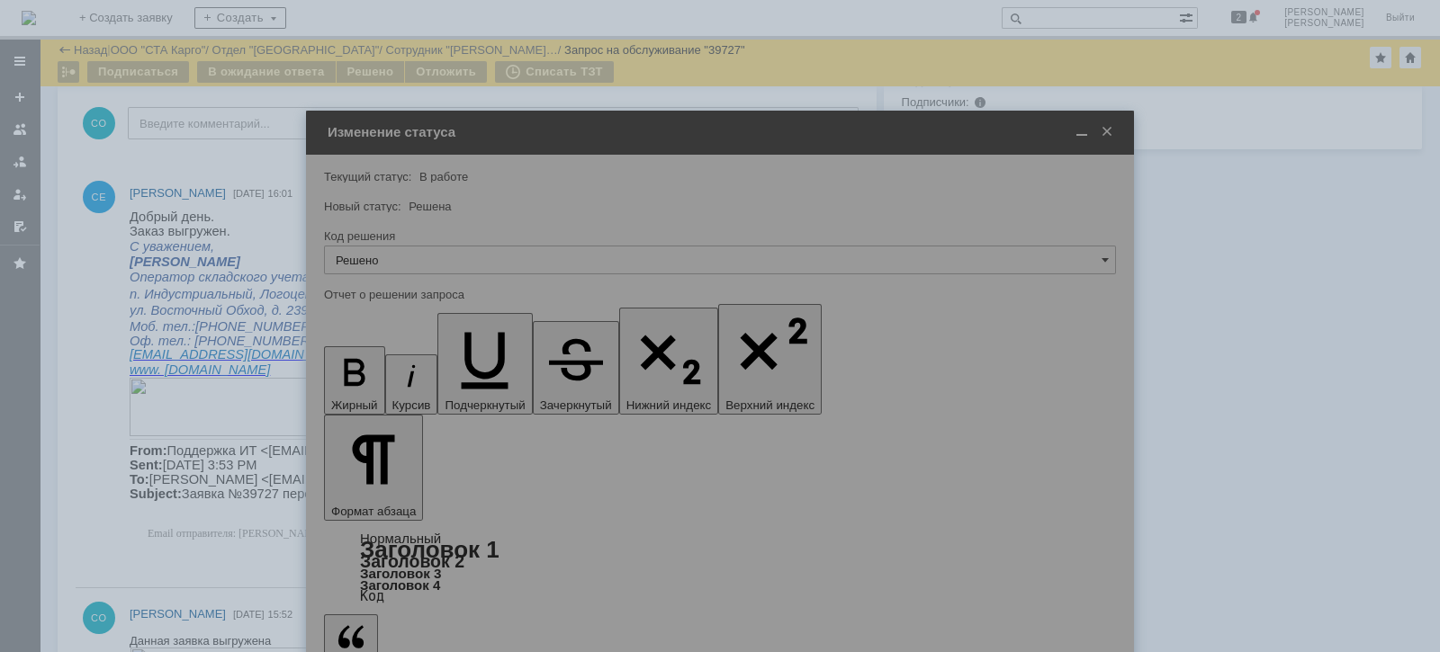
type input "Решено"
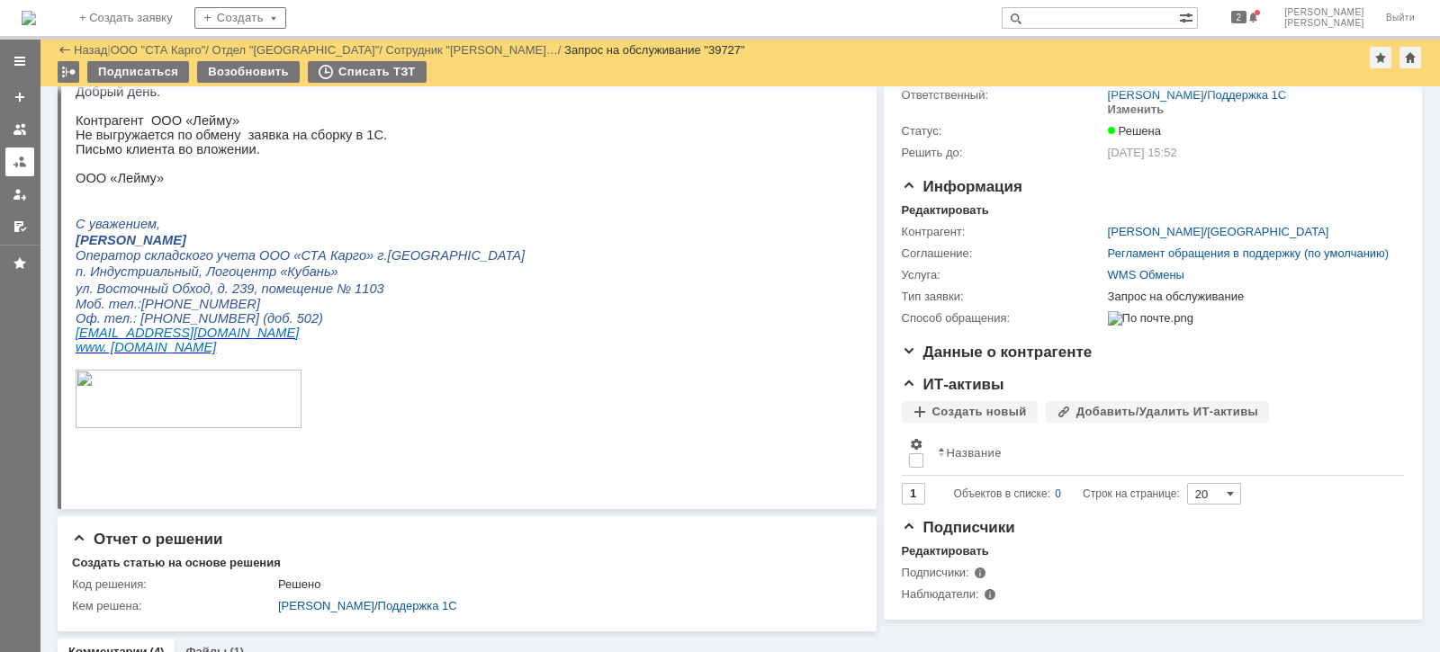
click at [15, 166] on div at bounding box center [20, 162] width 14 height 14
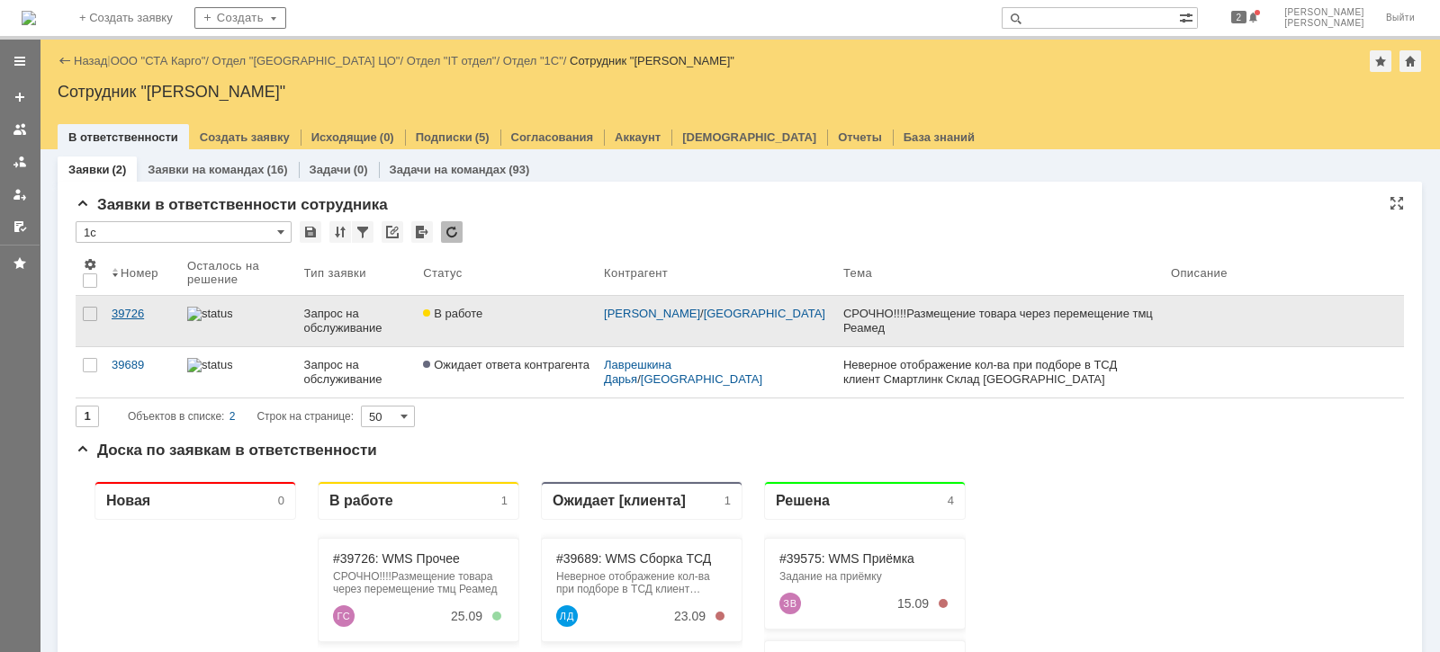
click at [130, 297] on link "39726" at bounding box center [142, 321] width 76 height 50
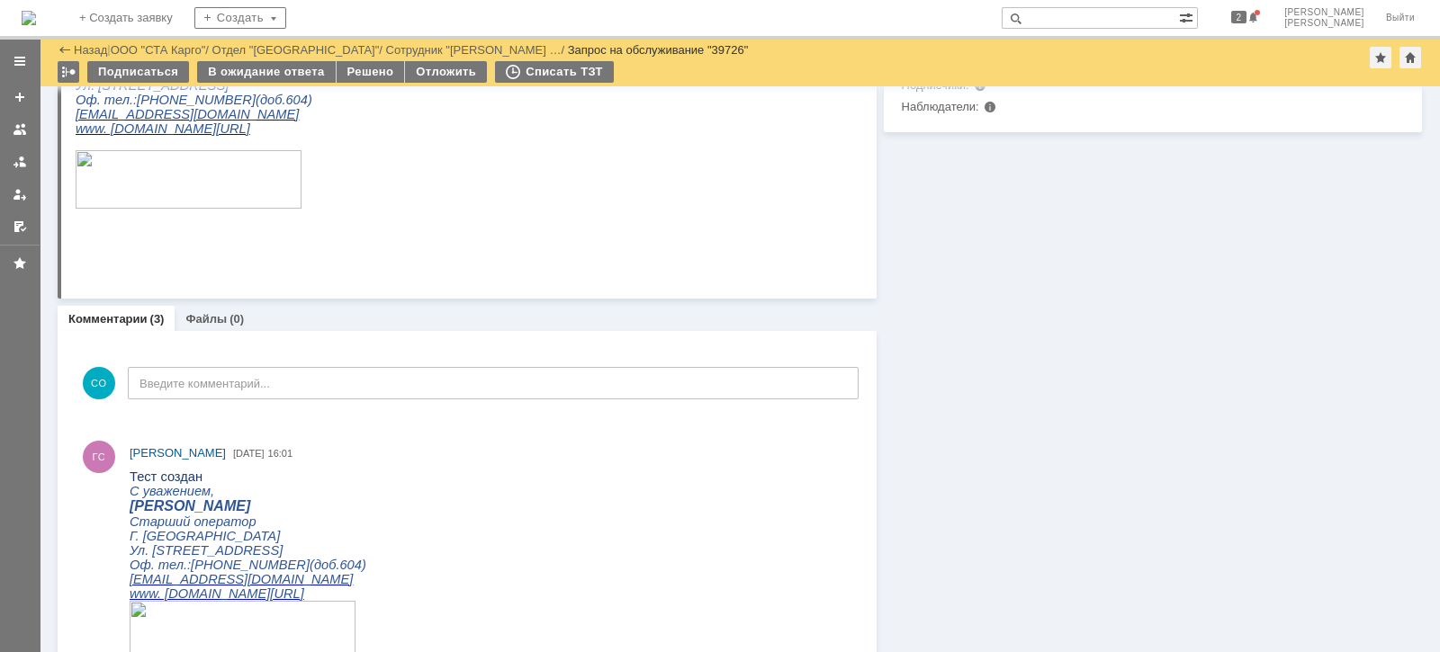
scroll to position [786, 0]
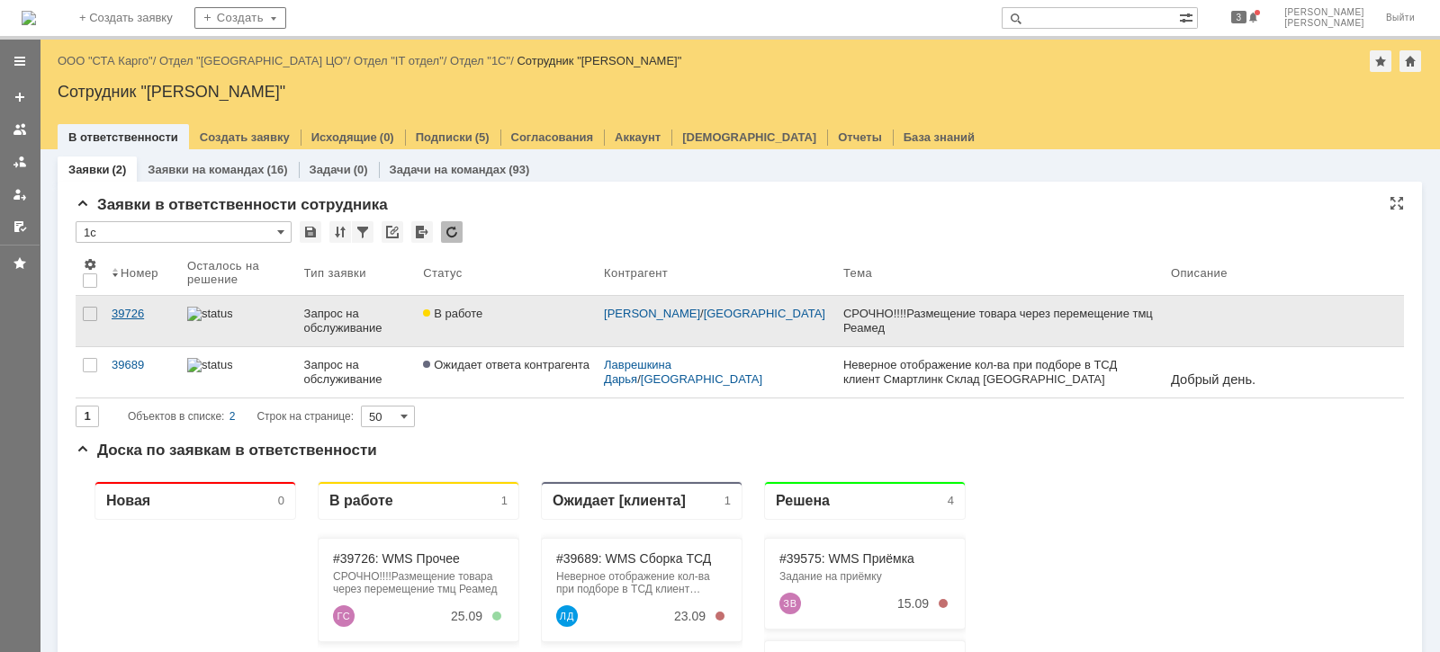
click at [141, 307] on div "39726" at bounding box center [142, 314] width 61 height 14
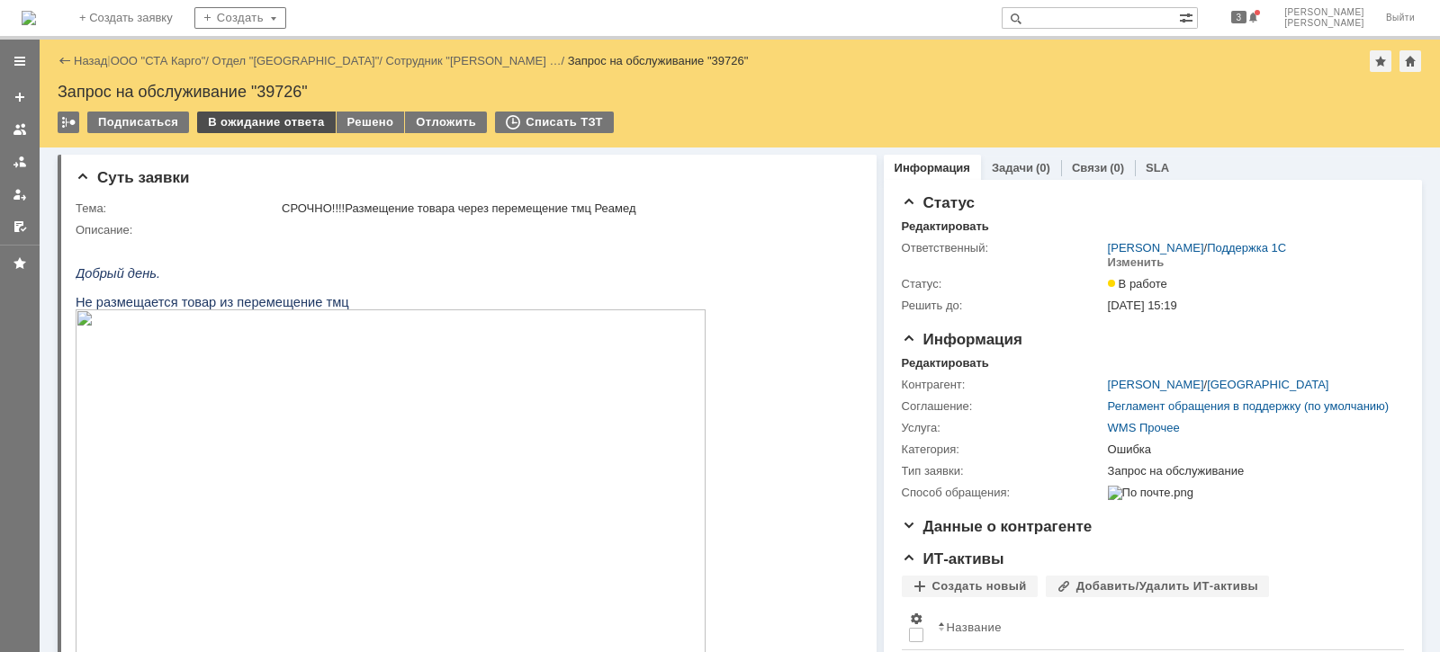
click at [228, 119] on div "В ожидание ответа" at bounding box center [266, 123] width 138 height 22
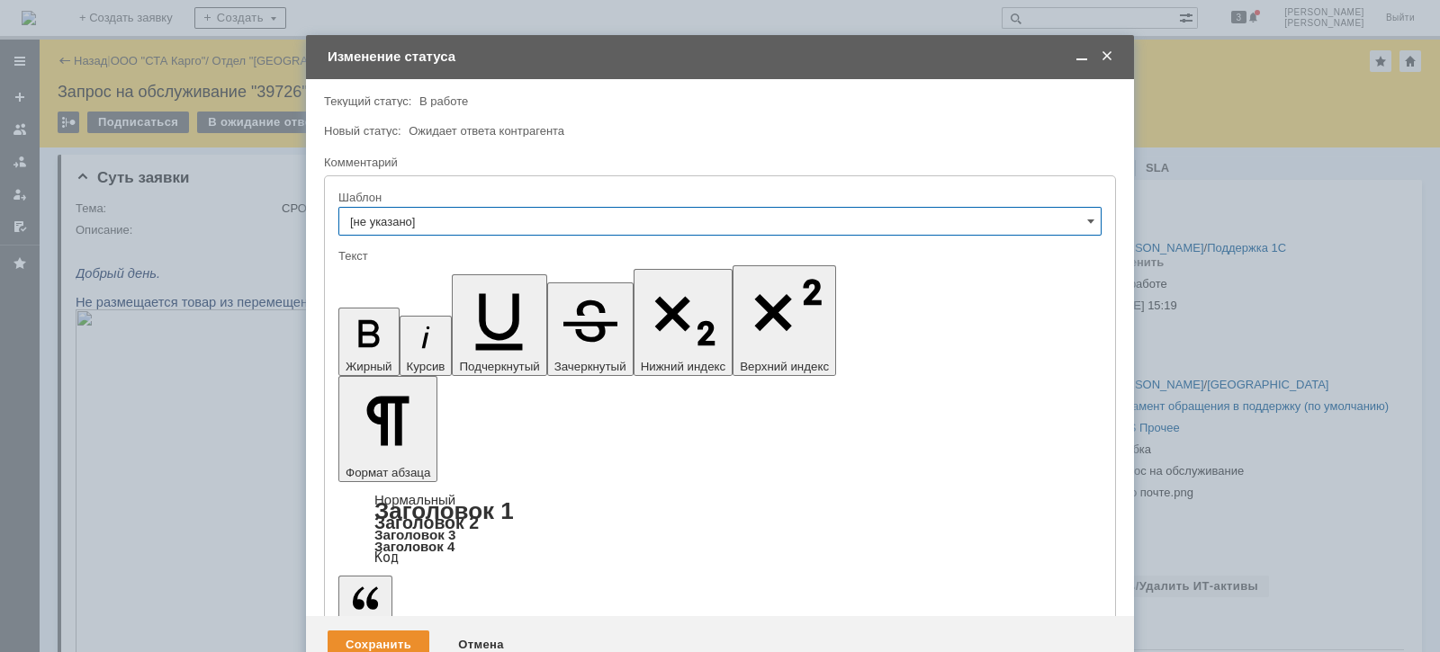
click at [404, 631] on div "Сохранить" at bounding box center [379, 645] width 102 height 29
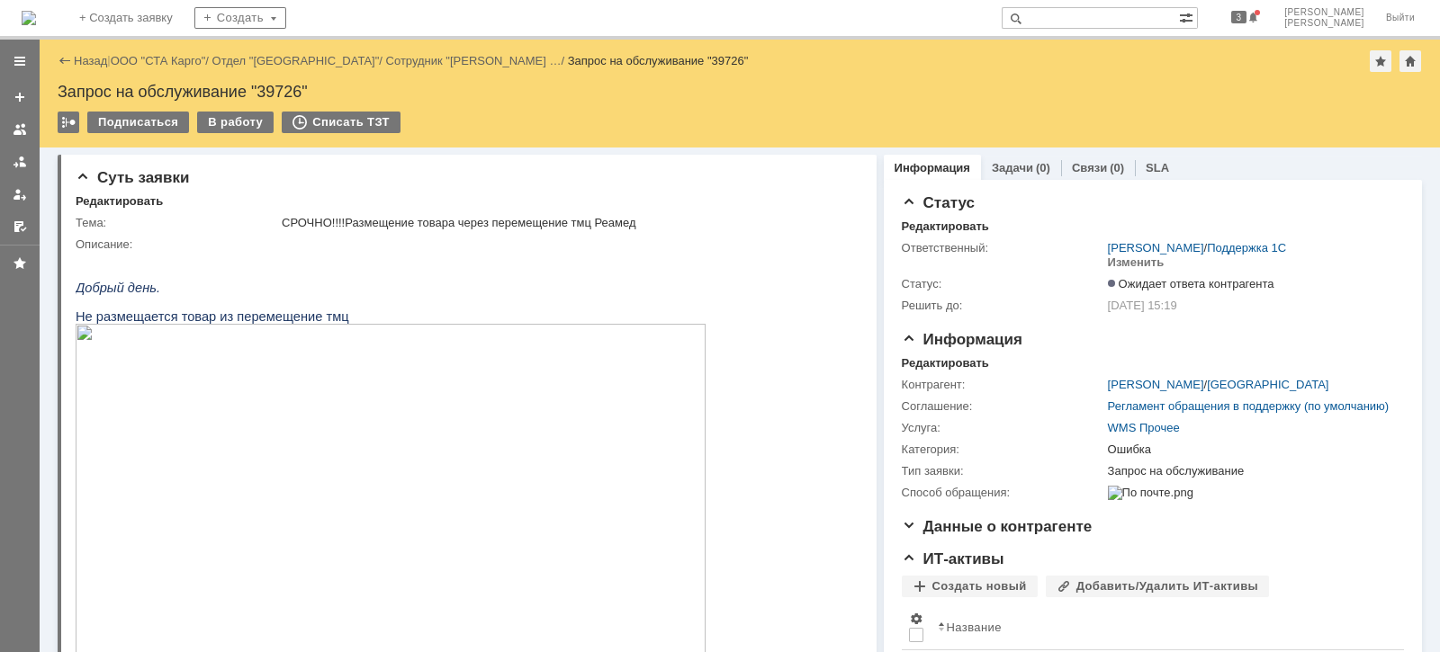
drag, startPoint x: 524, startPoint y: 166, endPoint x: 429, endPoint y: 122, distance: 103.9
click at [522, 166] on div "Суть заявки Редактировать Тема: СРОЧНО!!!!Размещение товара через перемещение т…" at bounding box center [467, 565] width 819 height 821
click at [171, 50] on div "Назад | ООО "СТА Карго" / Отдел "Ростов-на-Дону" / Сотрудник "Гончарова Светлан…" at bounding box center [740, 61] width 1364 height 22
click at [171, 56] on link "ООО "СТА Карго"" at bounding box center [158, 60] width 95 height 13
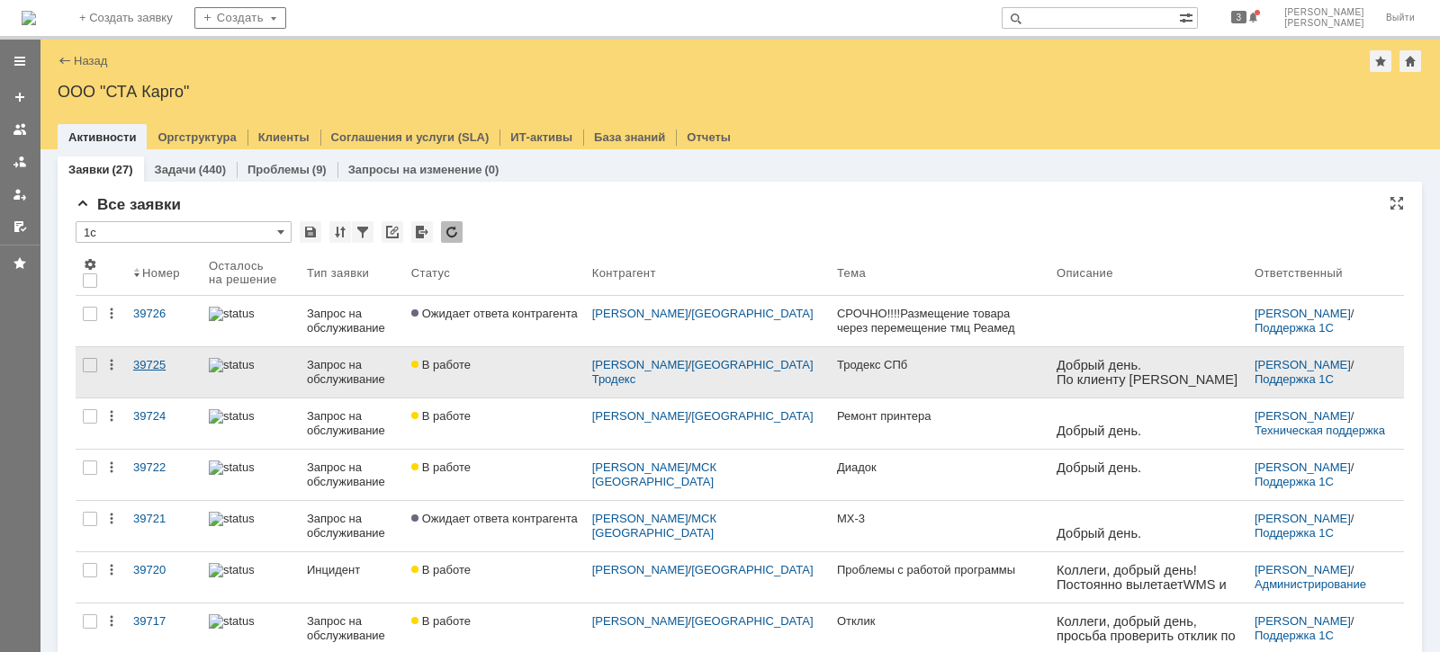
click at [153, 360] on div "39725" at bounding box center [163, 365] width 61 height 14
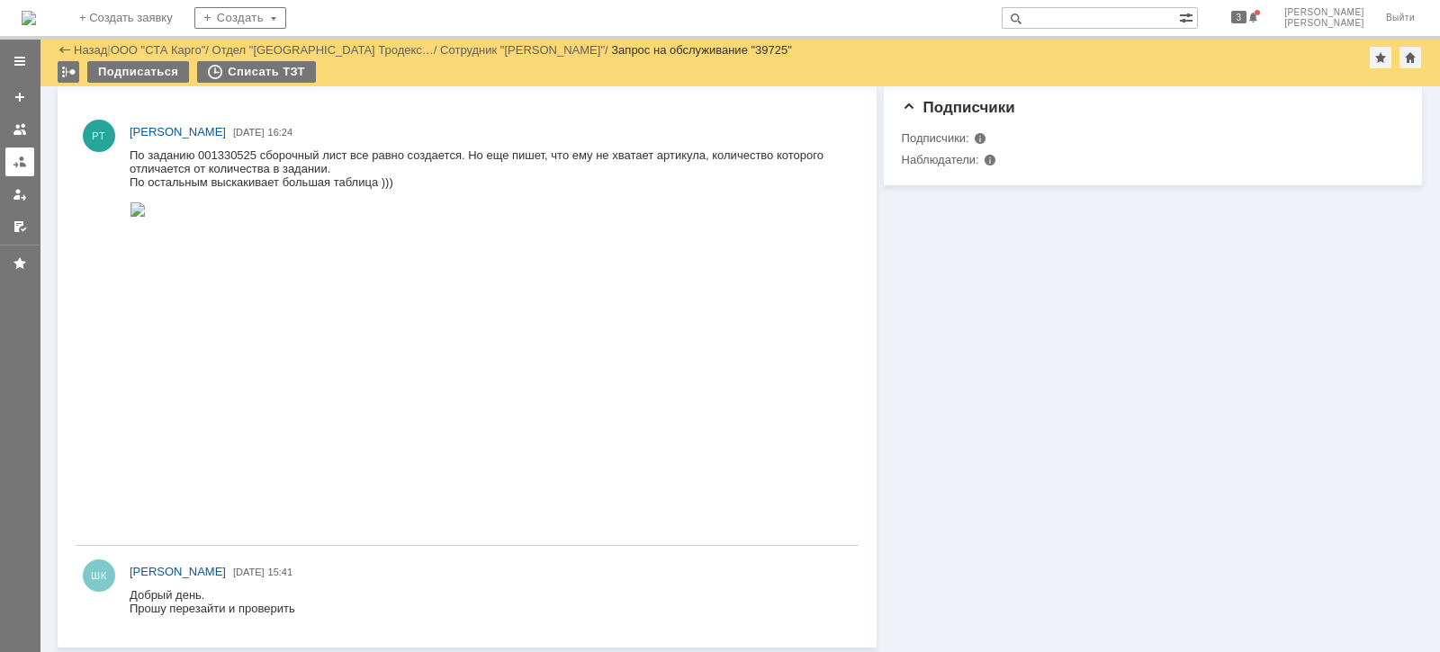
click at [19, 169] on link at bounding box center [19, 162] width 29 height 29
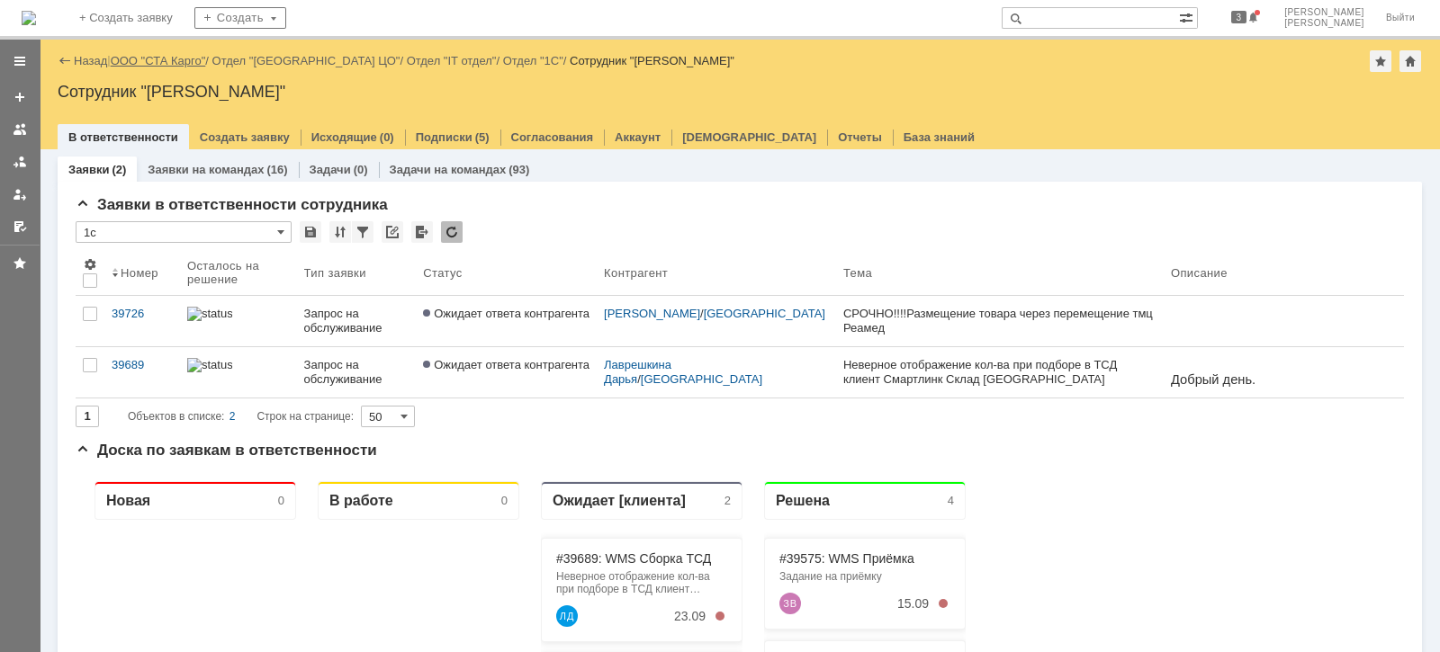
click at [166, 62] on link "ООО "СТА Карго"" at bounding box center [158, 60] width 95 height 13
